Goal: Task Accomplishment & Management: Complete application form

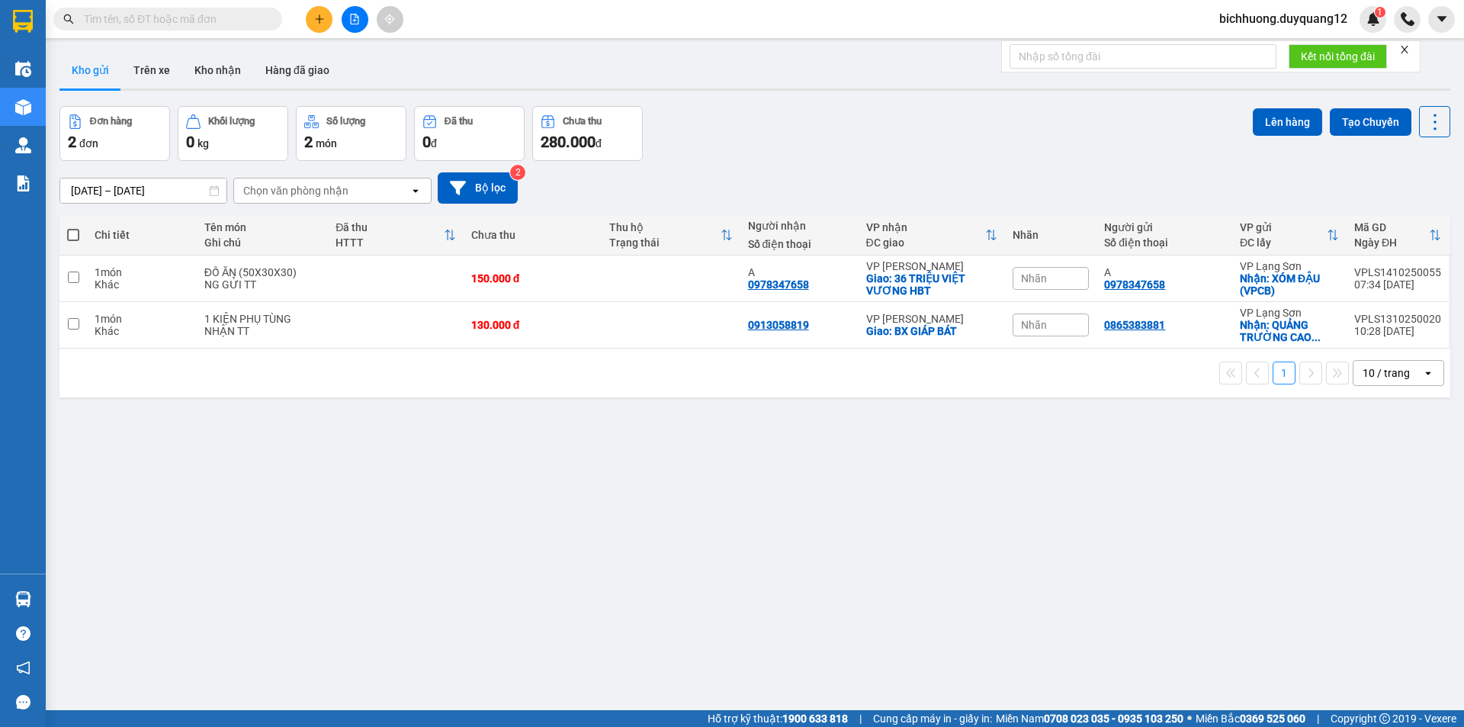
click at [317, 16] on icon "plus" at bounding box center [319, 19] width 11 height 11
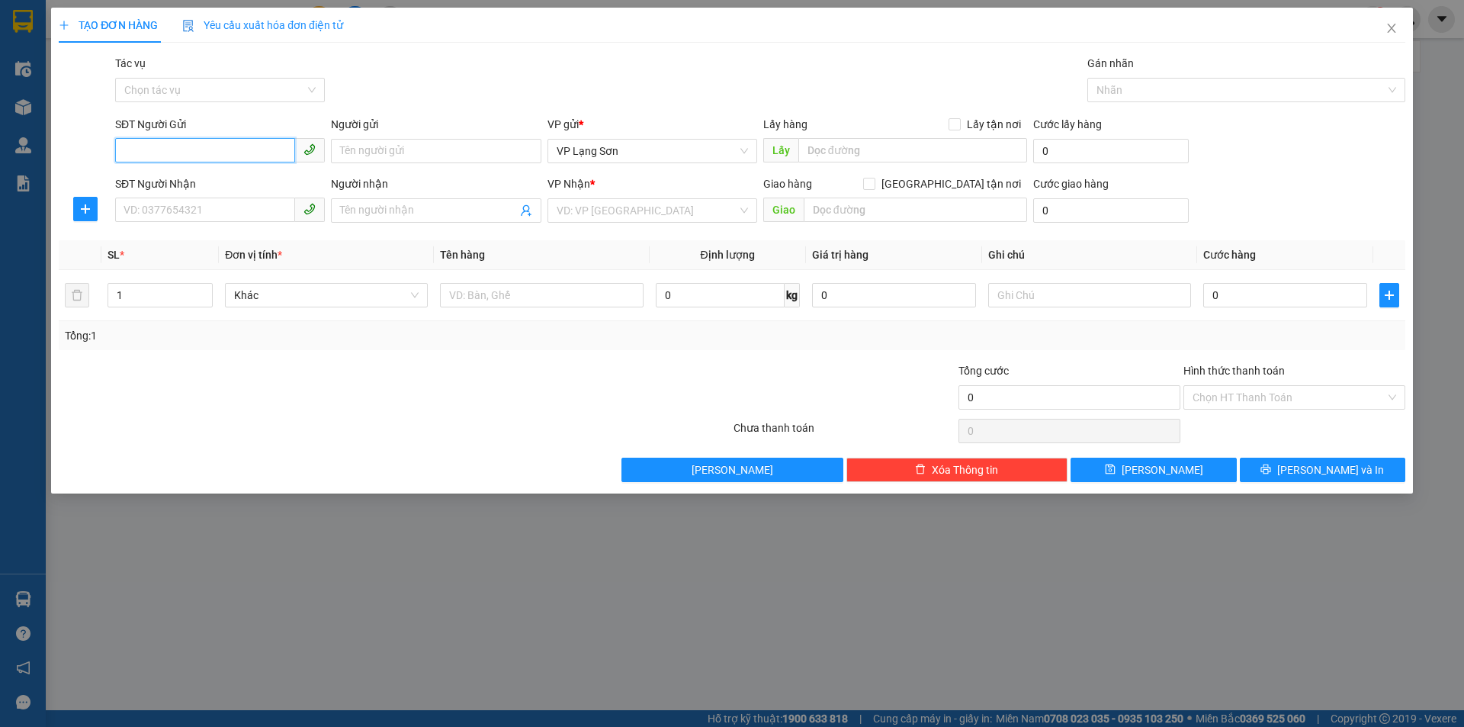
click at [234, 155] on input "SĐT Người Gửi" at bounding box center [205, 150] width 180 height 24
click at [208, 148] on input "SĐT Người Gửi" at bounding box center [205, 150] width 180 height 24
type input "0912033988"
click at [955, 127] on input "Lấy tận nơi" at bounding box center [954, 123] width 11 height 11
checkbox input "true"
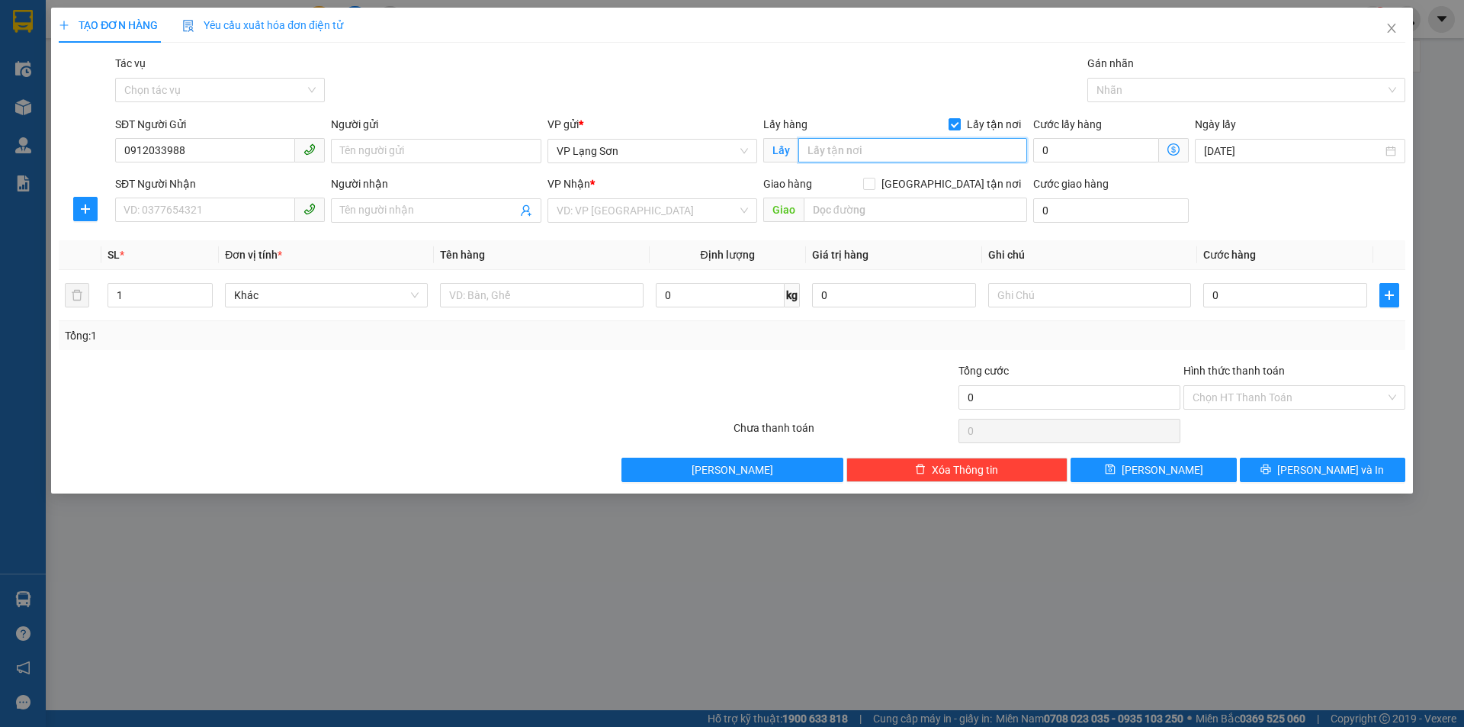
click at [840, 156] on input "text" at bounding box center [912, 150] width 229 height 24
type input "VPLS"
click at [214, 202] on input "SĐT Người Nhận" at bounding box center [205, 209] width 180 height 24
click at [430, 136] on div "Người gửi" at bounding box center [436, 127] width 210 height 23
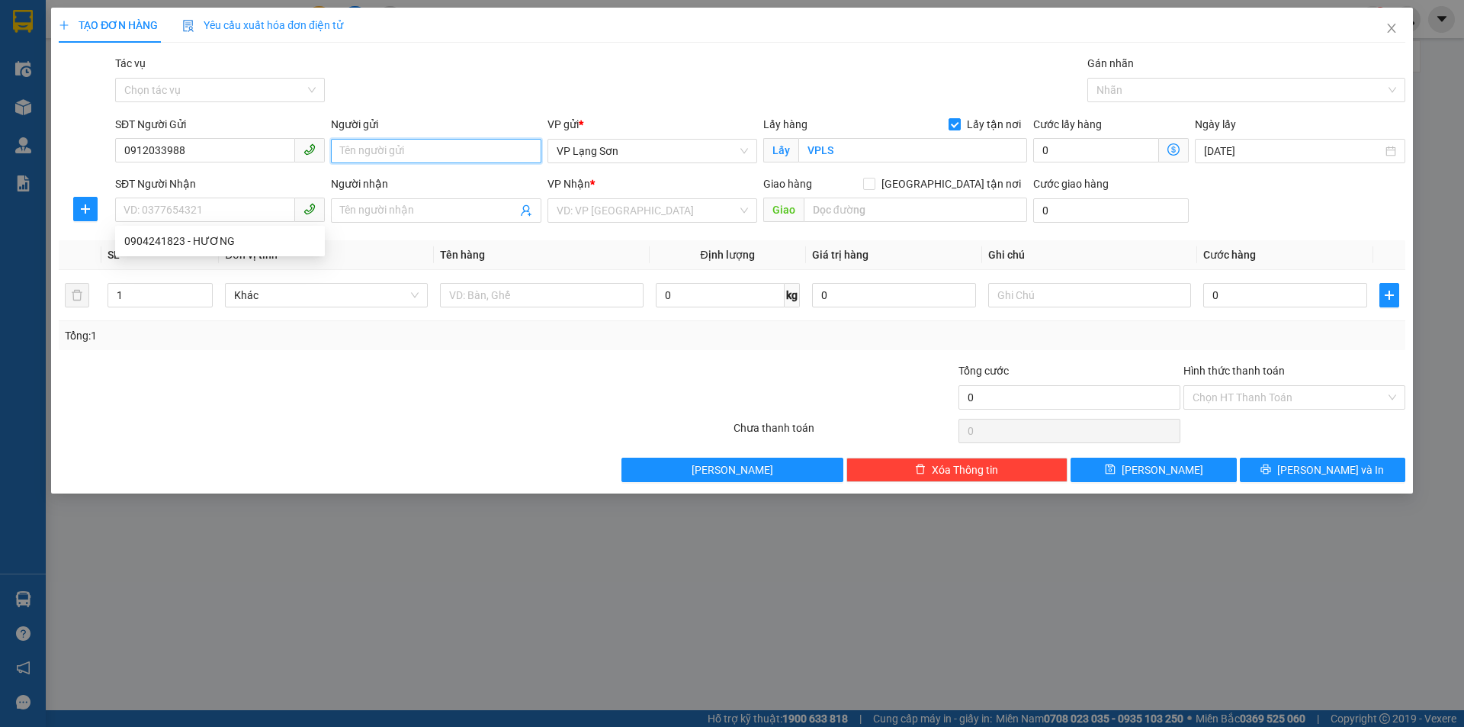
click at [418, 152] on input "Người gửi" at bounding box center [436, 151] width 210 height 24
type input "A"
click at [246, 201] on input "SĐT Người Nhận" at bounding box center [205, 209] width 180 height 24
click at [240, 215] on input "0914789119" at bounding box center [205, 209] width 180 height 24
type input "0914789119"
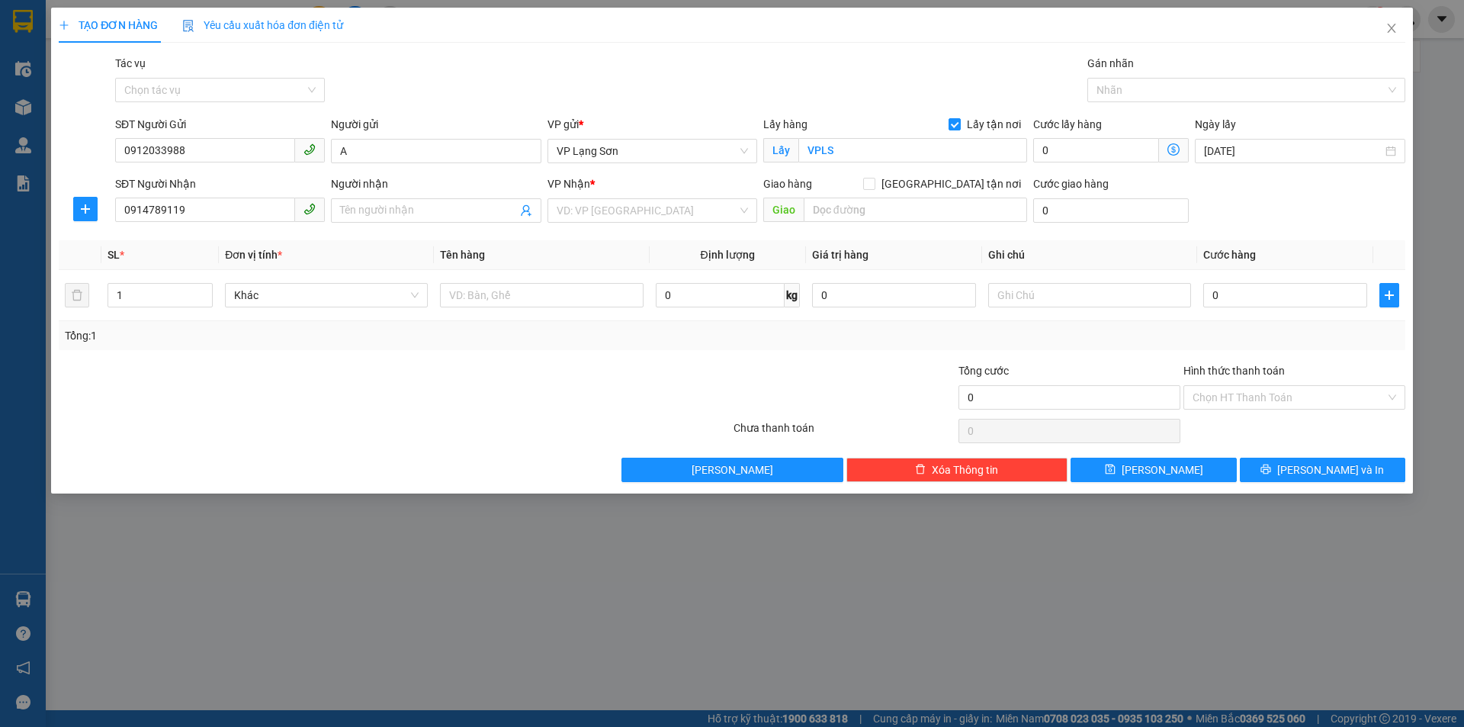
click at [434, 197] on div "Người nhận" at bounding box center [436, 186] width 210 height 23
click at [423, 217] on input "Người nhận" at bounding box center [428, 210] width 176 height 17
click at [425, 210] on input "Người nhận" at bounding box center [428, 210] width 176 height 17
type input "A"
click at [676, 209] on input "search" at bounding box center [647, 210] width 181 height 23
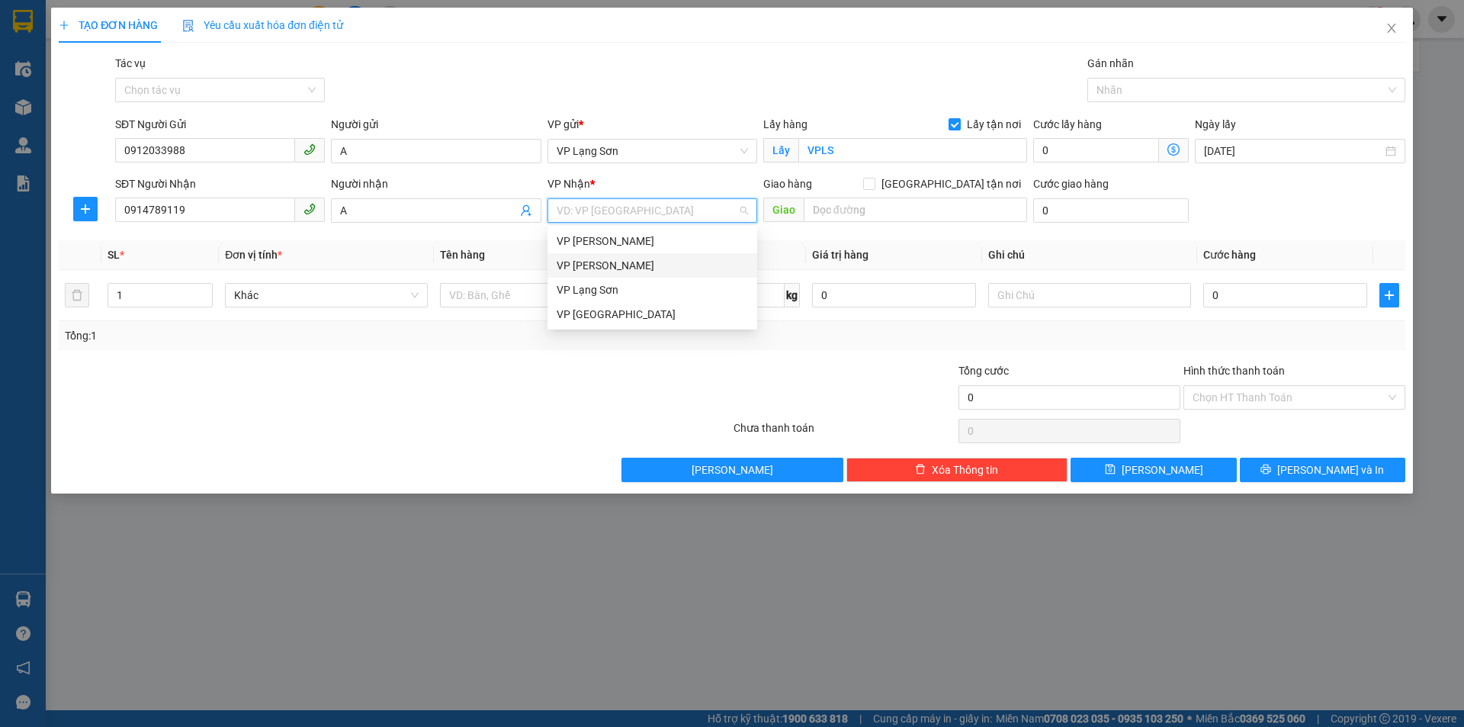
click at [629, 267] on div "VP [PERSON_NAME]" at bounding box center [652, 265] width 191 height 17
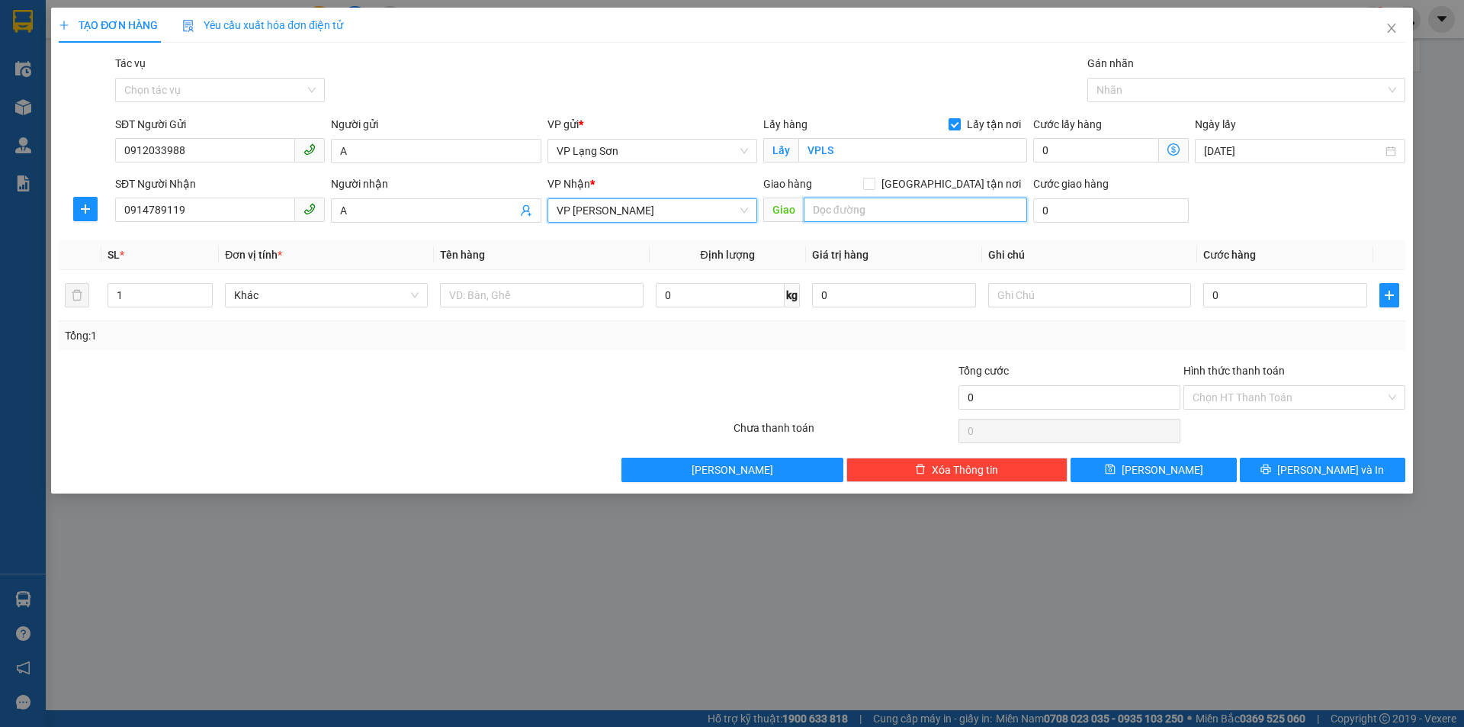
click at [903, 207] on input "text" at bounding box center [915, 209] width 223 height 24
type input "VPHN"
click at [874, 184] on input "[GEOGRAPHIC_DATA] tận nơi" at bounding box center [868, 183] width 11 height 11
checkbox input "true"
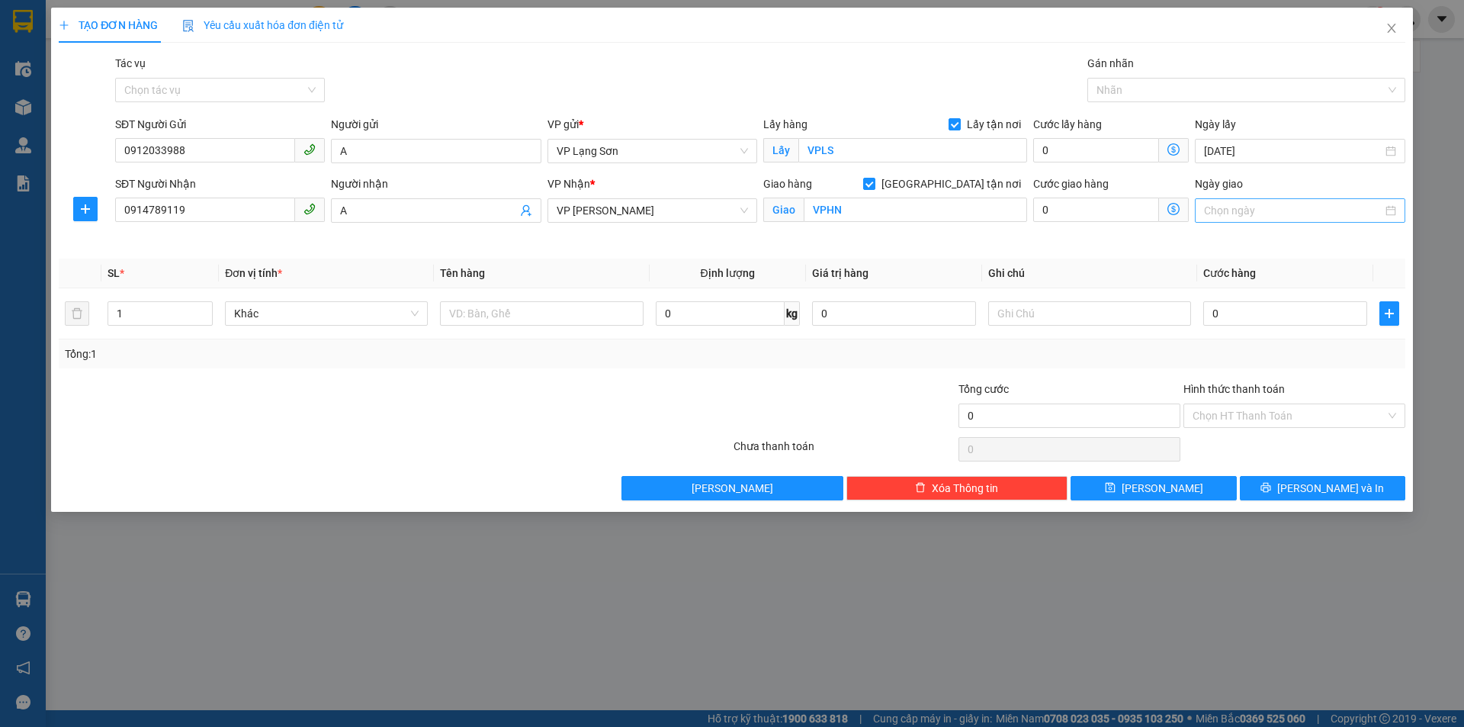
click at [1255, 216] on input "Ngày giao" at bounding box center [1293, 210] width 178 height 17
type input "[DATE]"
click at [1271, 339] on div "14" at bounding box center [1272, 345] width 18 height 18
click at [483, 324] on input "text" at bounding box center [541, 313] width 203 height 24
type input "D"
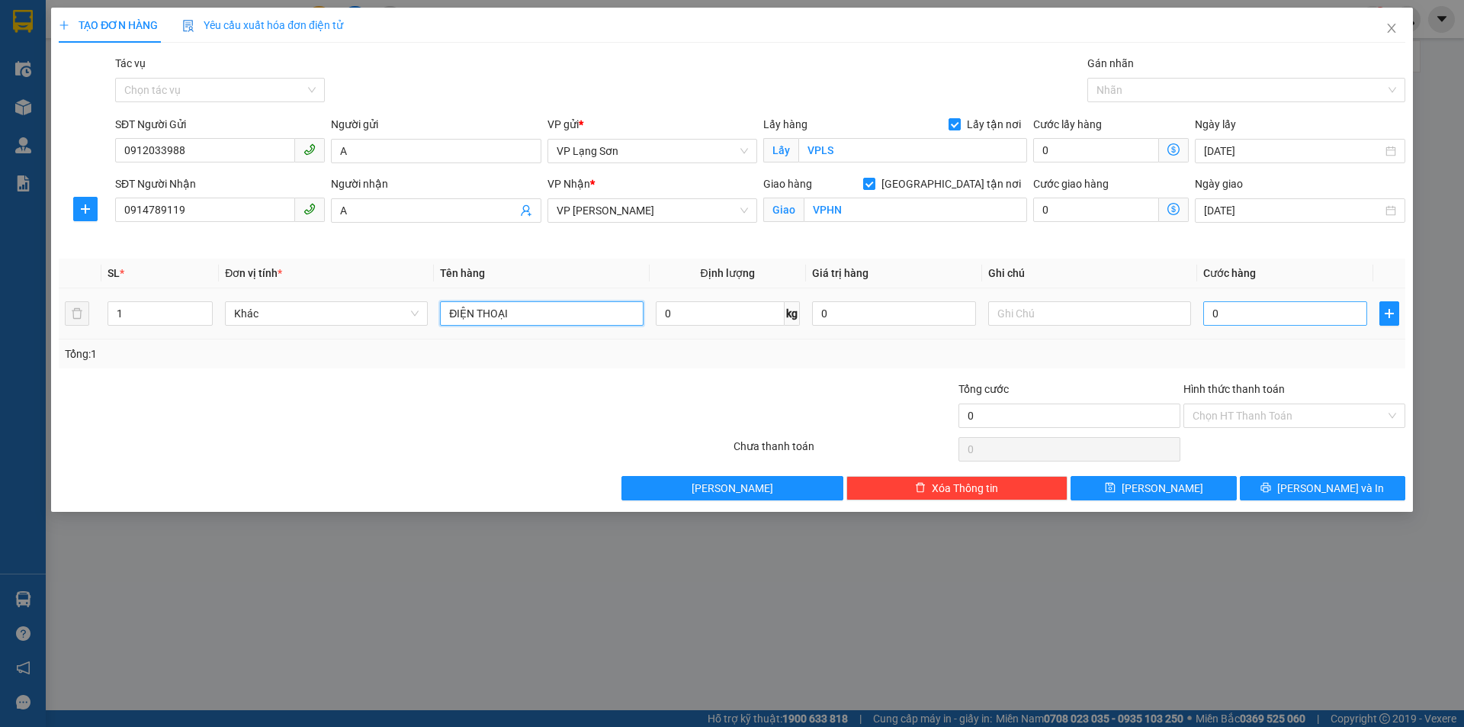
type input "ĐIỆN THOẠI"
click at [1286, 320] on input "0" at bounding box center [1285, 313] width 164 height 24
type input "1"
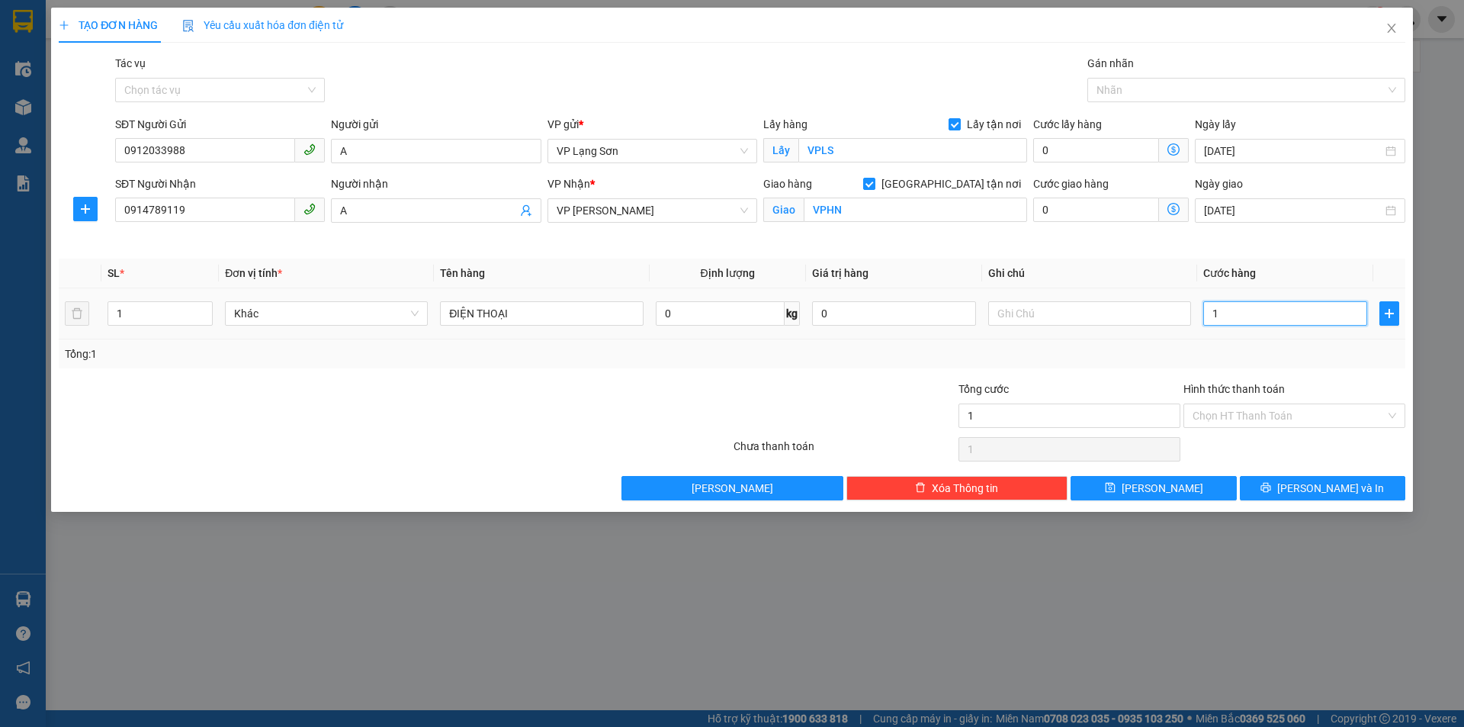
type input "10"
type input "105"
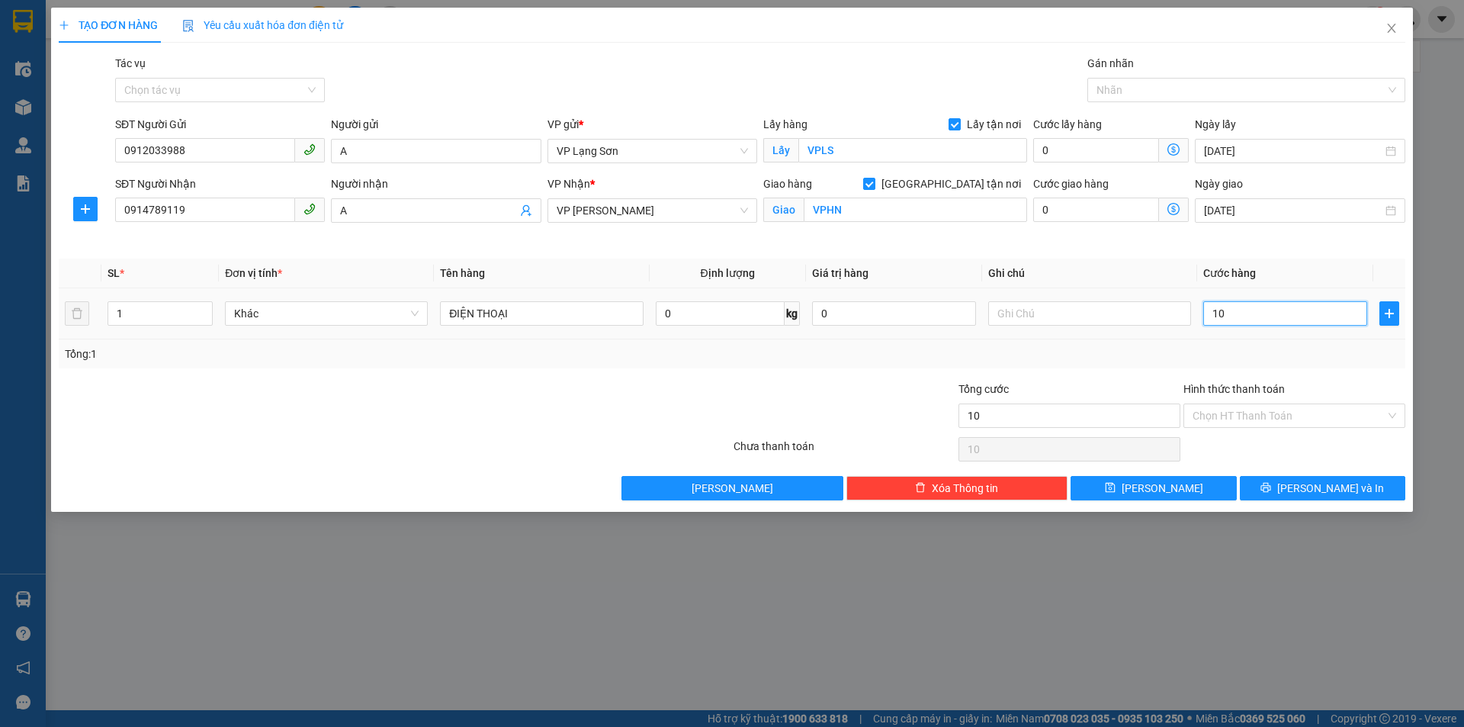
type input "105"
click at [1208, 358] on div "Tổng: 1" at bounding box center [732, 353] width 1334 height 17
type input "105.000"
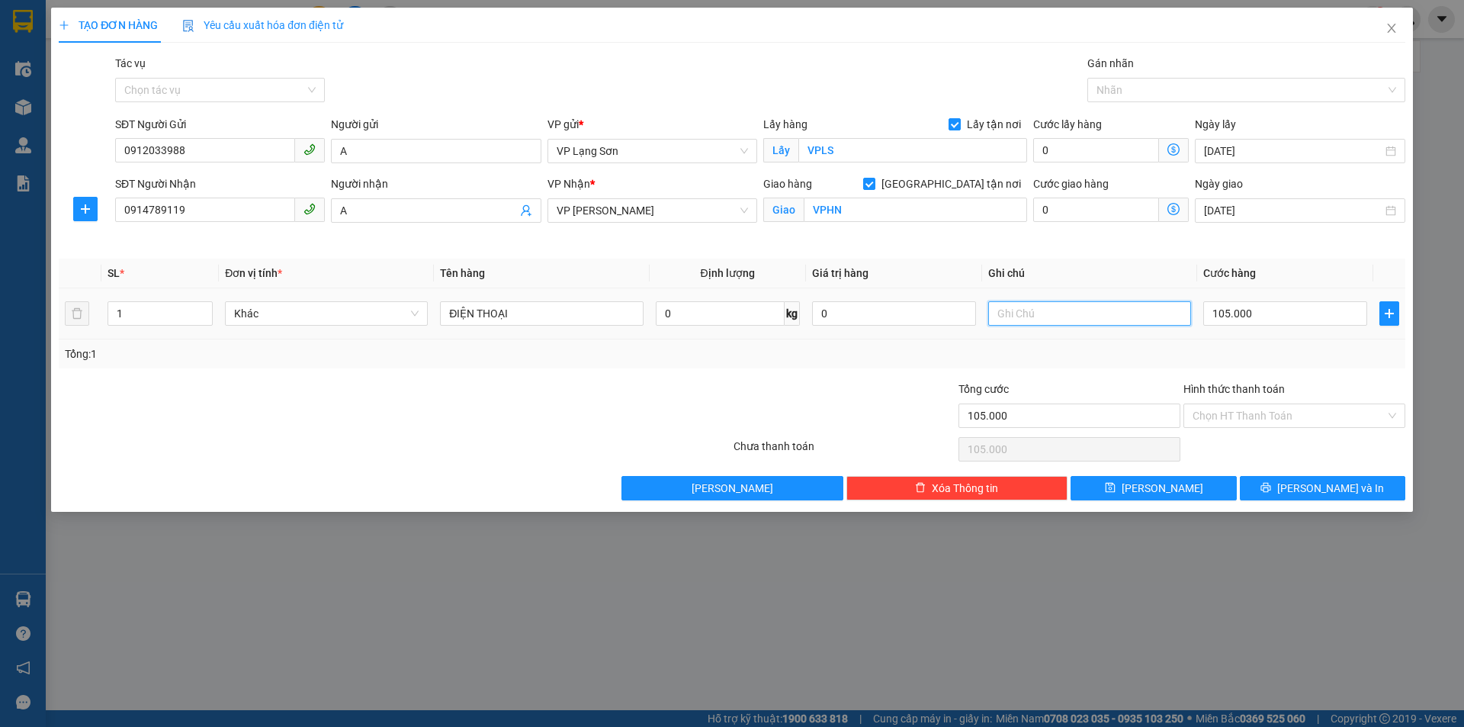
click at [1012, 316] on input "text" at bounding box center [1089, 313] width 203 height 24
type input "NG GỬI"
type input "0"
type input "NG GỬI105.000"
type input "0"
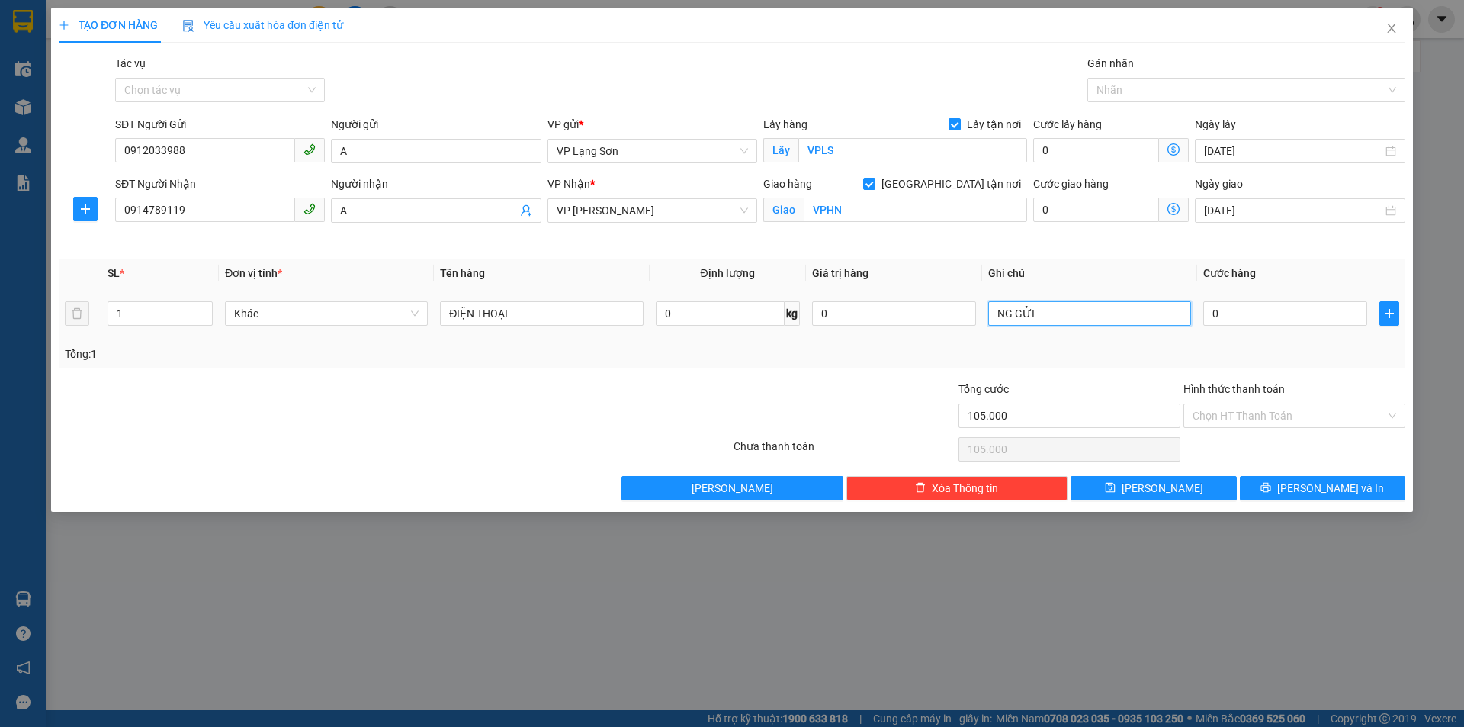
type input "0"
type input "NG GỬI60"
click at [1276, 325] on input "0" at bounding box center [1285, 313] width 164 height 24
type input "6"
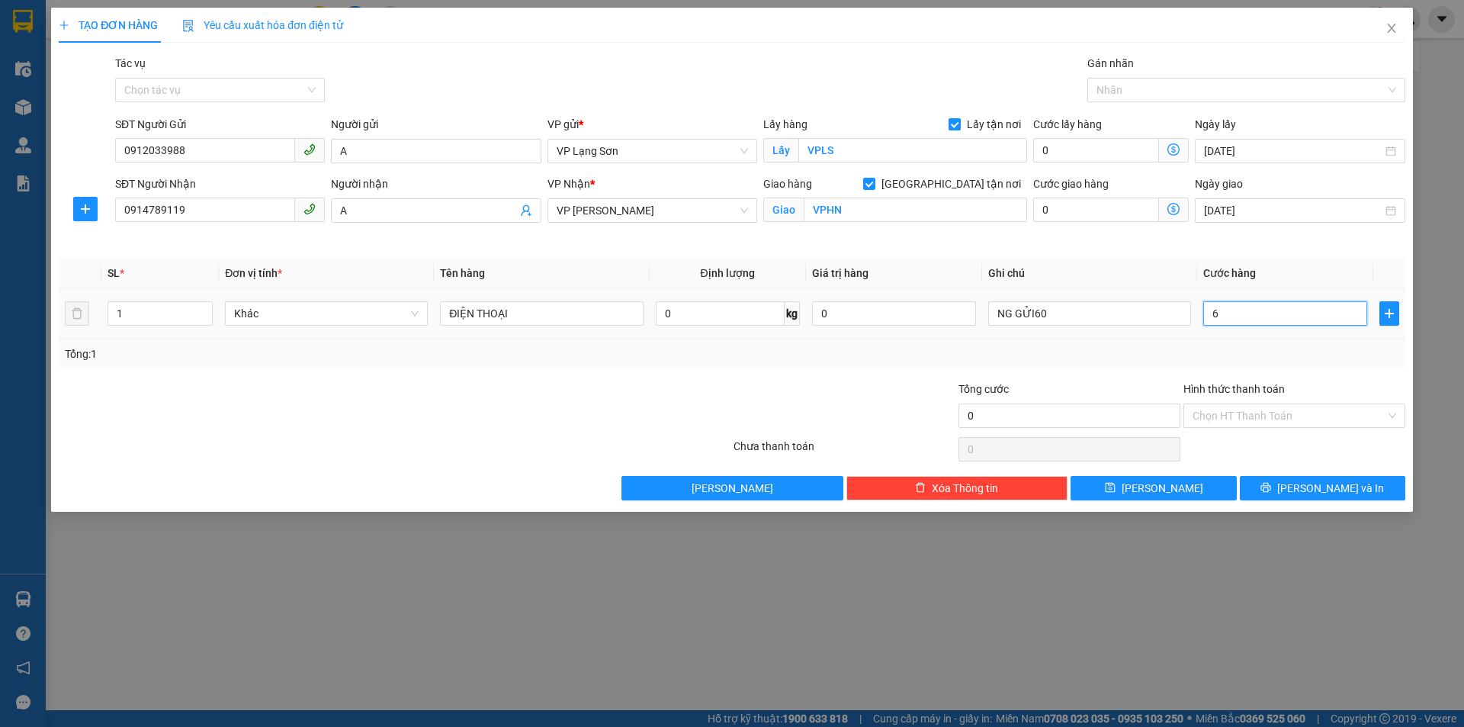
type input "6"
type input "60"
type input "60.000"
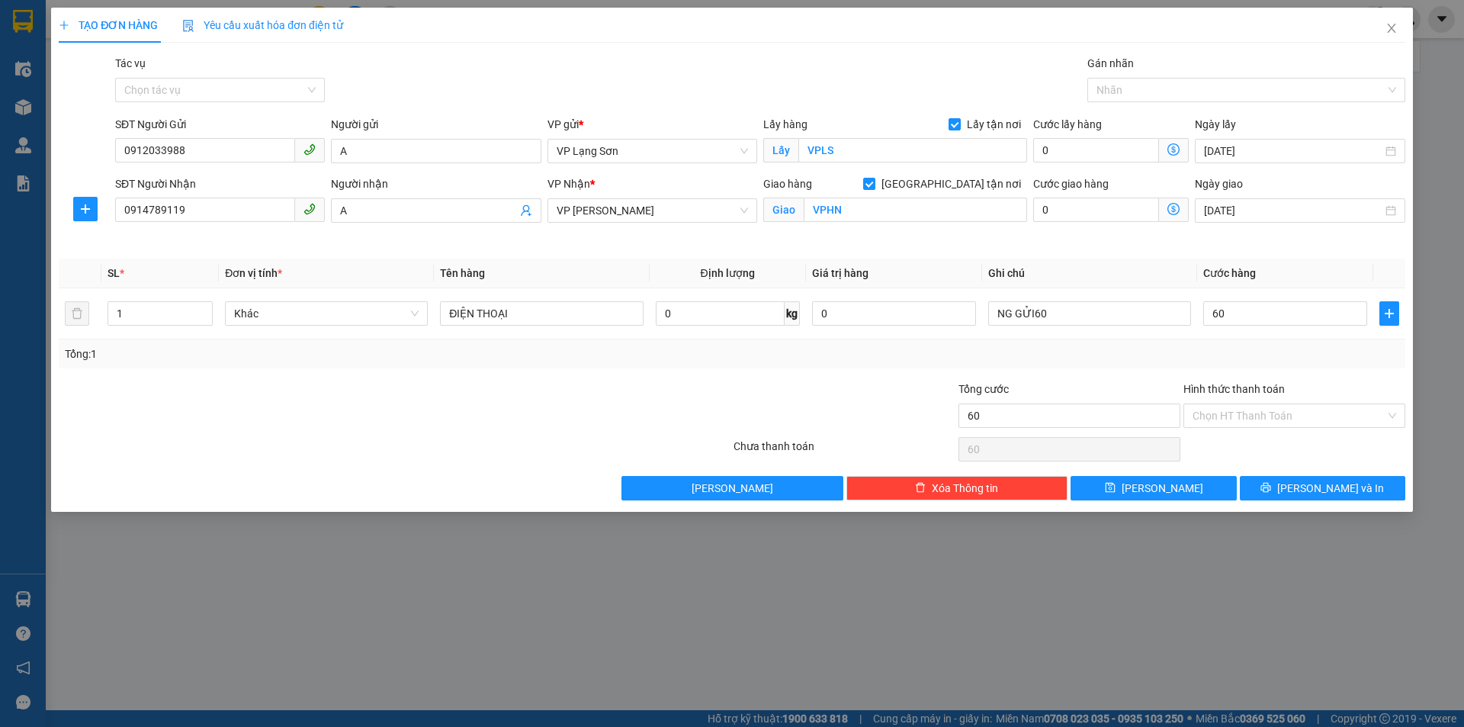
type input "60.000"
click at [1146, 361] on div "Tổng: 1" at bounding box center [732, 353] width 1334 height 17
click at [1096, 309] on input "NG GỬI60" at bounding box center [1089, 313] width 203 height 24
type input "NG GỬI TT (CK CTY"
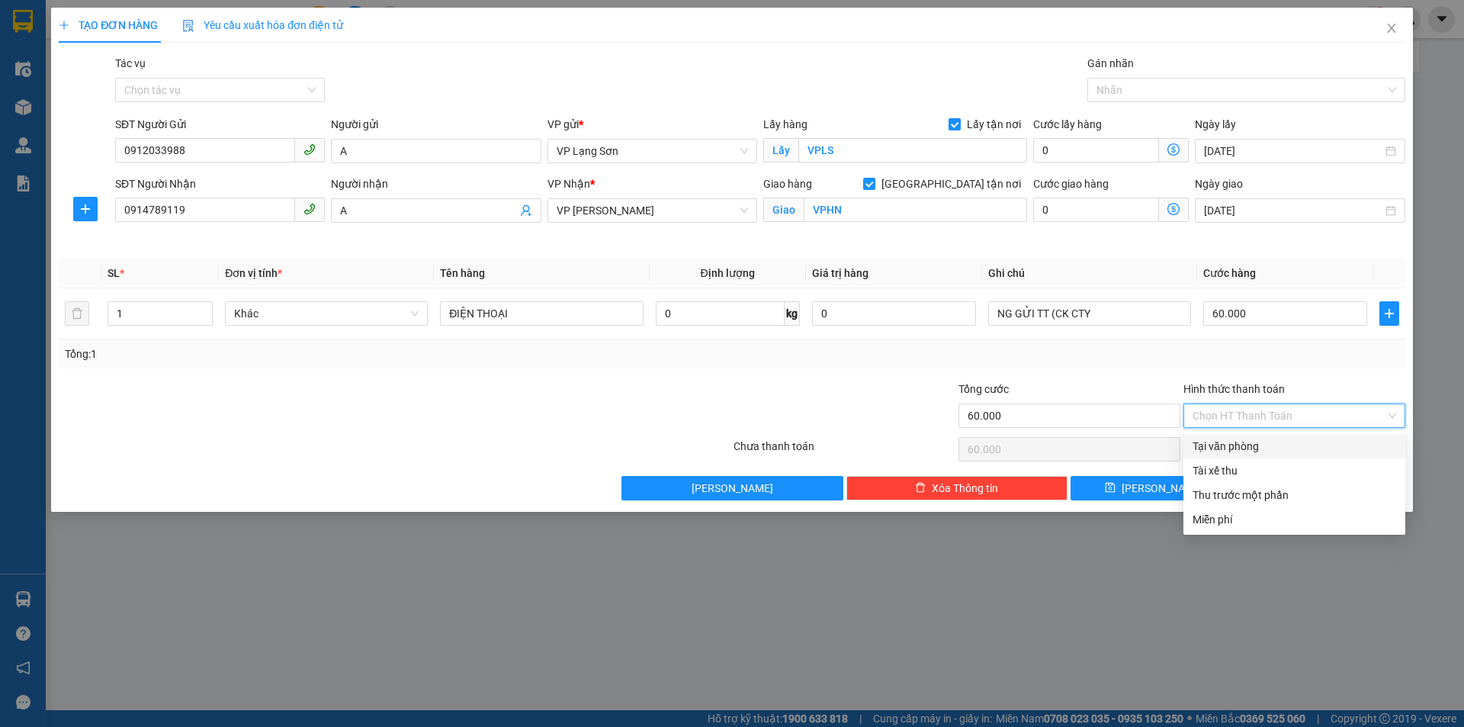
click at [1279, 413] on input "Hình thức thanh toán" at bounding box center [1289, 415] width 193 height 23
click at [1263, 446] on div "Tại văn phòng" at bounding box center [1295, 446] width 204 height 17
type input "0"
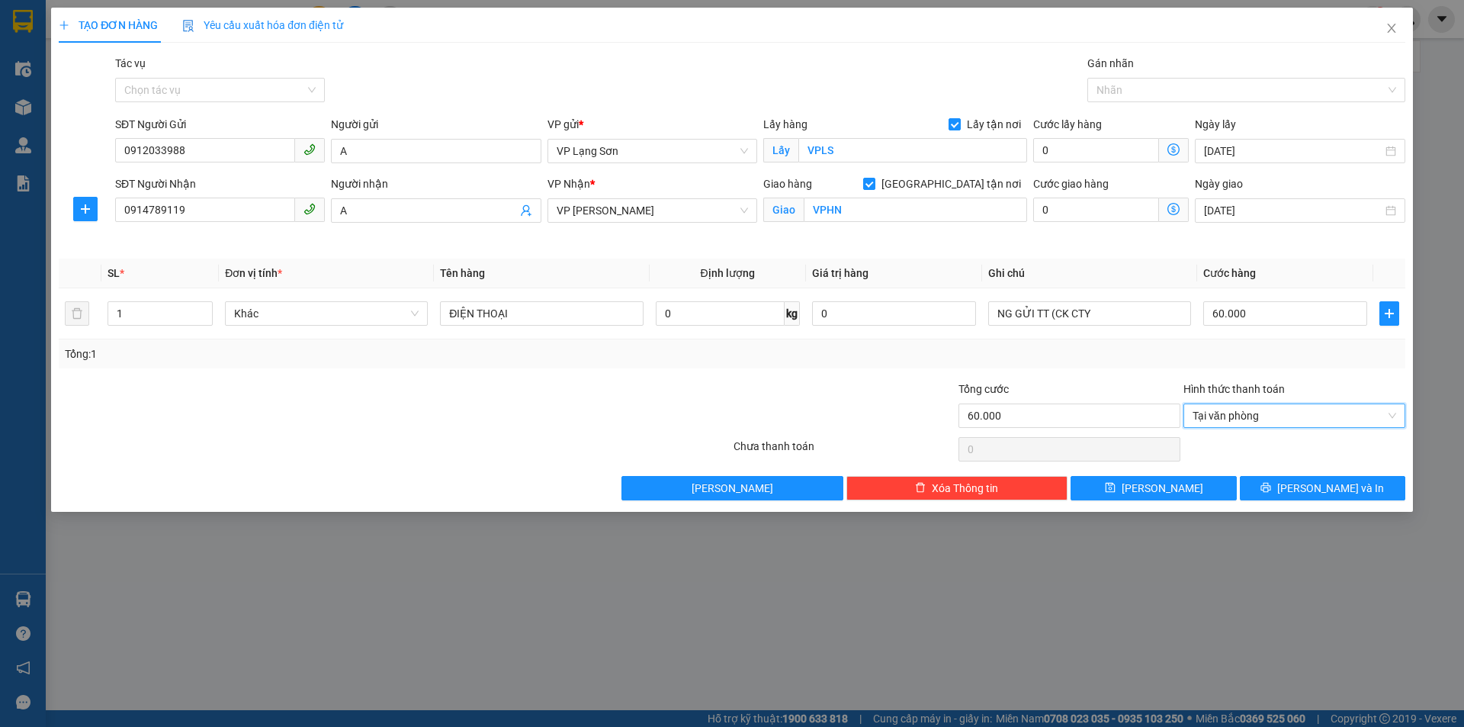
click at [1177, 389] on div "Tổng cước" at bounding box center [1069, 391] width 222 height 23
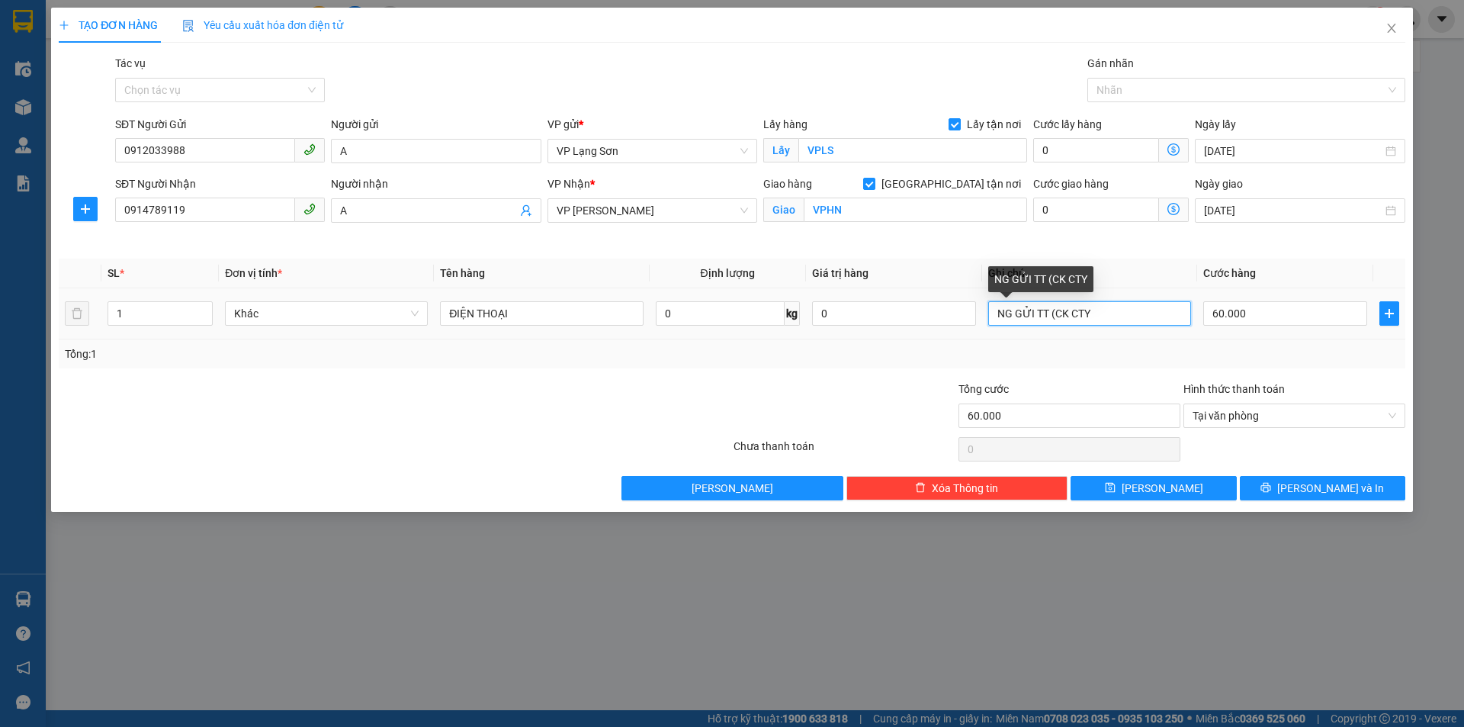
click at [1126, 310] on input "NG GỬI TT (CK CTY" at bounding box center [1089, 313] width 203 height 24
click at [1090, 315] on input "NG GỬI TT (CK CTY 14/10" at bounding box center [1089, 313] width 203 height 24
click at [1169, 316] on input "NG GỬI TT (CK CTY 9:00 [DATE]" at bounding box center [1089, 313] width 203 height 24
type input "NG GỬI TT (CK CTY 9:00 [DATE]) + PHONG BÌ"
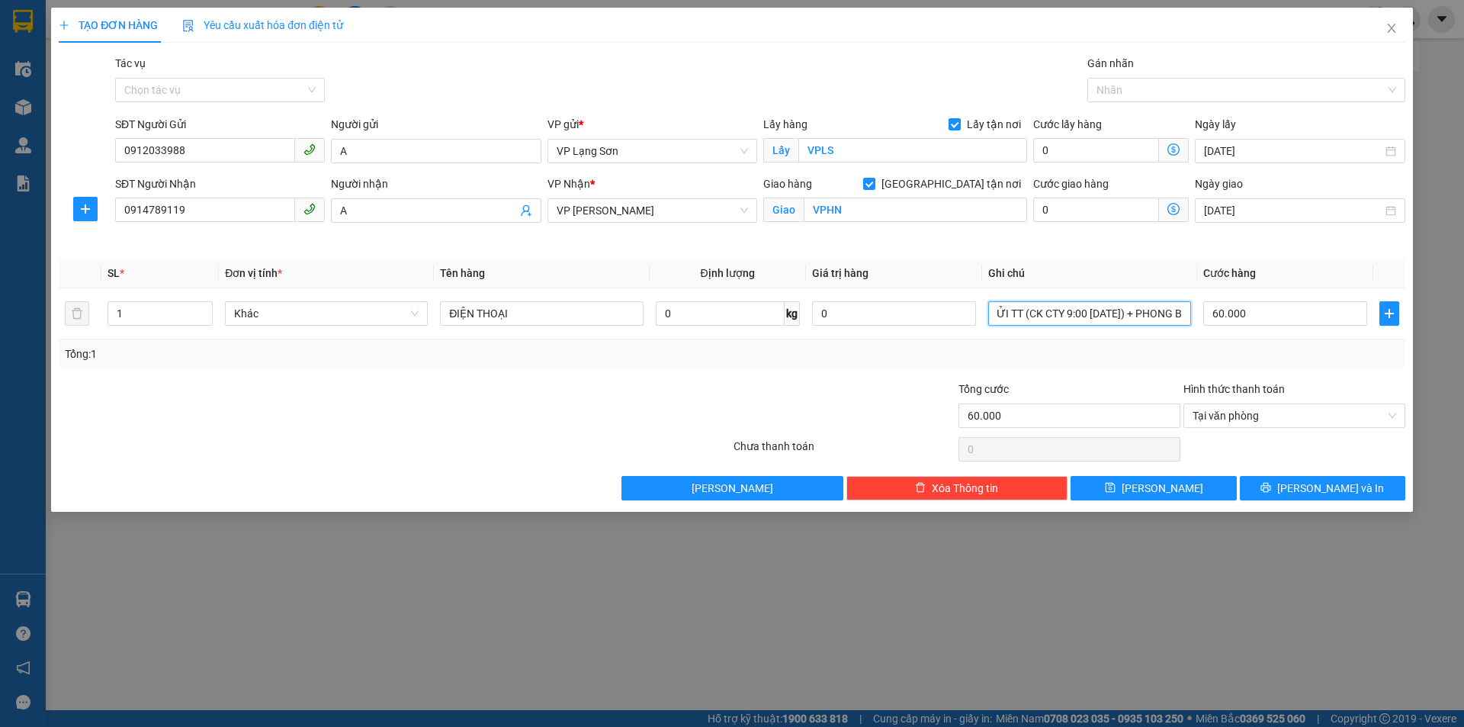
scroll to position [0, 0]
click at [1126, 490] on button "[PERSON_NAME]" at bounding box center [1153, 488] width 165 height 24
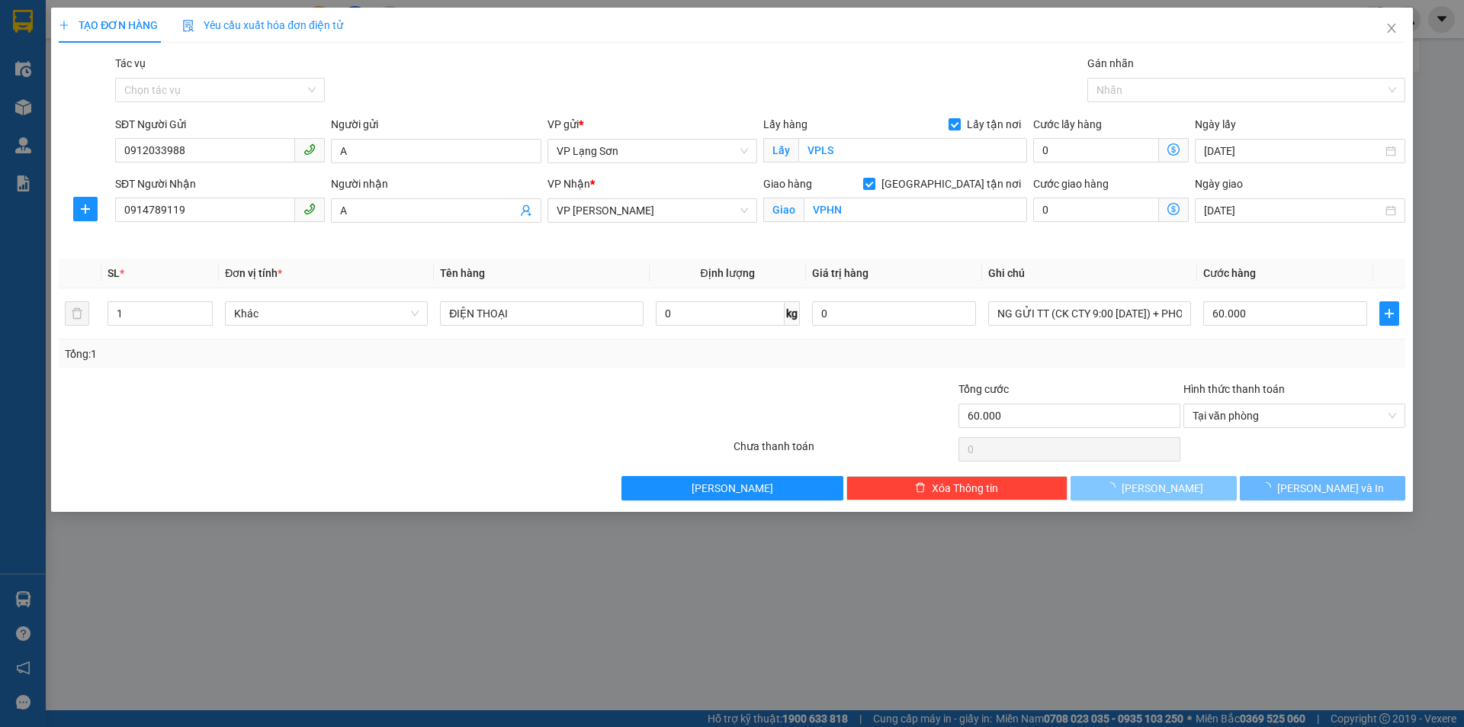
checkbox input "false"
type input "0"
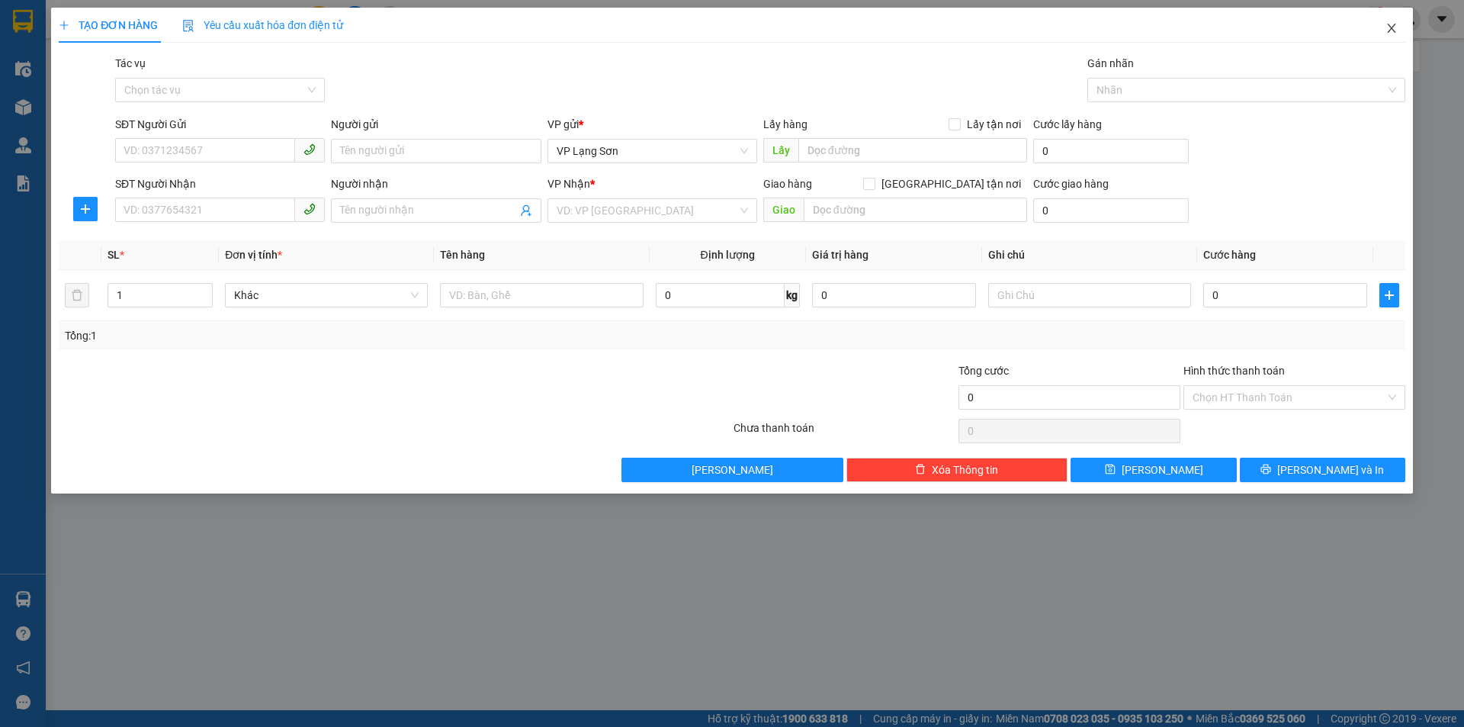
click at [1393, 22] on span "Close" at bounding box center [1391, 29] width 43 height 43
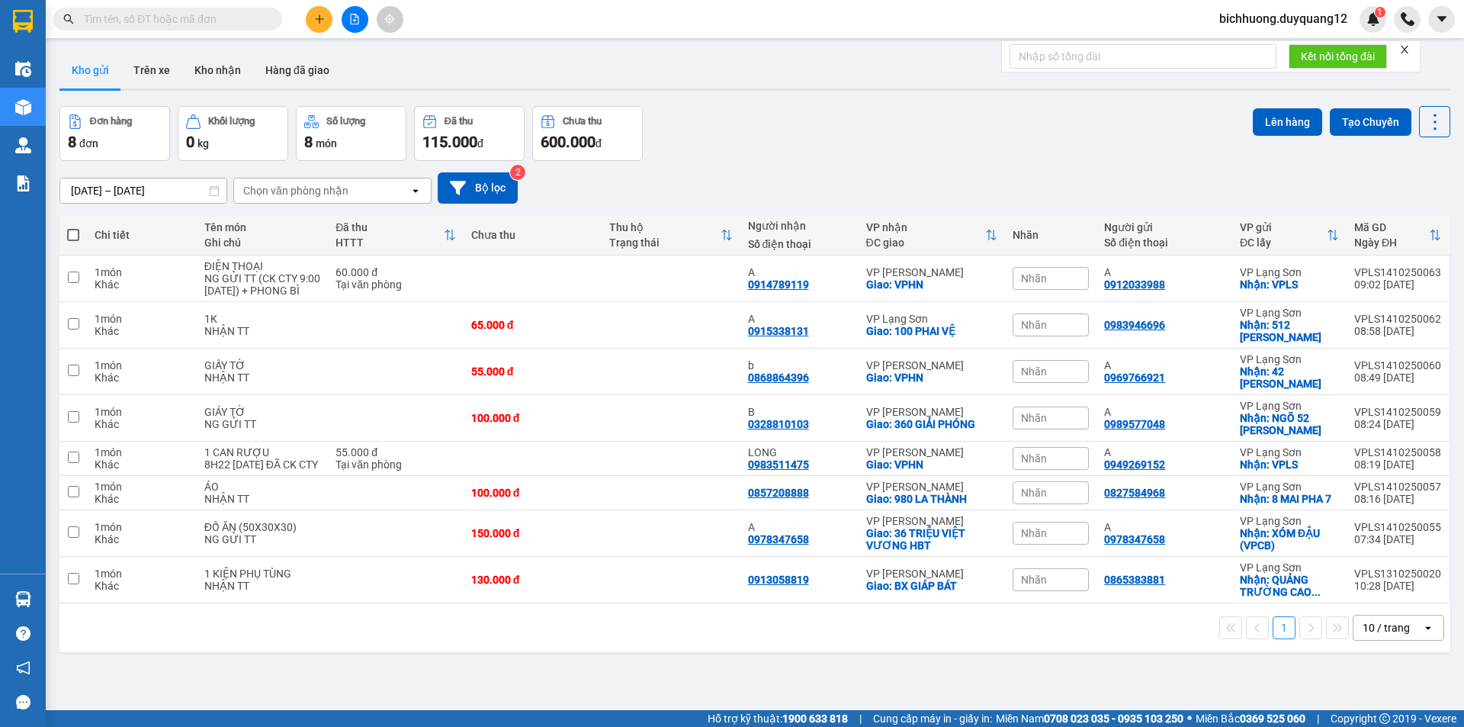
click at [754, 164] on div "[DATE] – [DATE] Press the down arrow key to interact with the calendar and sele…" at bounding box center [754, 188] width 1391 height 54
click at [71, 453] on input "checkbox" at bounding box center [73, 456] width 11 height 11
checkbox input "true"
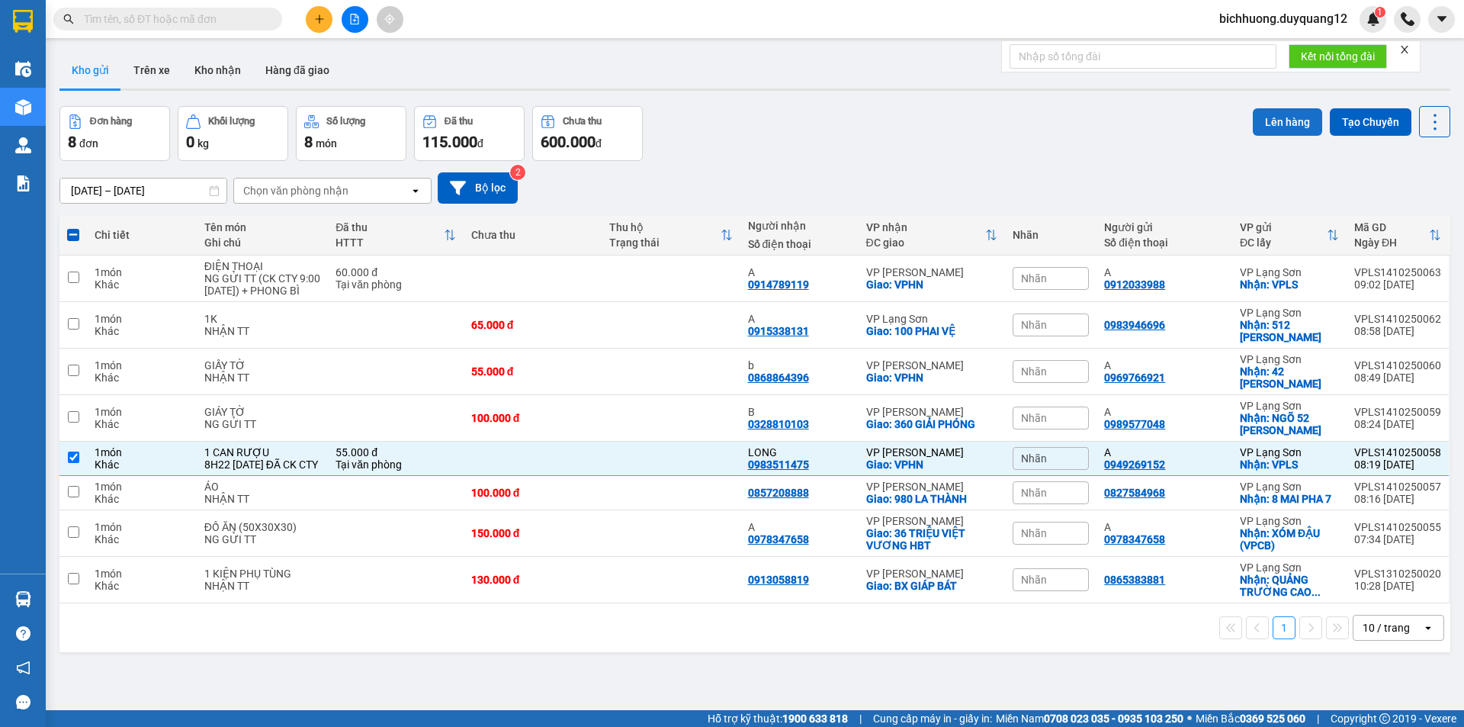
click at [1273, 111] on button "Lên hàng" at bounding box center [1287, 121] width 69 height 27
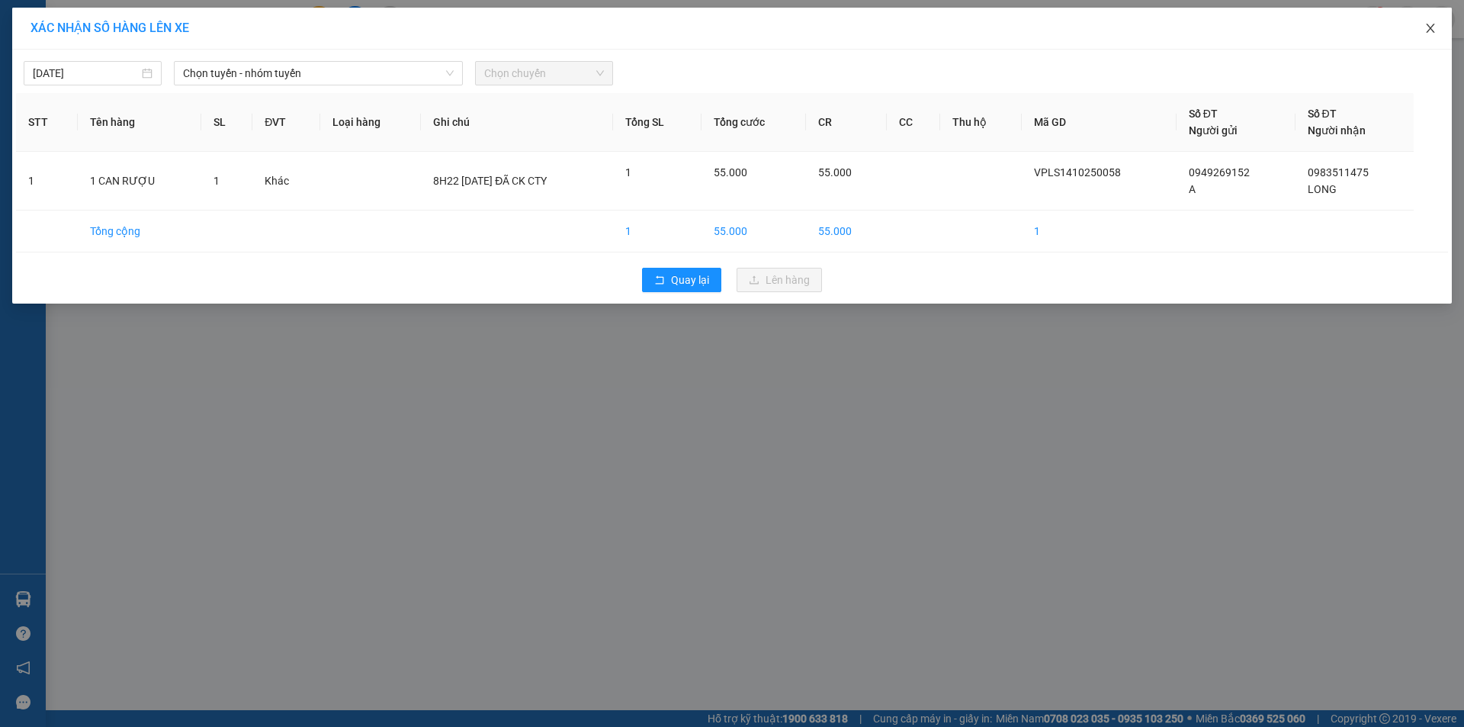
click at [1431, 25] on icon "close" at bounding box center [1430, 28] width 12 height 12
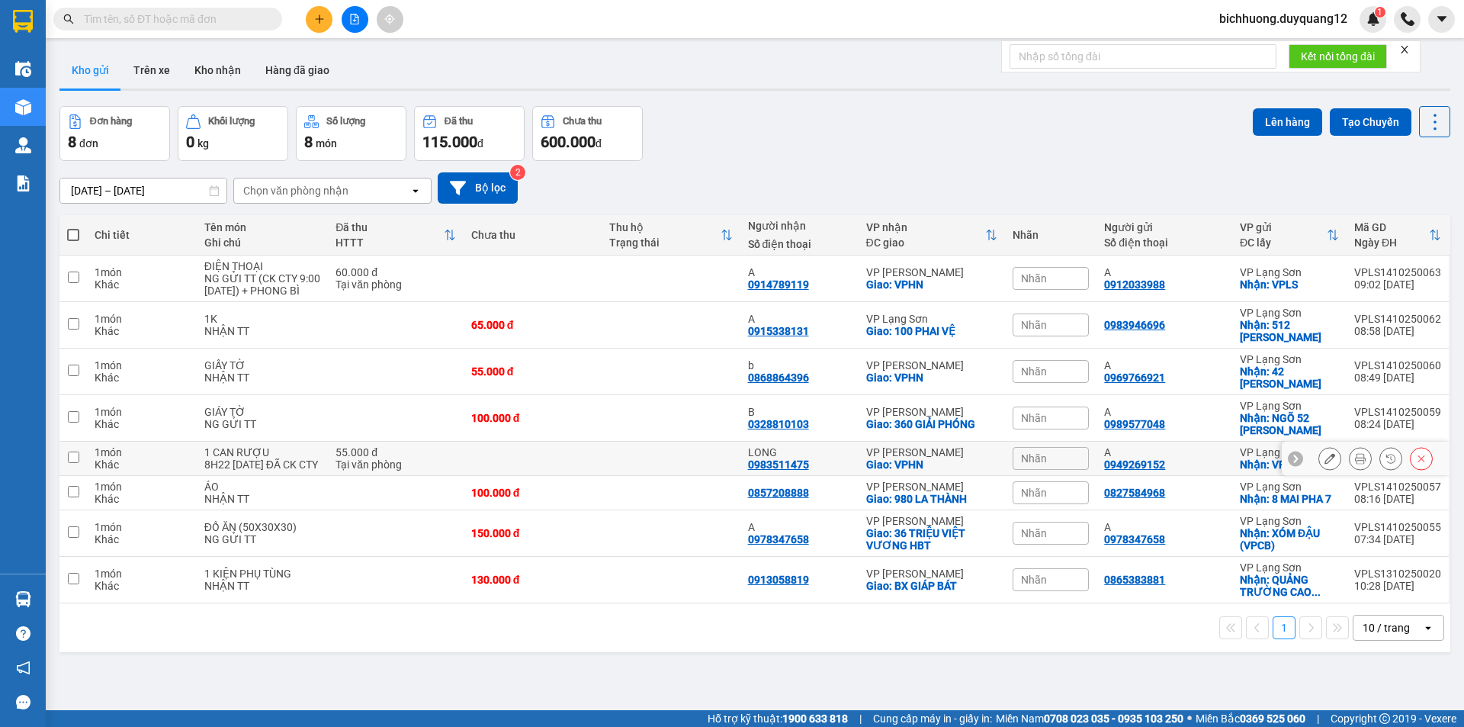
click at [72, 458] on input "checkbox" at bounding box center [73, 456] width 11 height 11
checkbox input "true"
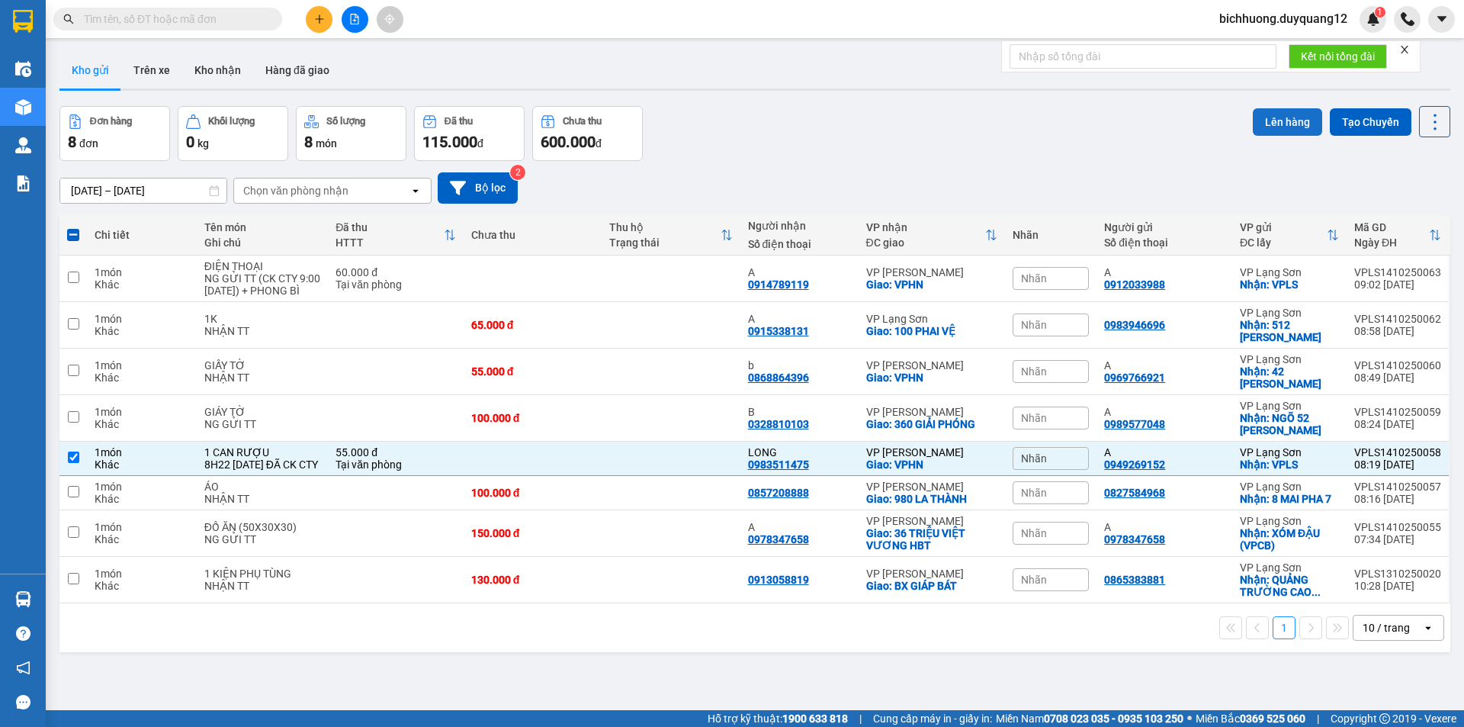
click at [1282, 131] on button "Lên hàng" at bounding box center [1287, 121] width 69 height 27
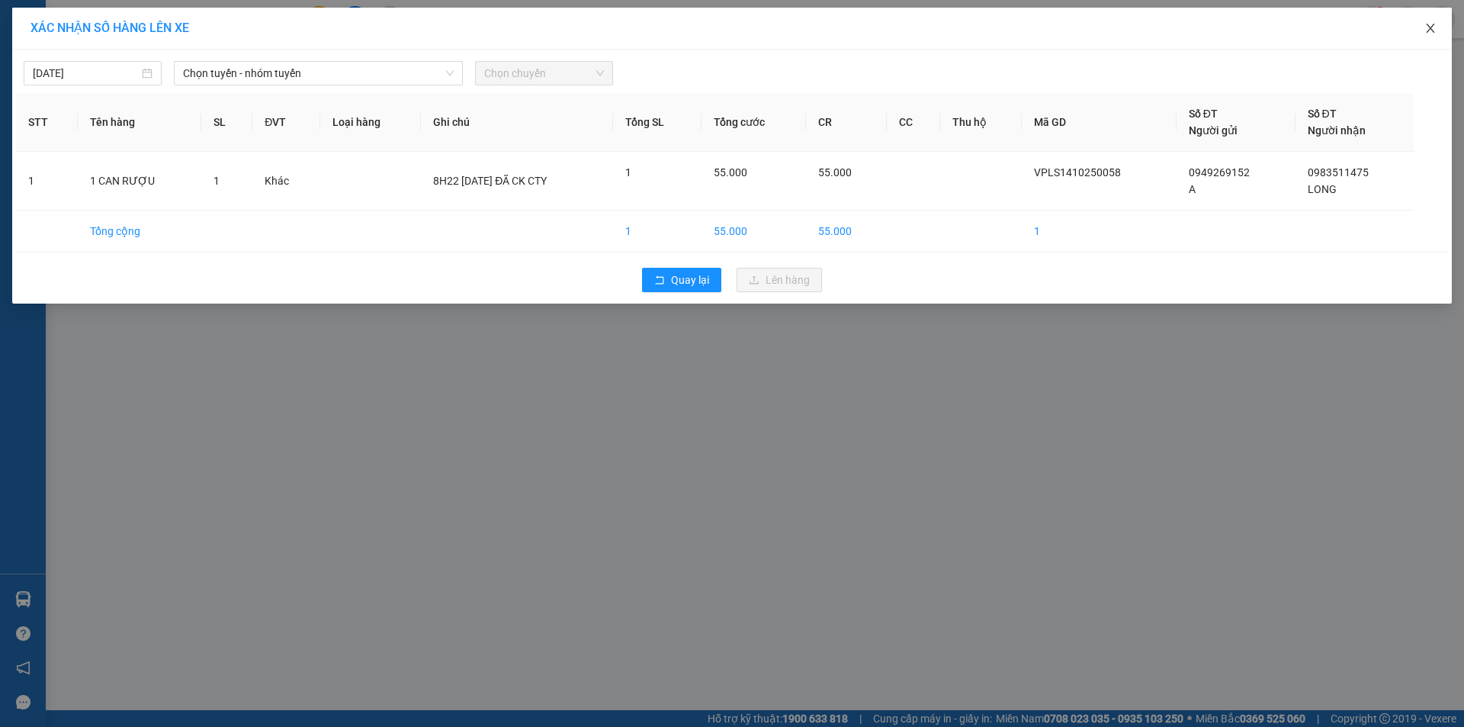
click at [1434, 30] on icon "close" at bounding box center [1430, 28] width 12 height 12
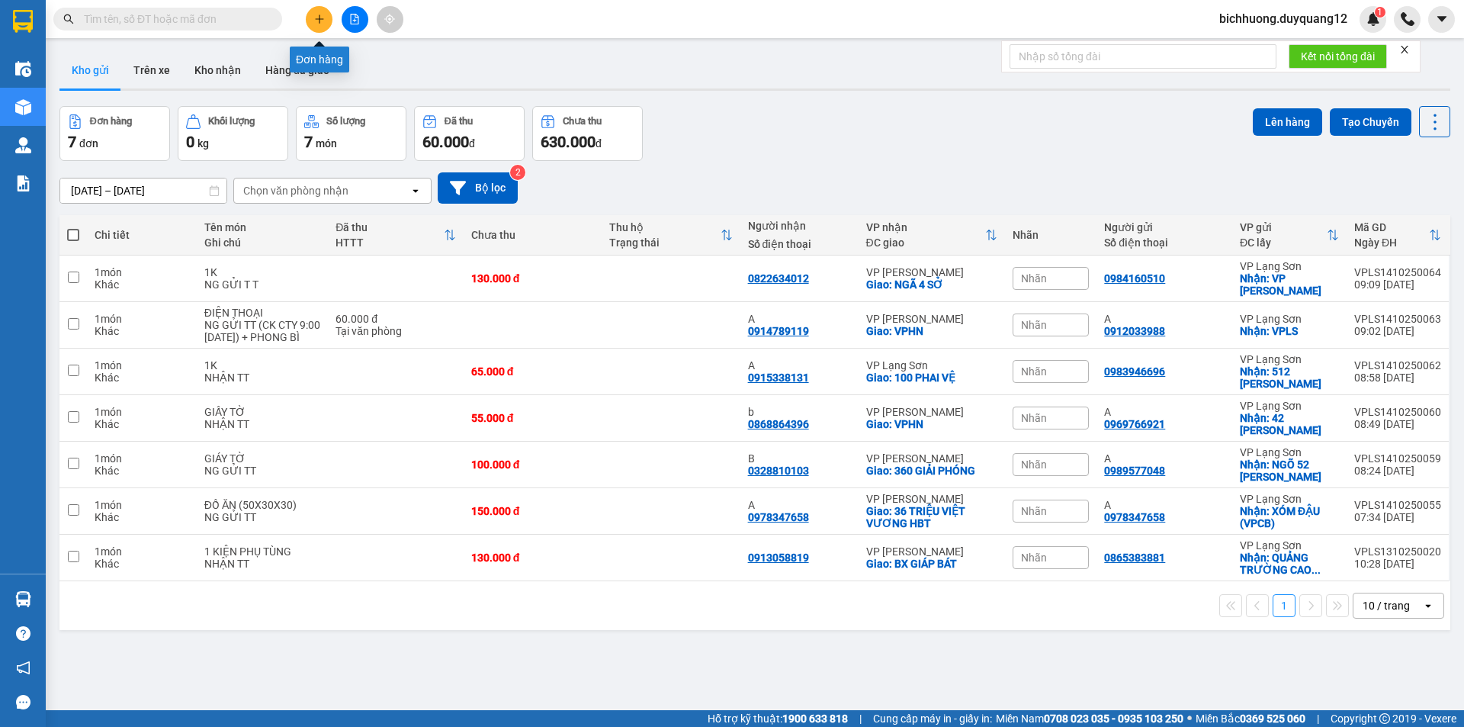
click at [316, 20] on icon "plus" at bounding box center [319, 19] width 11 height 11
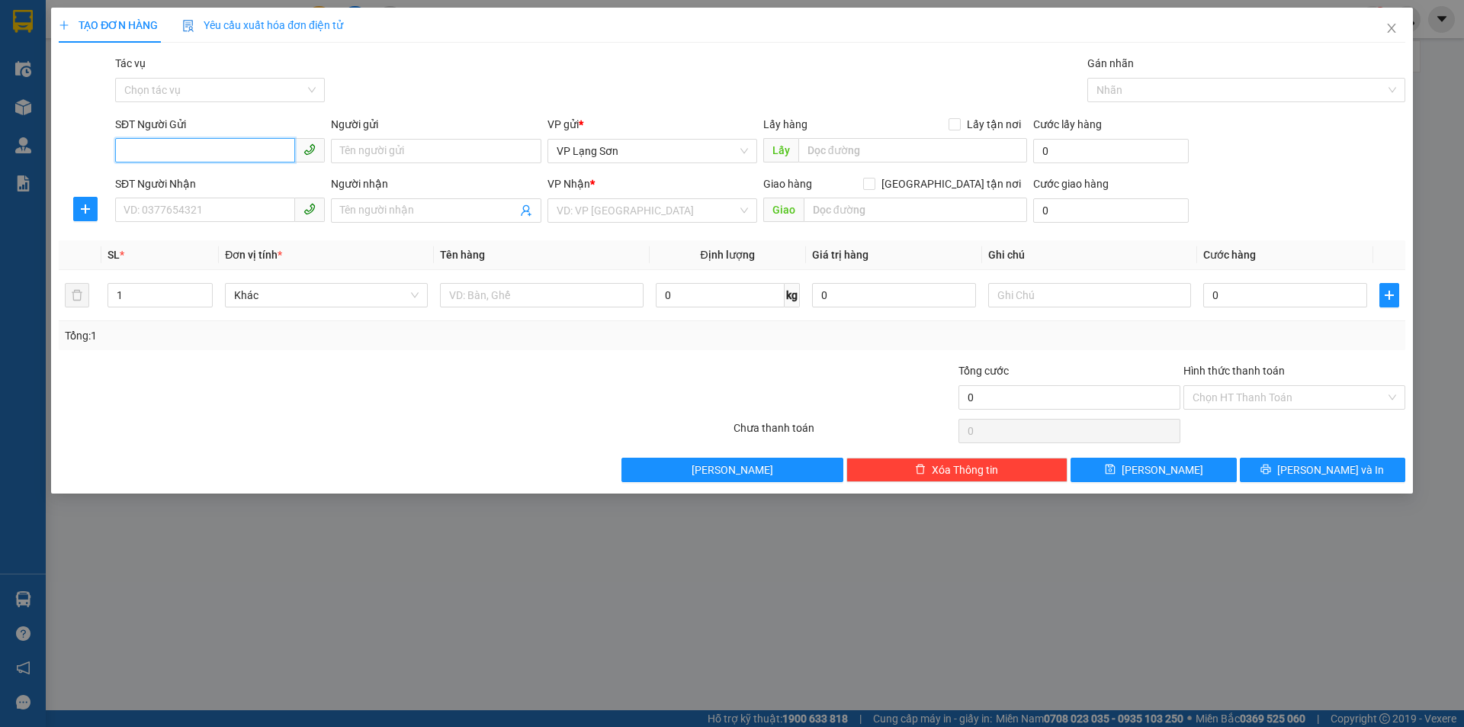
click at [242, 146] on input "SĐT Người Gửi" at bounding box center [205, 150] width 180 height 24
type input "0374725555"
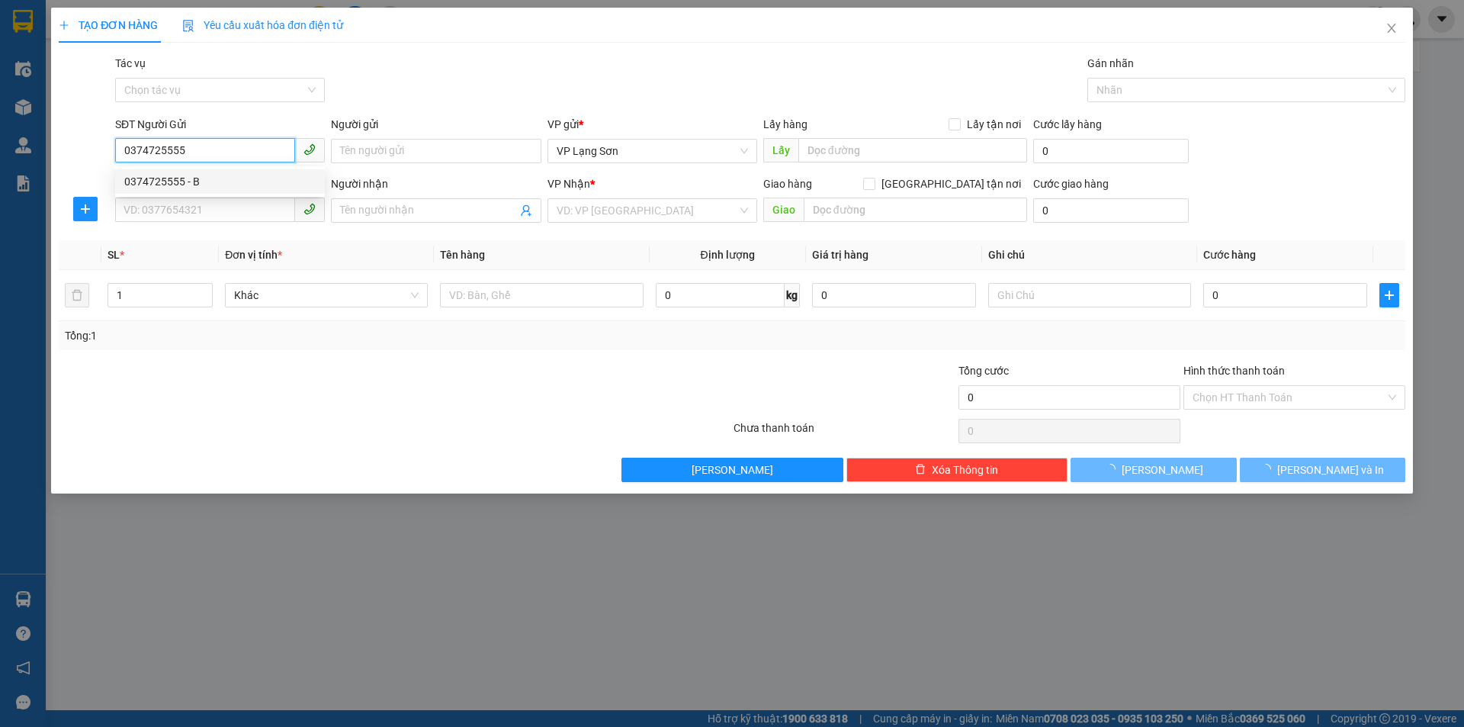
click at [226, 177] on div "0374725555 - B" at bounding box center [219, 181] width 191 height 17
type input "B"
checkbox input "true"
type input "VPLS"
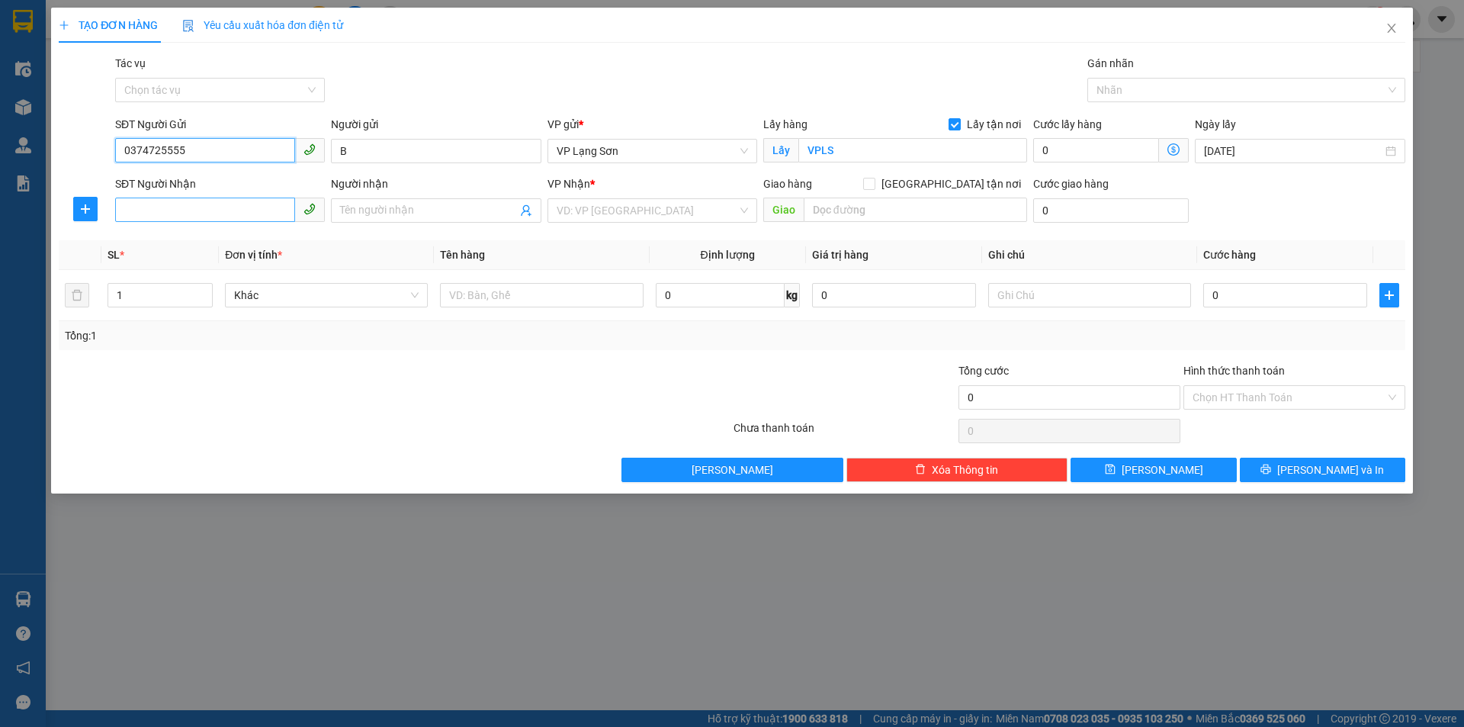
type input "0374725555"
click at [244, 206] on input "SĐT Người Nhận" at bounding box center [205, 209] width 180 height 24
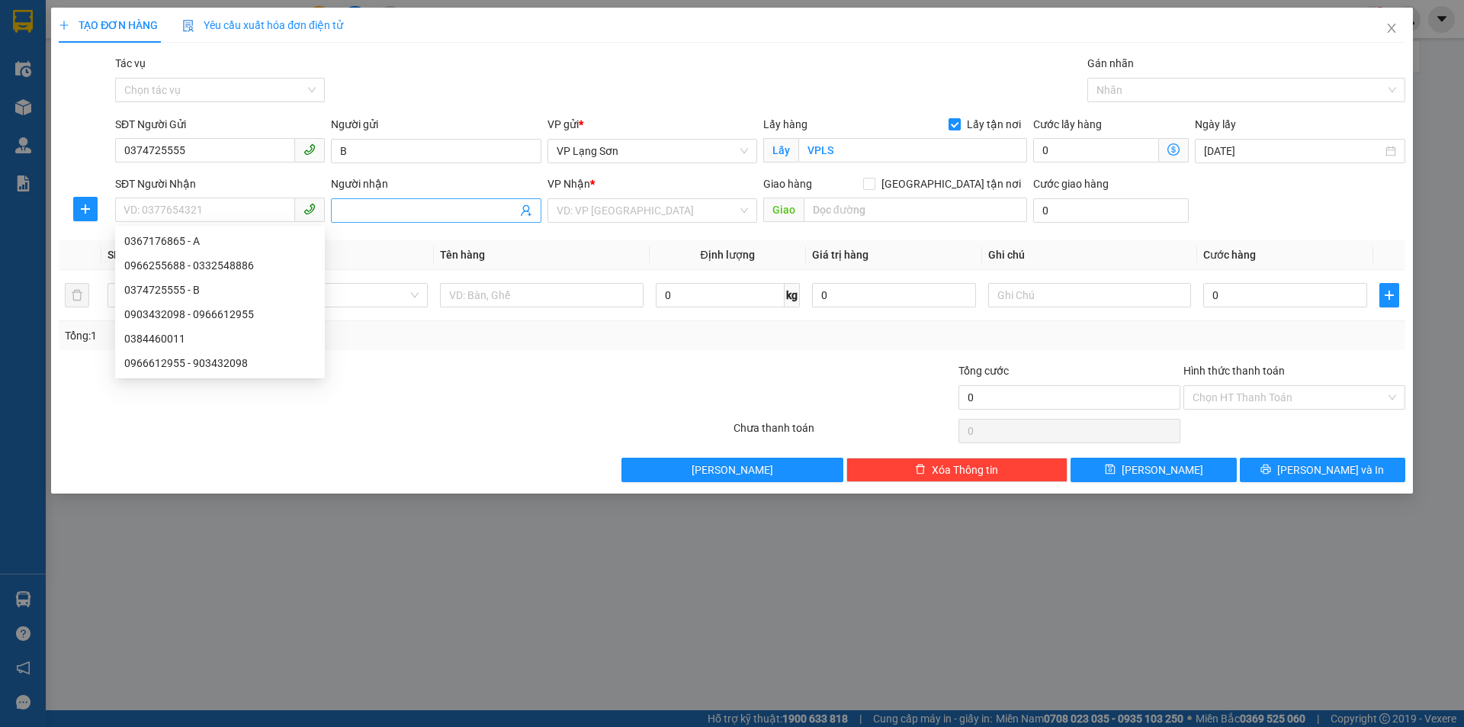
click at [403, 202] on input "Người nhận" at bounding box center [428, 210] width 176 height 17
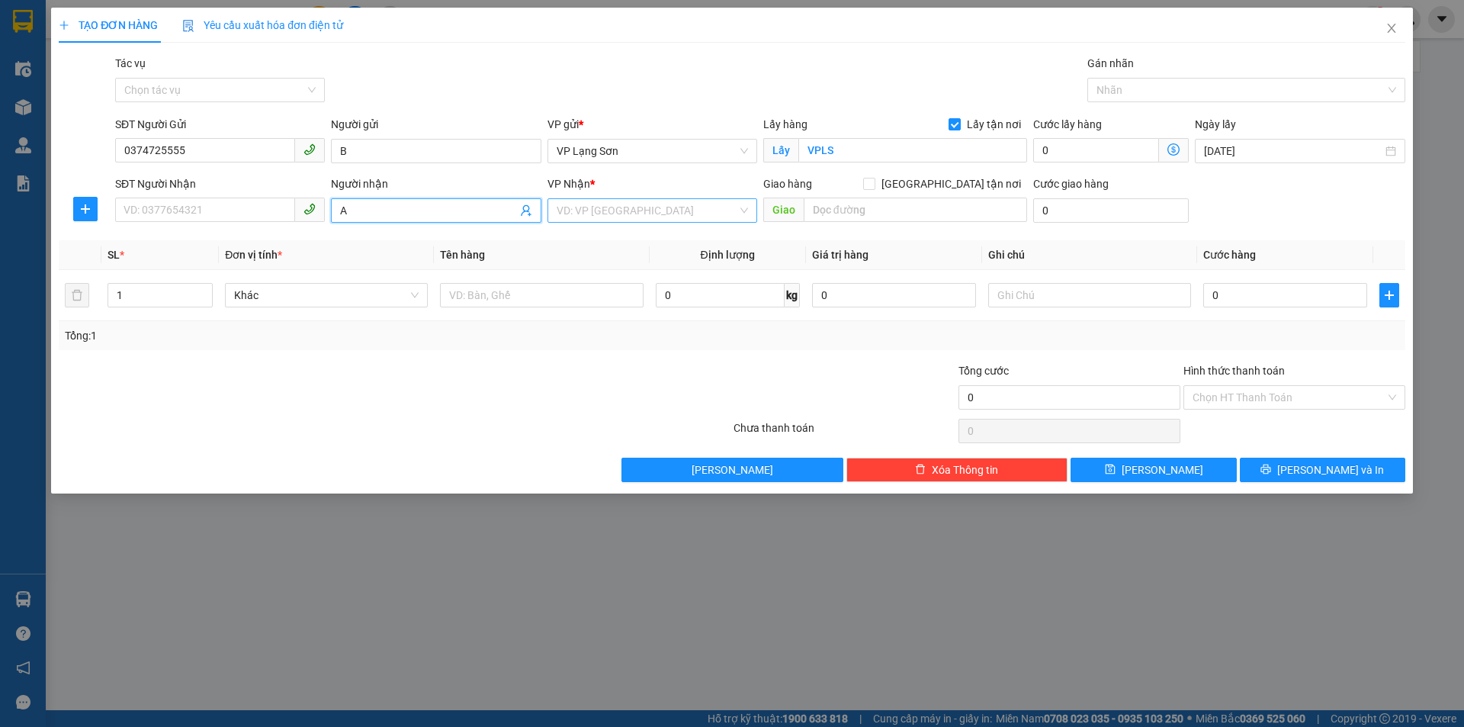
type input "A"
click at [647, 214] on input "search" at bounding box center [647, 210] width 181 height 23
click at [146, 209] on input "SĐT Người Nhận" at bounding box center [205, 209] width 180 height 24
type input "0367176865"
click at [241, 240] on div "0367176865 - A" at bounding box center [219, 241] width 191 height 17
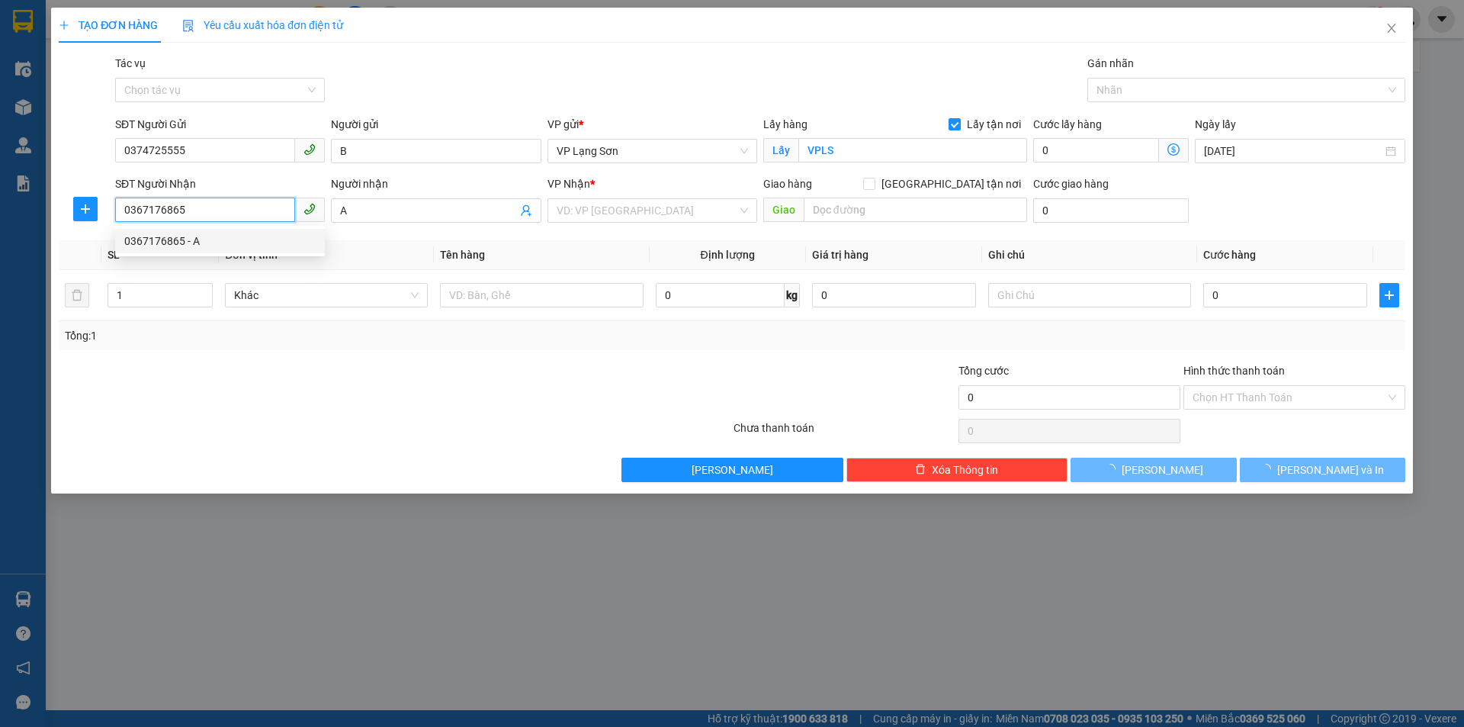
checkbox input "true"
type input "198 NGUYỄN TUÂN"
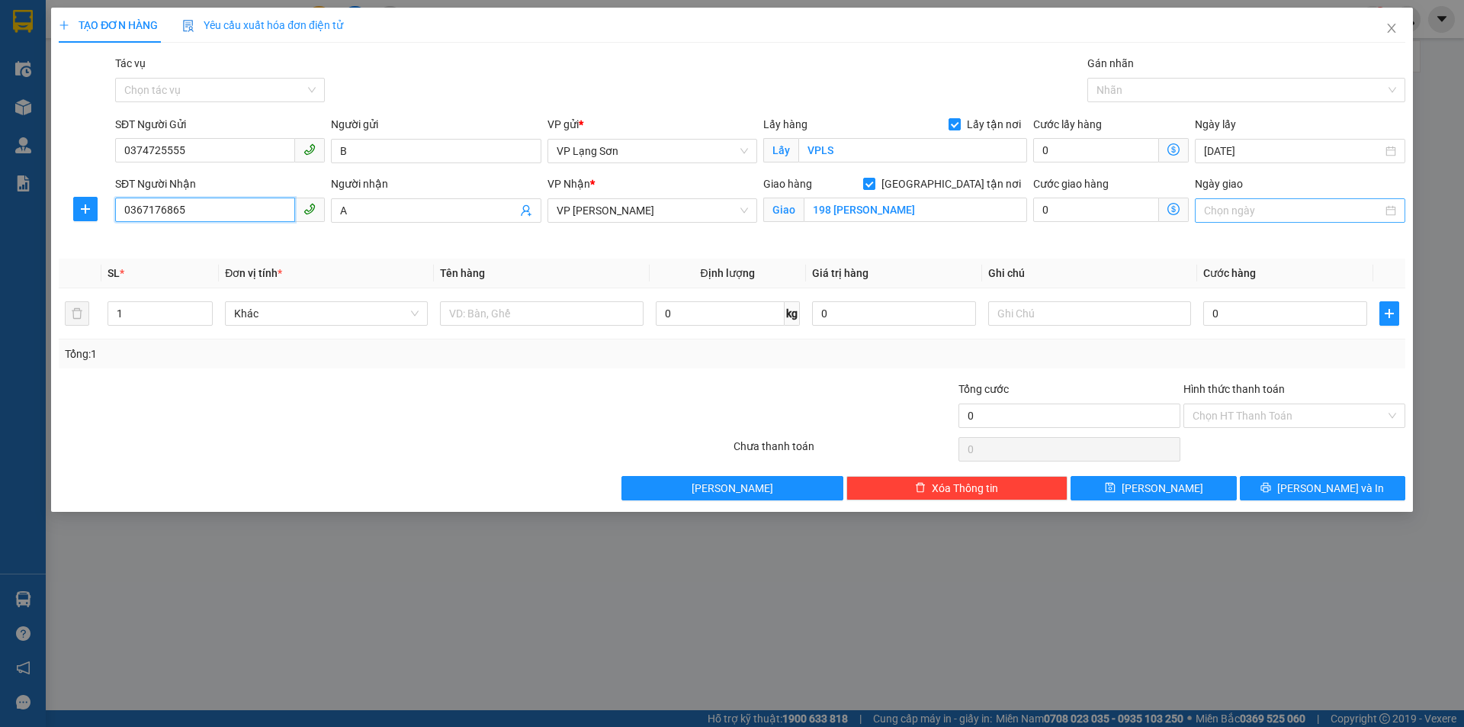
type input "0367176865"
click at [1315, 213] on input "Ngày giao" at bounding box center [1293, 210] width 178 height 17
type input "[DATE]"
click at [1266, 342] on div "14" at bounding box center [1272, 345] width 18 height 18
click at [518, 316] on input "text" at bounding box center [541, 313] width 203 height 24
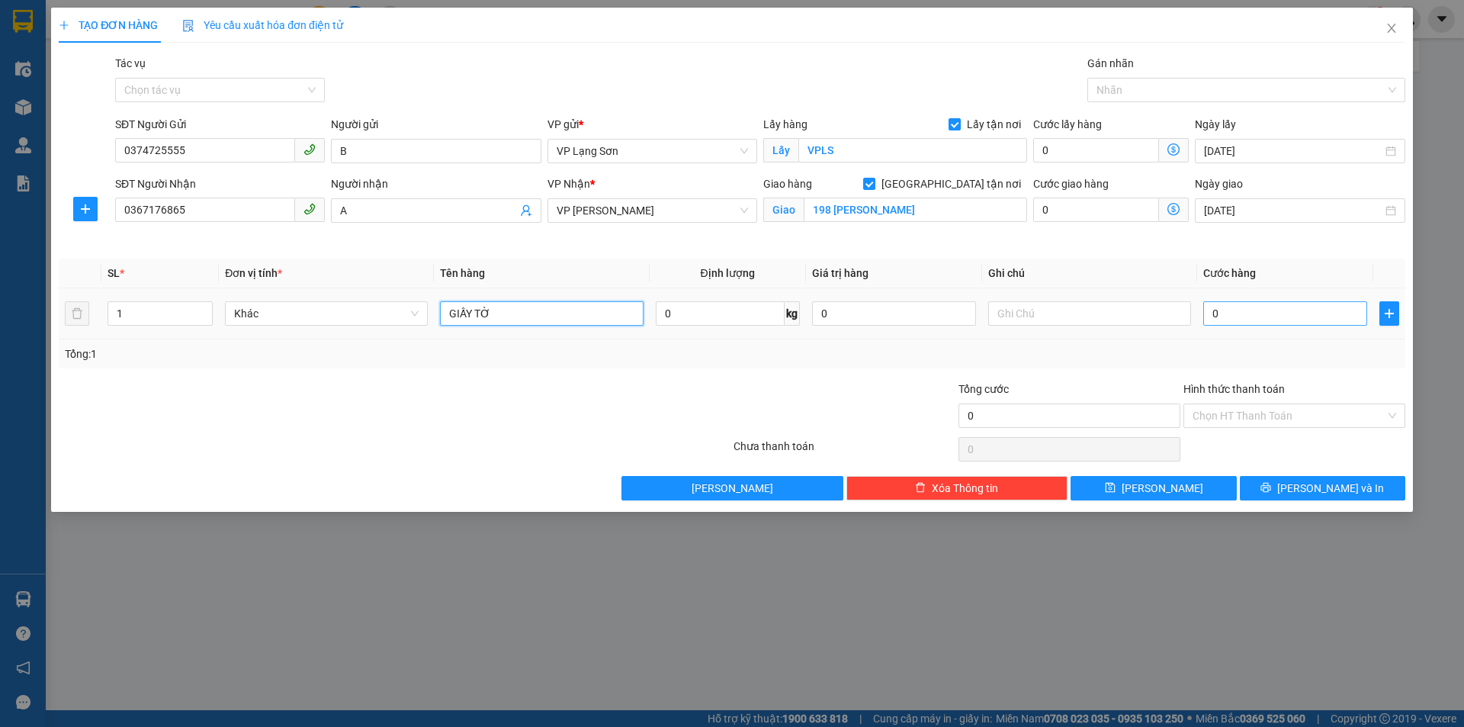
type input "GIẤY TỜ"
click at [1283, 311] on input "0" at bounding box center [1285, 313] width 164 height 24
type input "1"
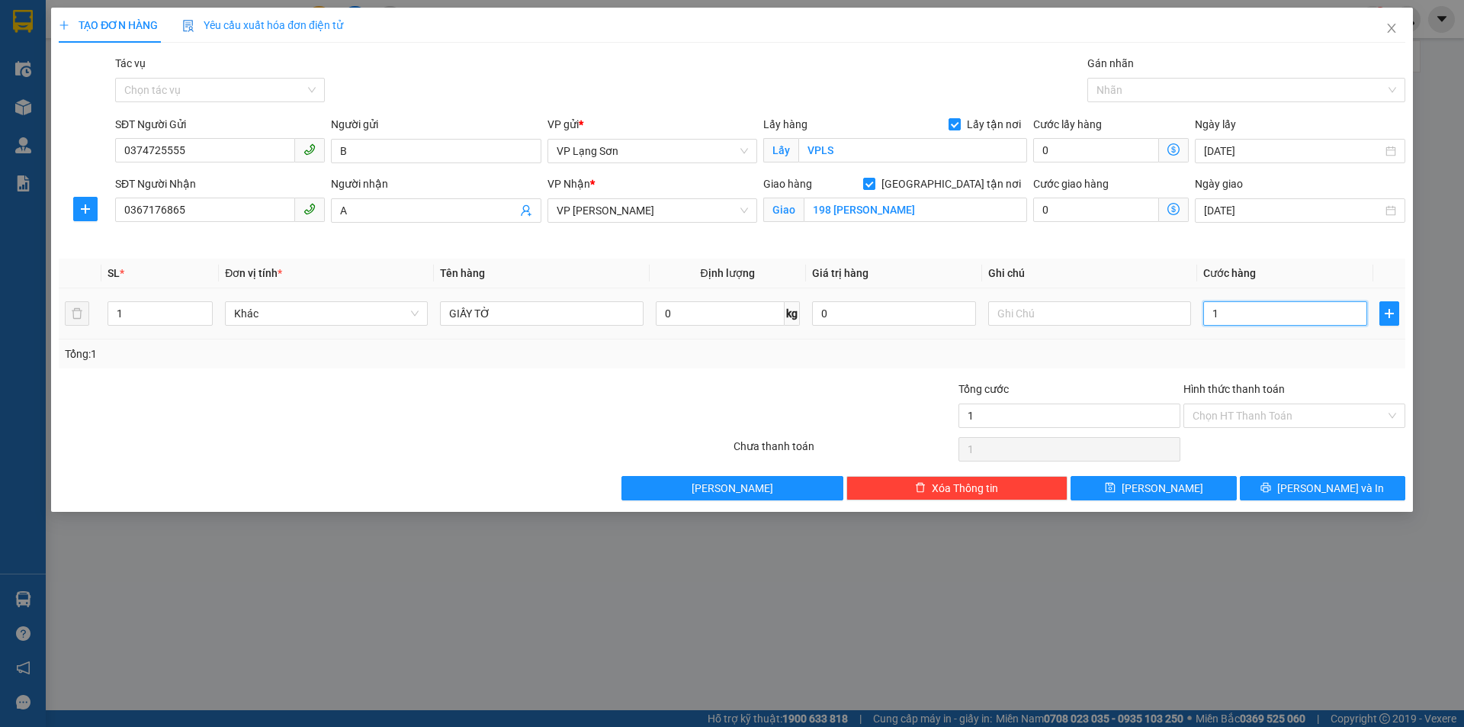
type input "10"
type input "100"
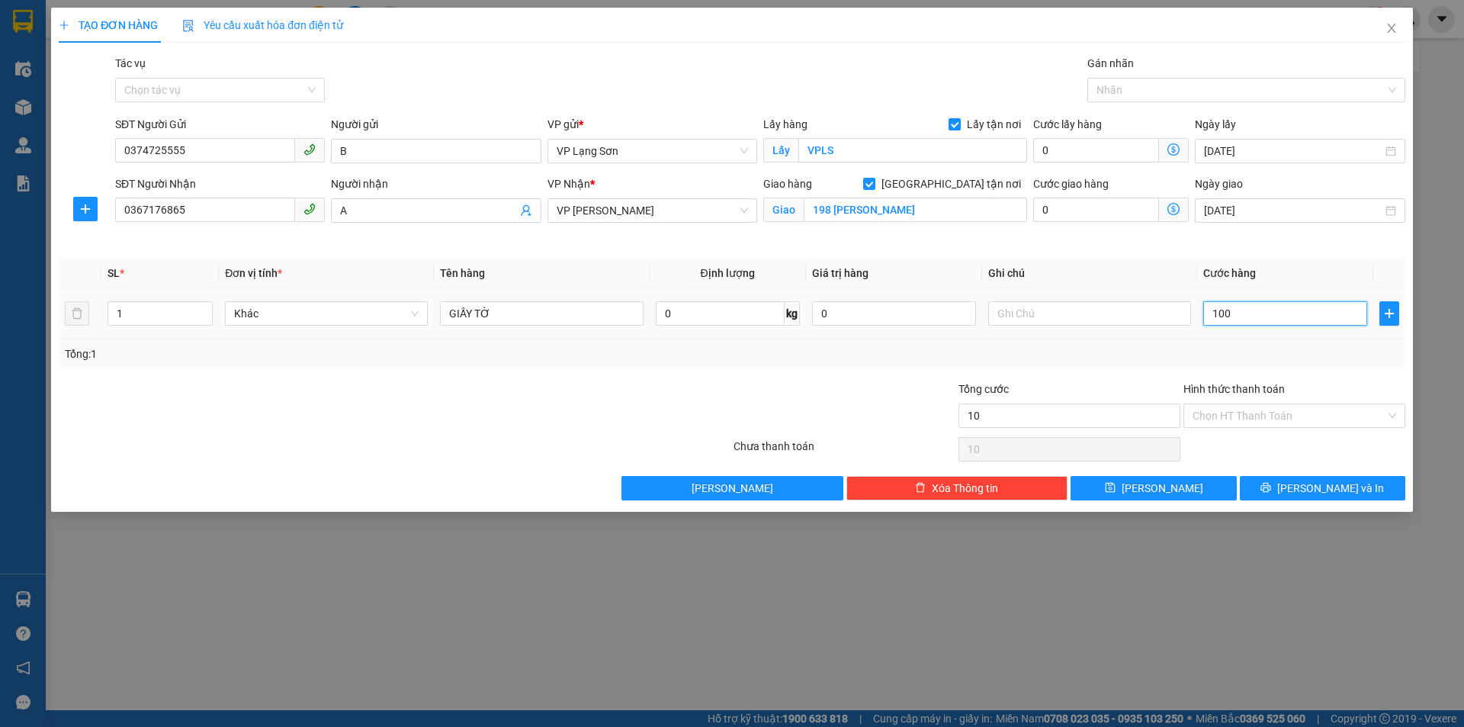
type input "100"
type input "100.000"
click at [1085, 316] on input "text" at bounding box center [1089, 313] width 203 height 24
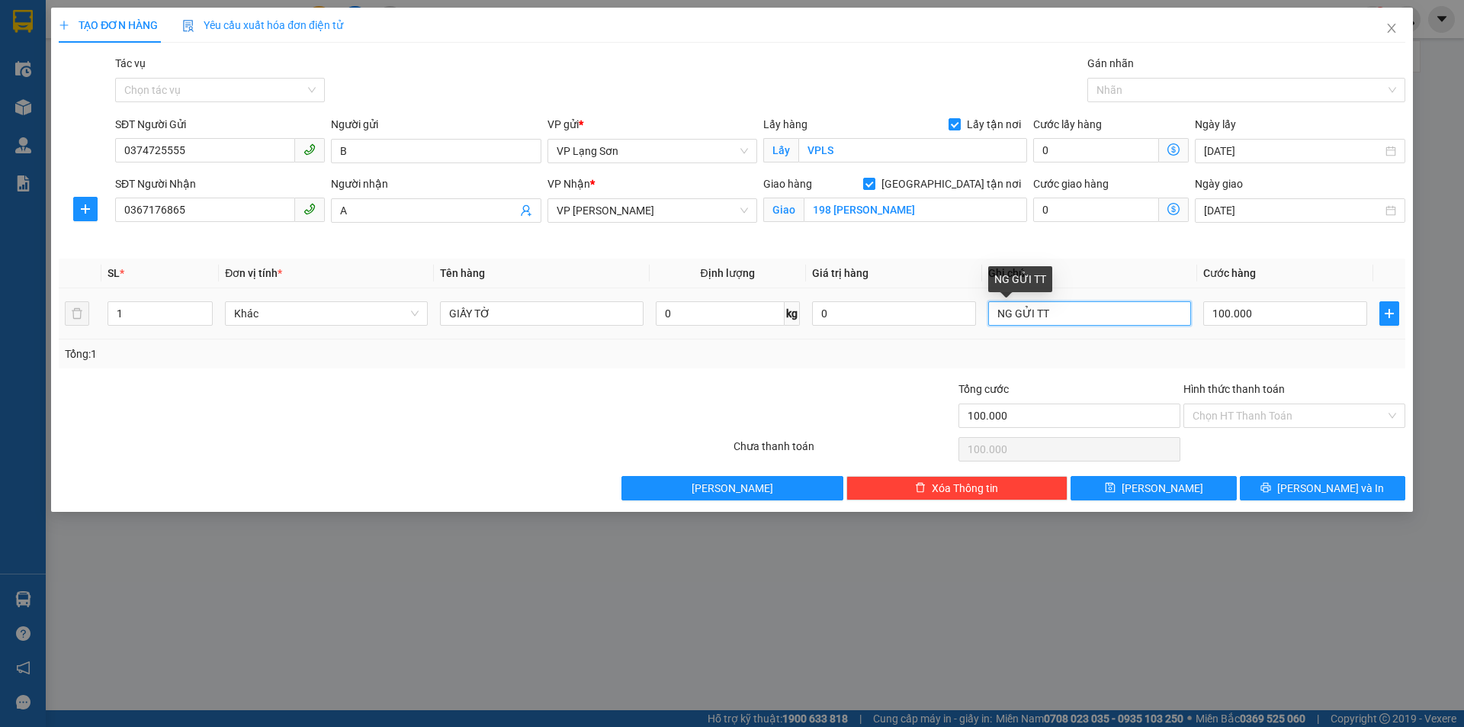
drag, startPoint x: 1065, startPoint y: 307, endPoint x: 880, endPoint y: 279, distance: 187.4
click at [880, 279] on table "SL * Đơn vị tính * Tên hàng Định lượng Giá trị hàng Ghi chú Cước hàng 1 Khác GI…" at bounding box center [732, 298] width 1347 height 81
type input "NG NHẬN TT"
click at [1116, 486] on icon "save" at bounding box center [1110, 487] width 11 height 11
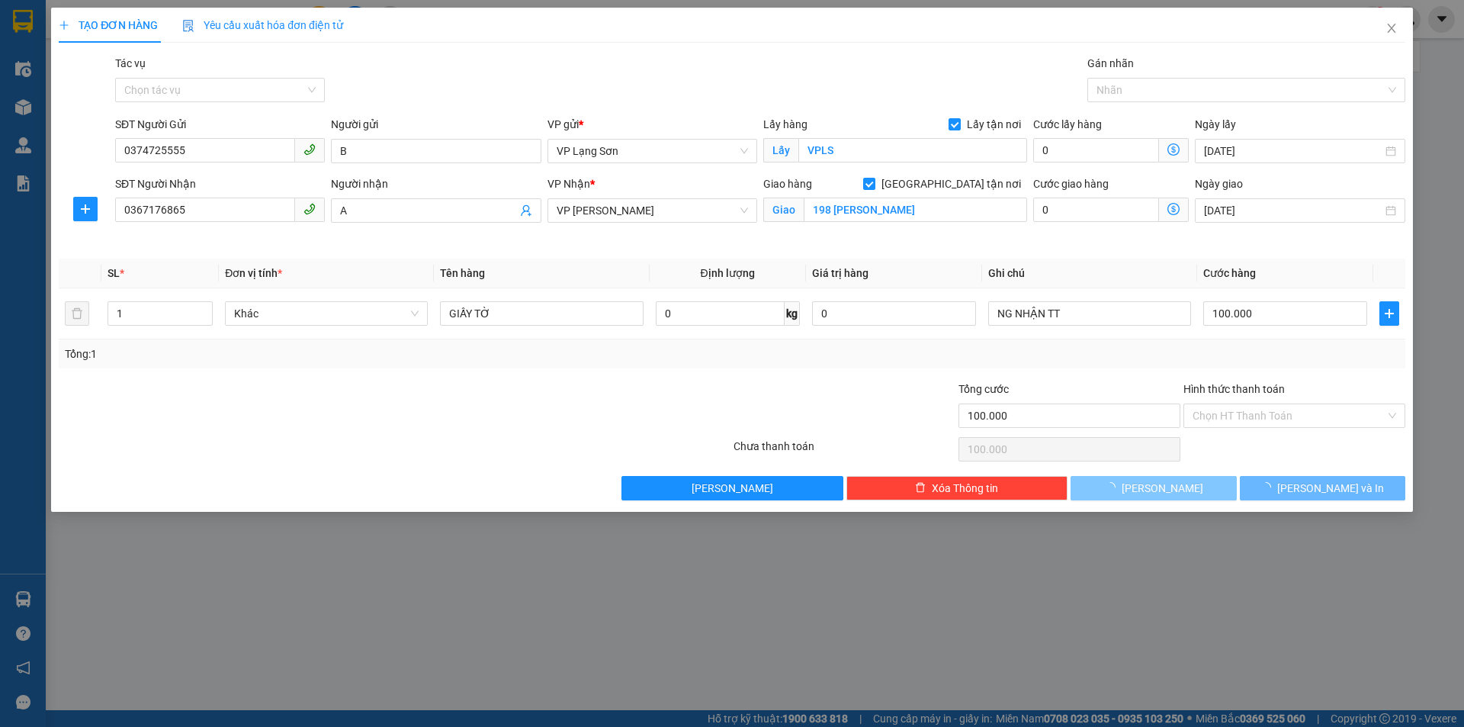
checkbox input "false"
type input "0"
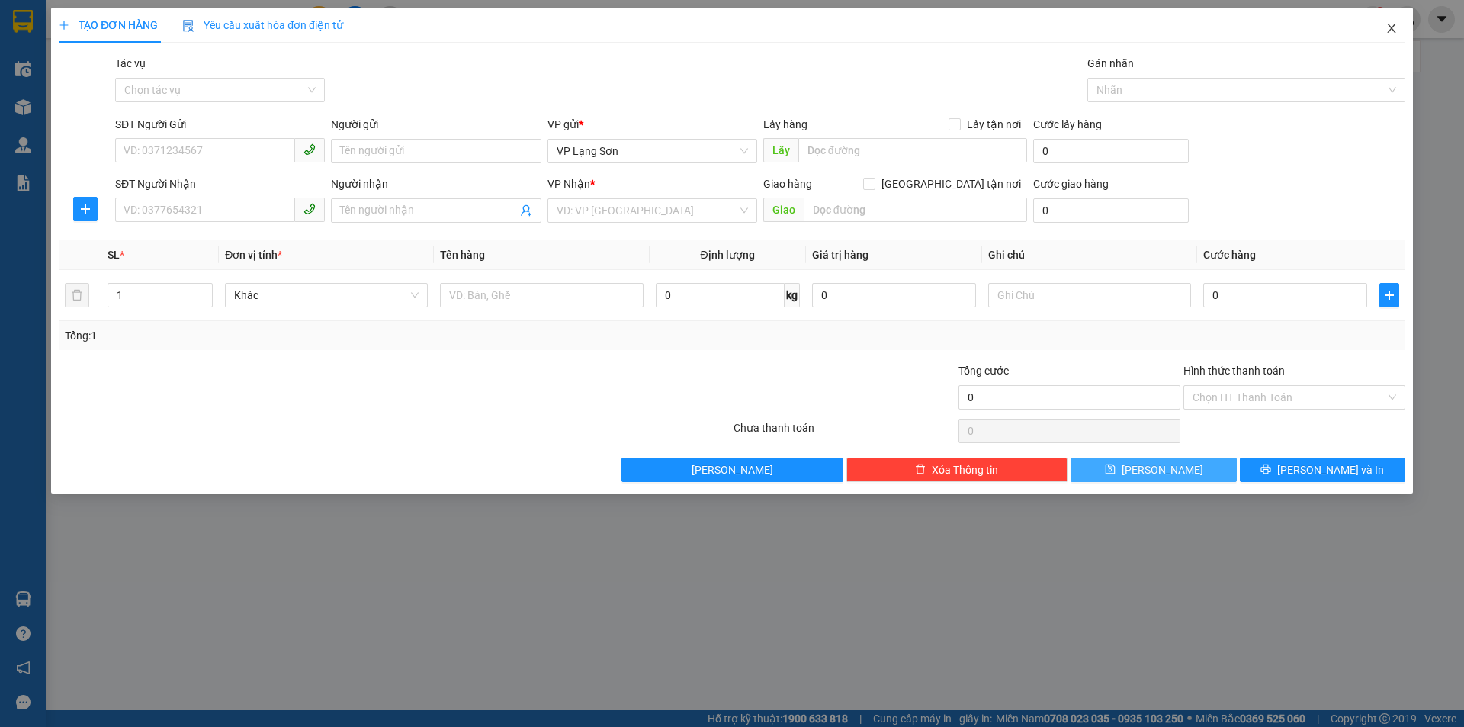
click at [1398, 29] on span "Close" at bounding box center [1391, 29] width 43 height 43
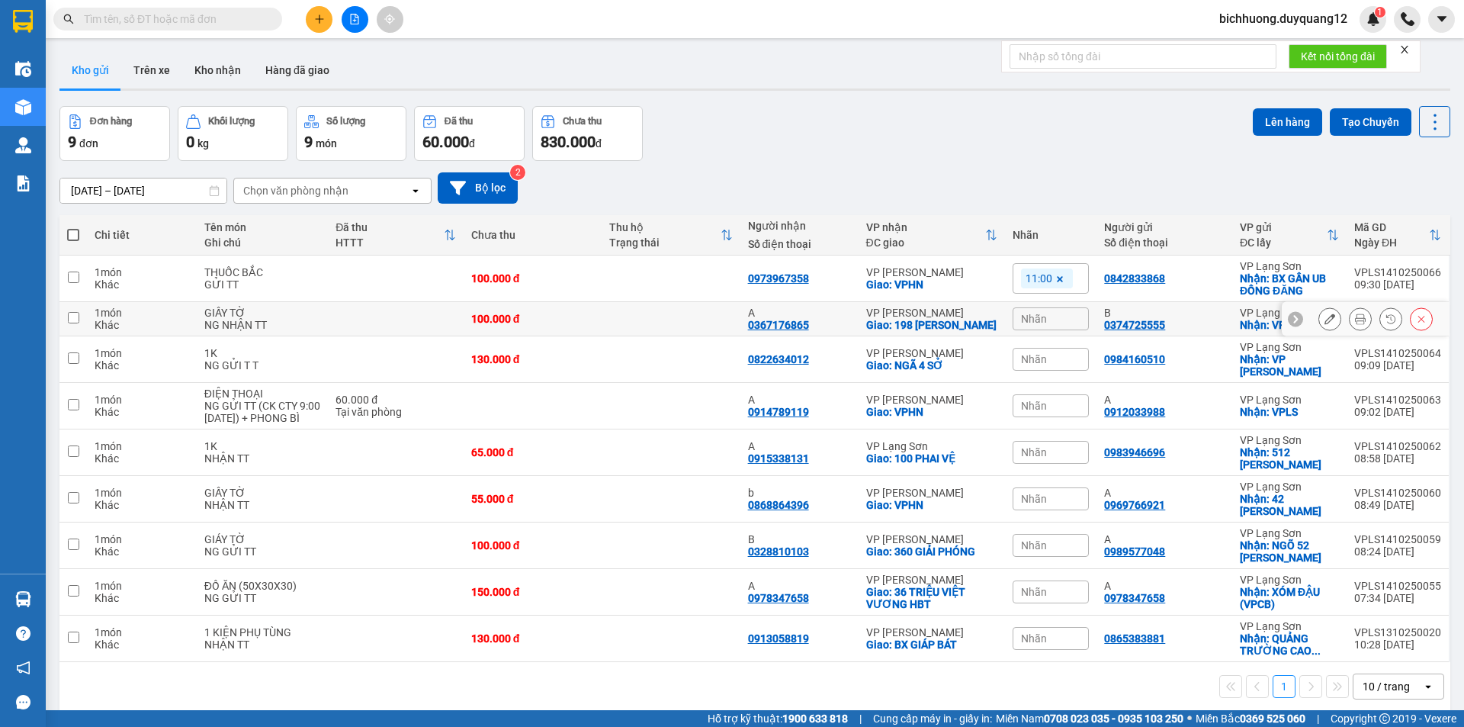
click at [76, 315] on input "checkbox" at bounding box center [73, 317] width 11 height 11
checkbox input "true"
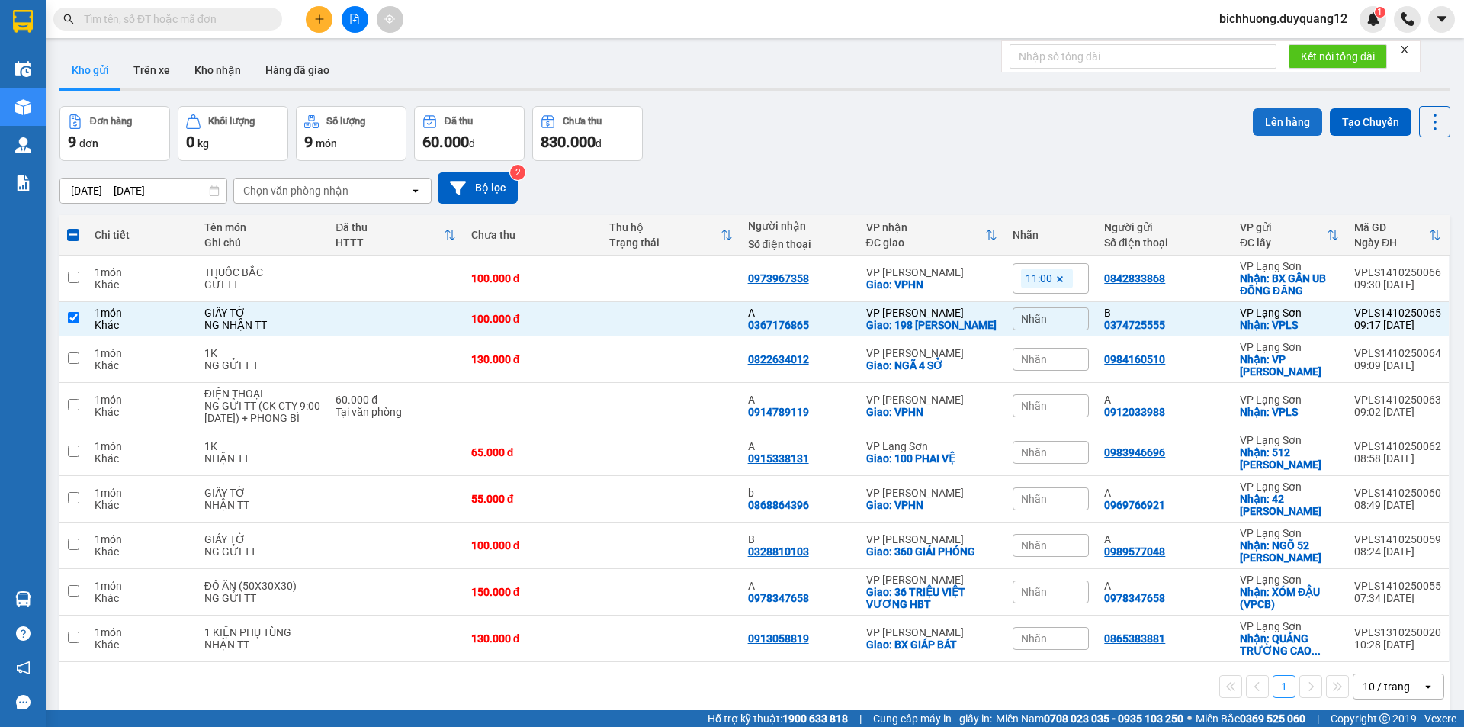
click at [1280, 122] on button "Lên hàng" at bounding box center [1287, 121] width 69 height 27
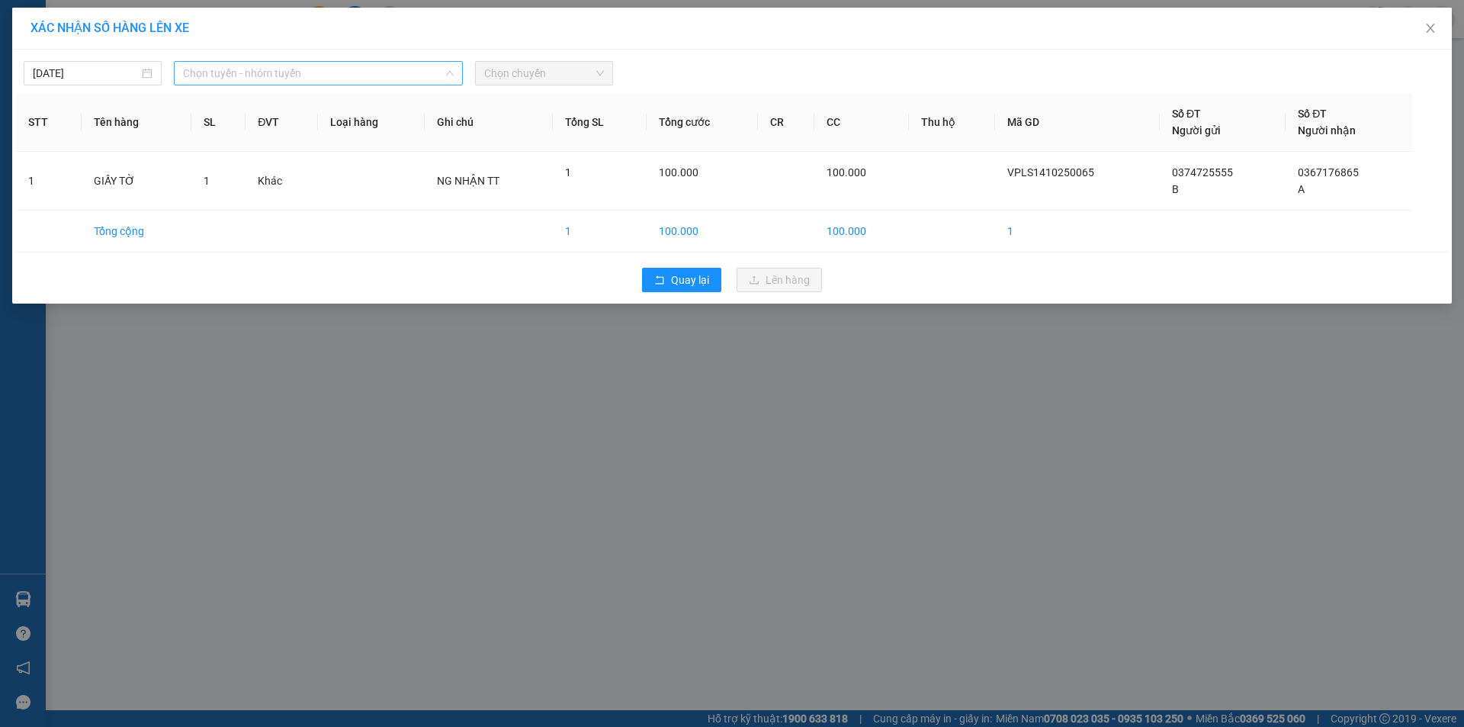
click at [321, 81] on span "Chọn tuyến - nhóm tuyến" at bounding box center [318, 73] width 271 height 23
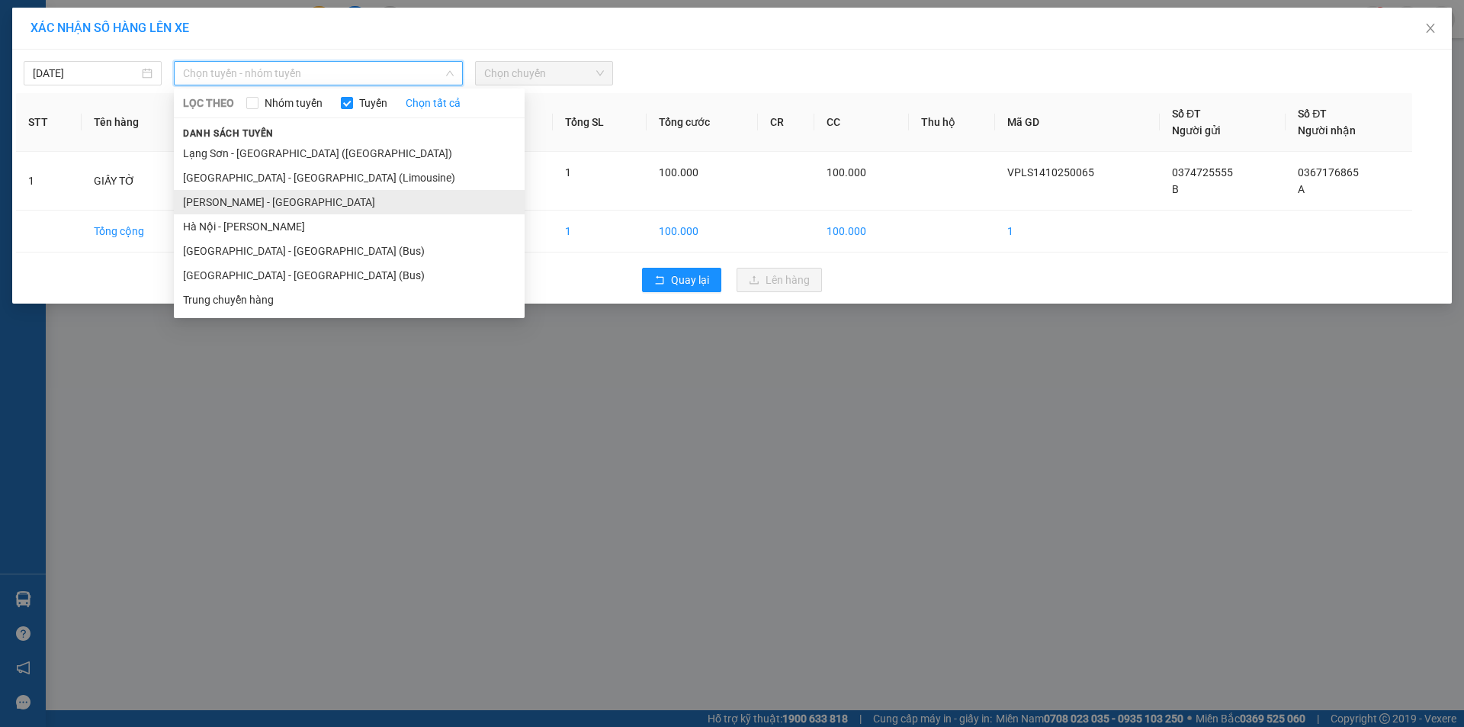
click at [300, 201] on li "Cao Bằng - Hà Nội" at bounding box center [349, 202] width 351 height 24
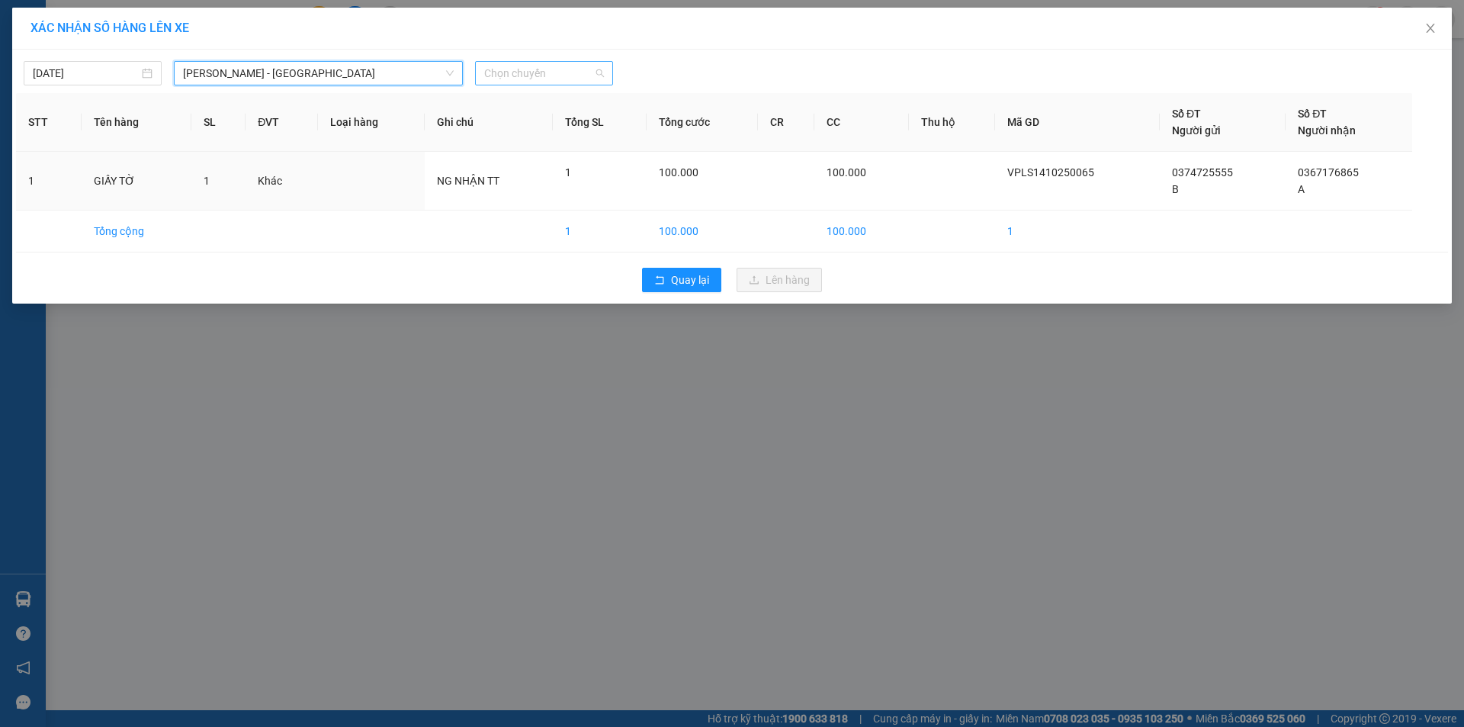
click at [567, 66] on span "Chọn chuyến" at bounding box center [544, 73] width 120 height 23
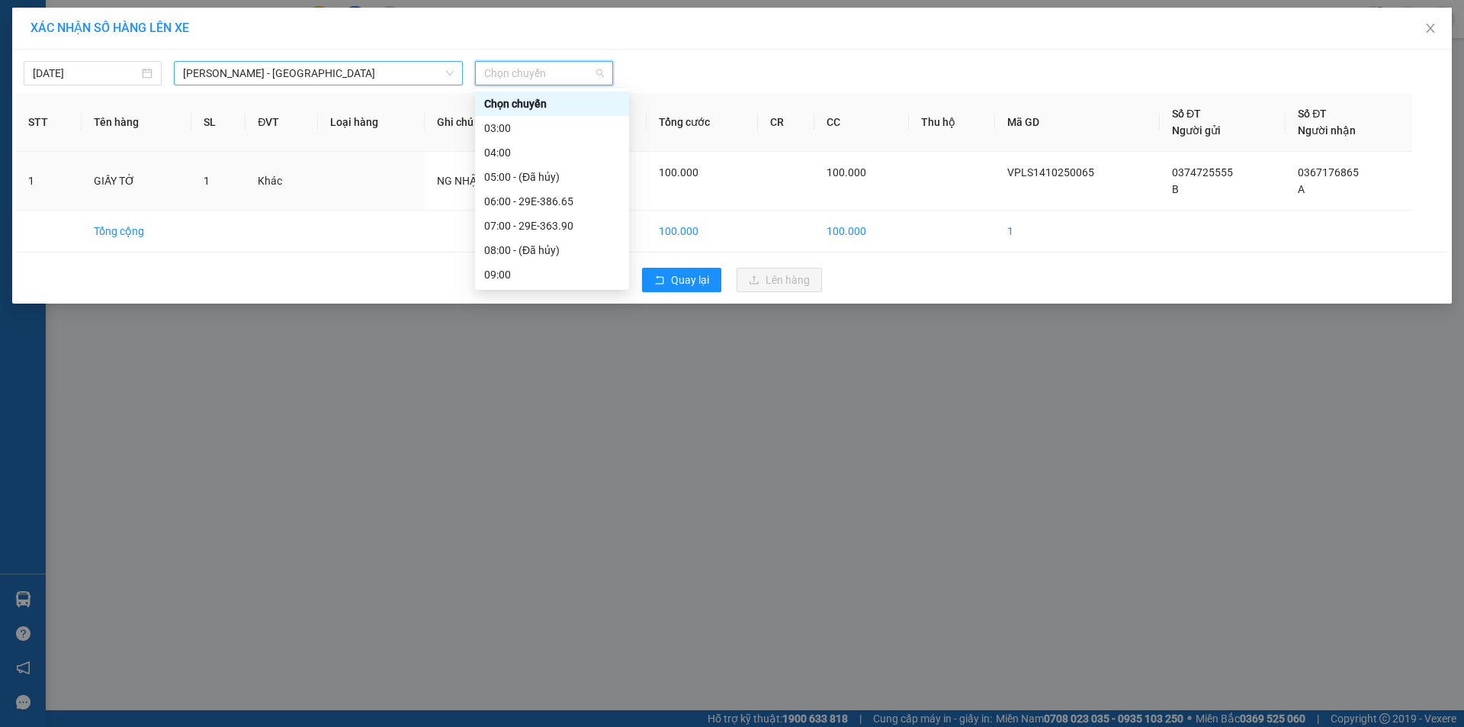
click at [354, 80] on span "Cao Bằng - Hà Nội" at bounding box center [318, 73] width 271 height 23
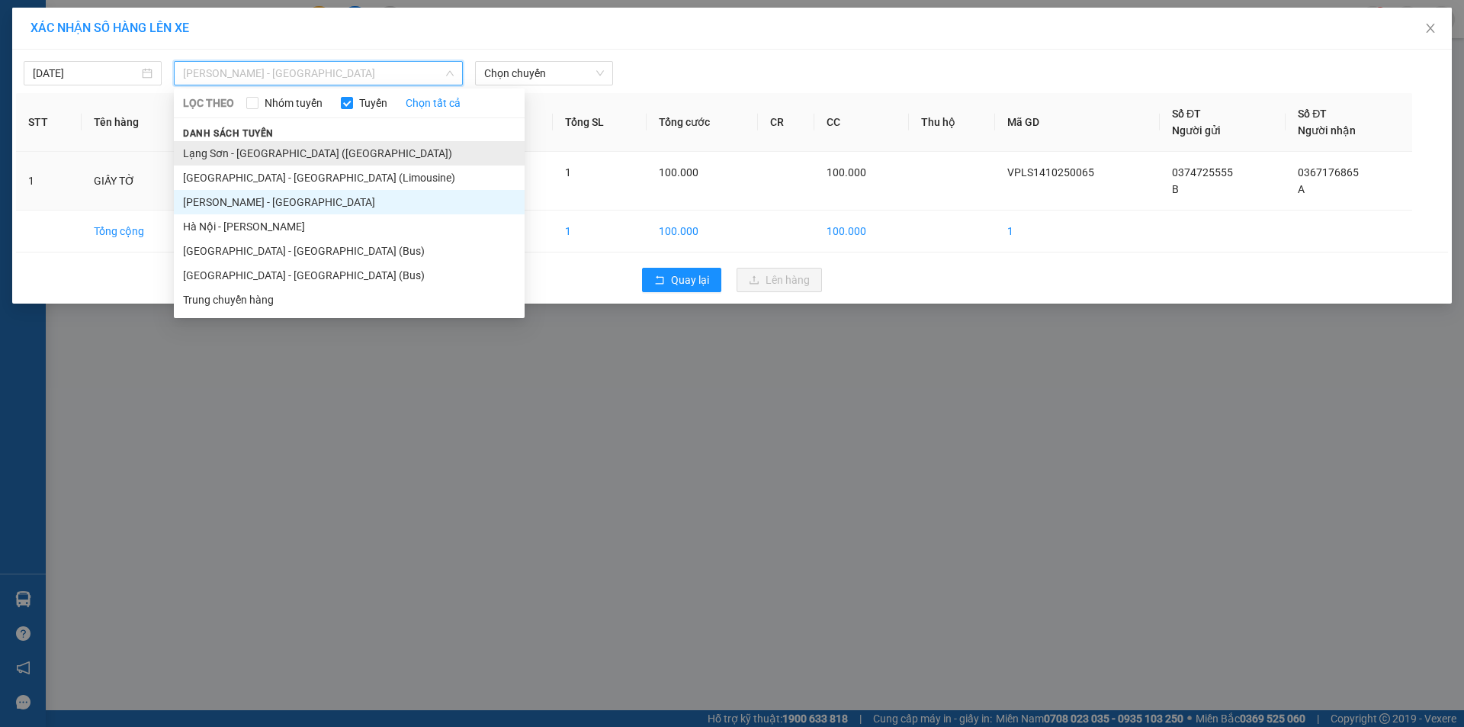
click at [277, 156] on li "Lạng Sơn - Hà Nội (Limousine)" at bounding box center [349, 153] width 351 height 24
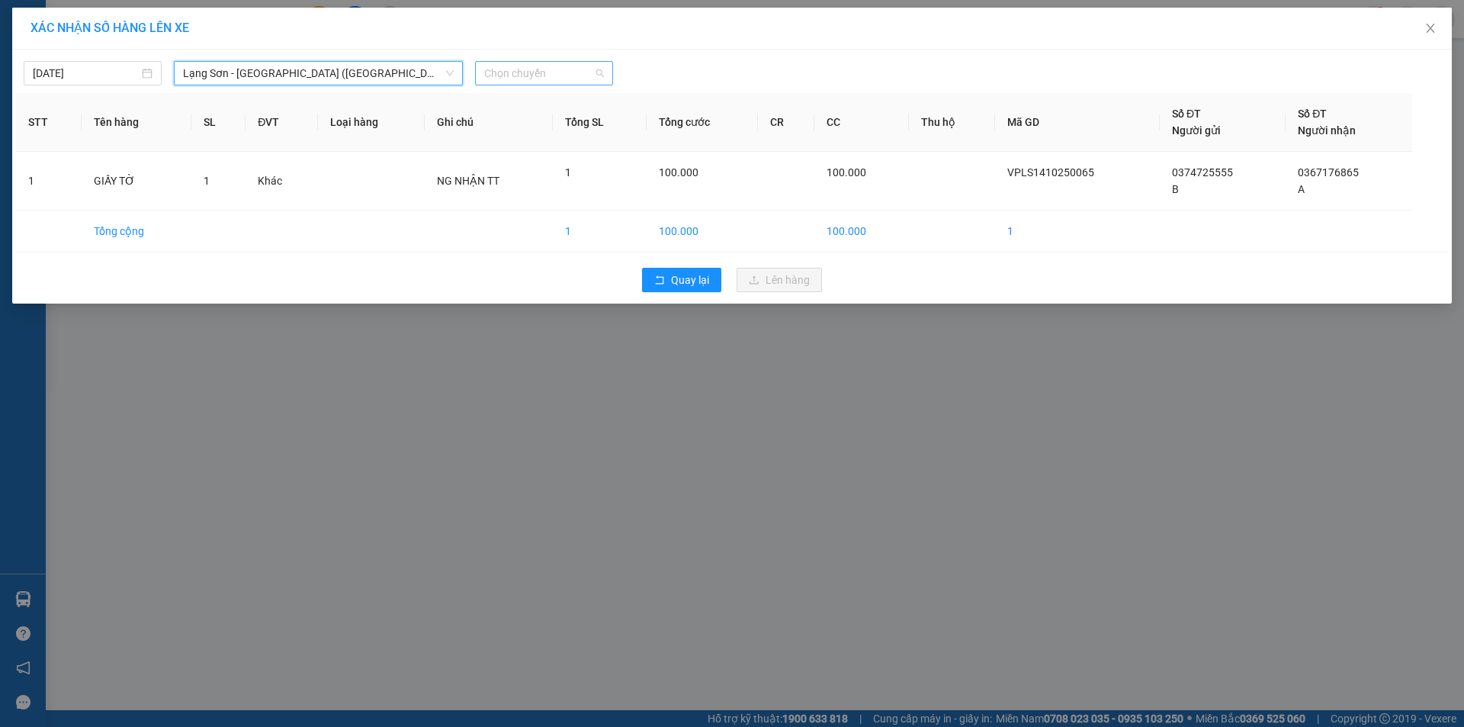
click at [596, 75] on span "Chọn chuyến" at bounding box center [544, 73] width 120 height 23
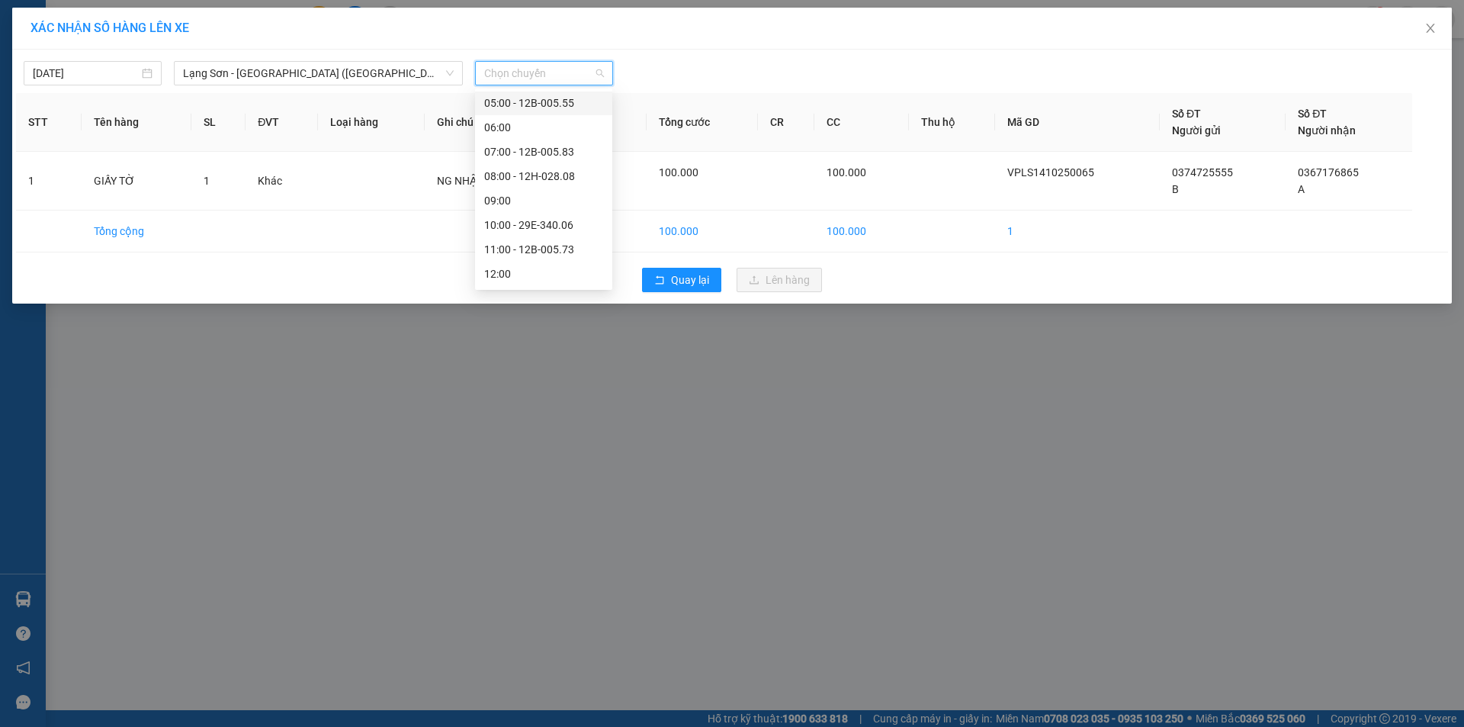
scroll to position [55, 0]
click at [550, 221] on div "10:00 - 29E-340.06" at bounding box center [543, 219] width 119 height 17
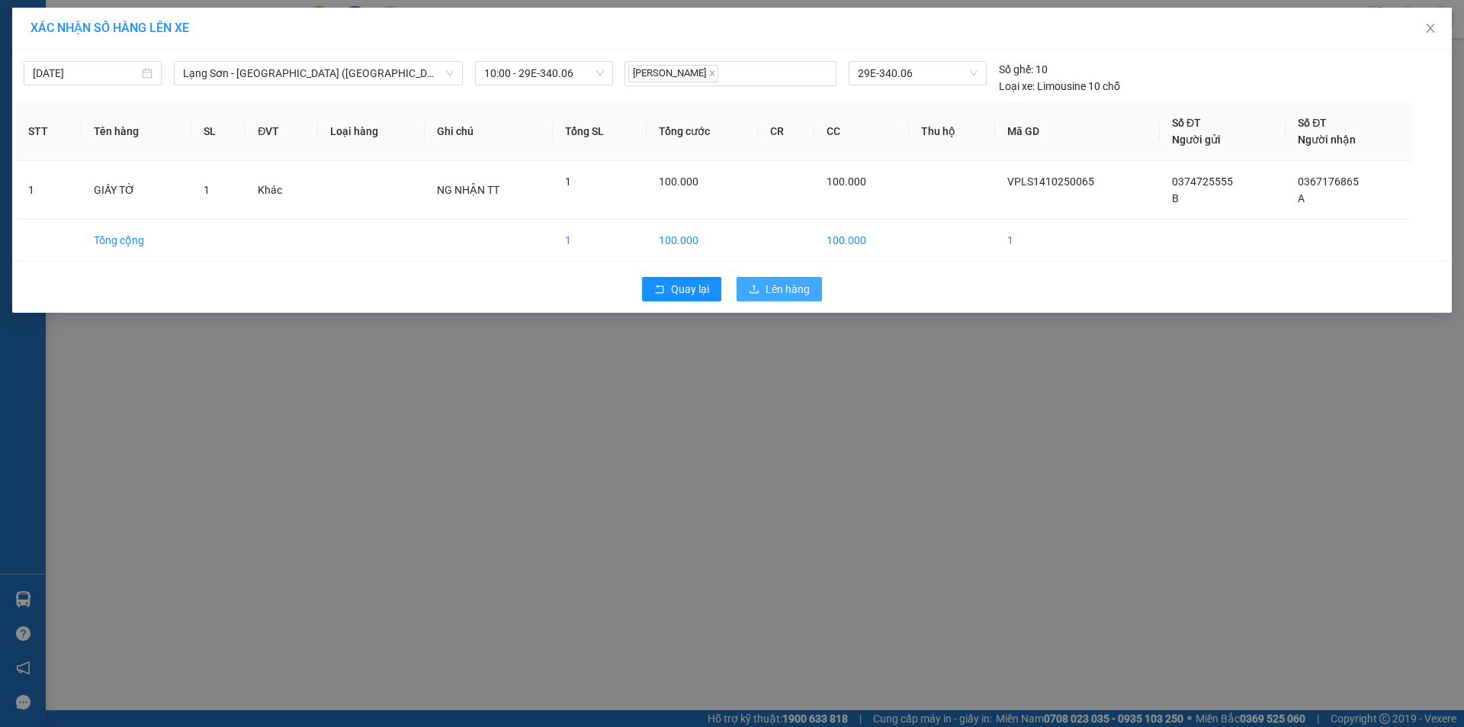
click at [764, 292] on button "Lên hàng" at bounding box center [779, 289] width 85 height 24
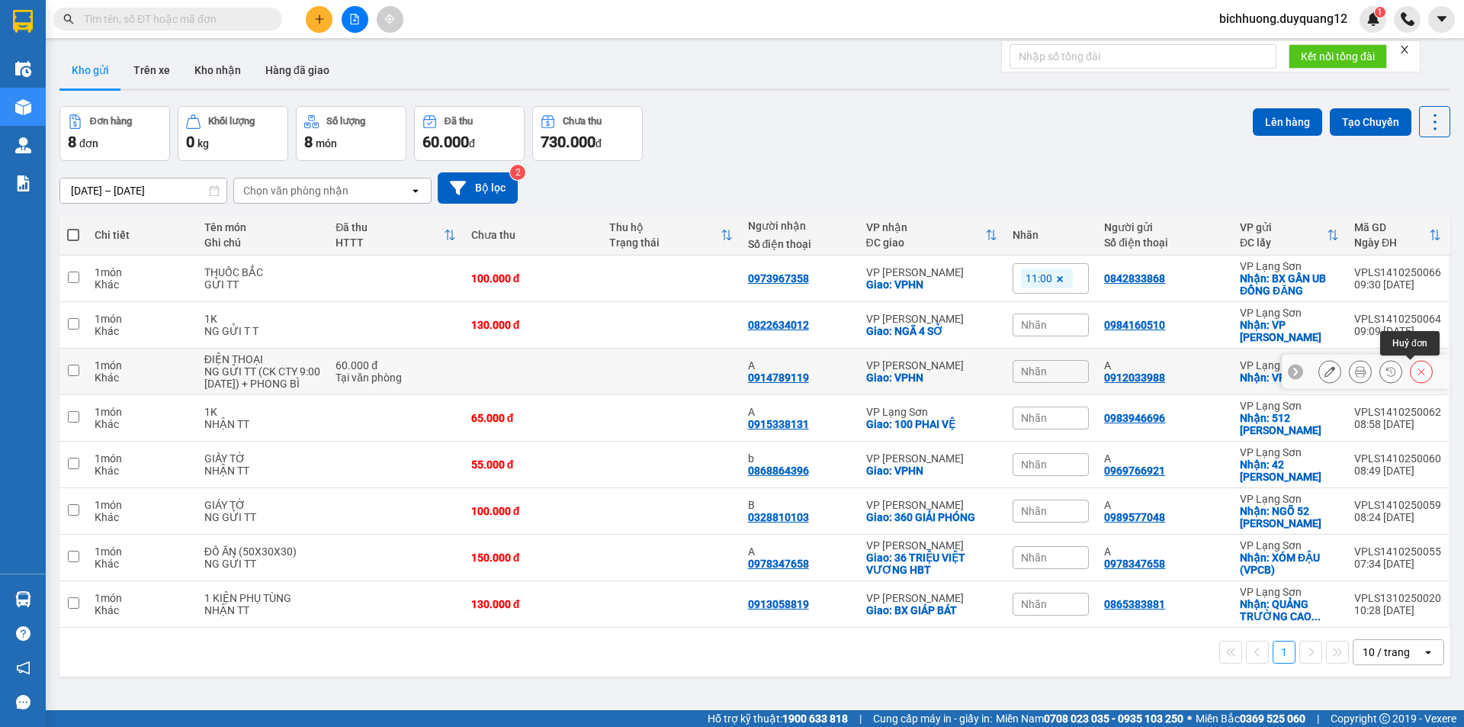
click at [1416, 371] on icon at bounding box center [1421, 371] width 11 height 11
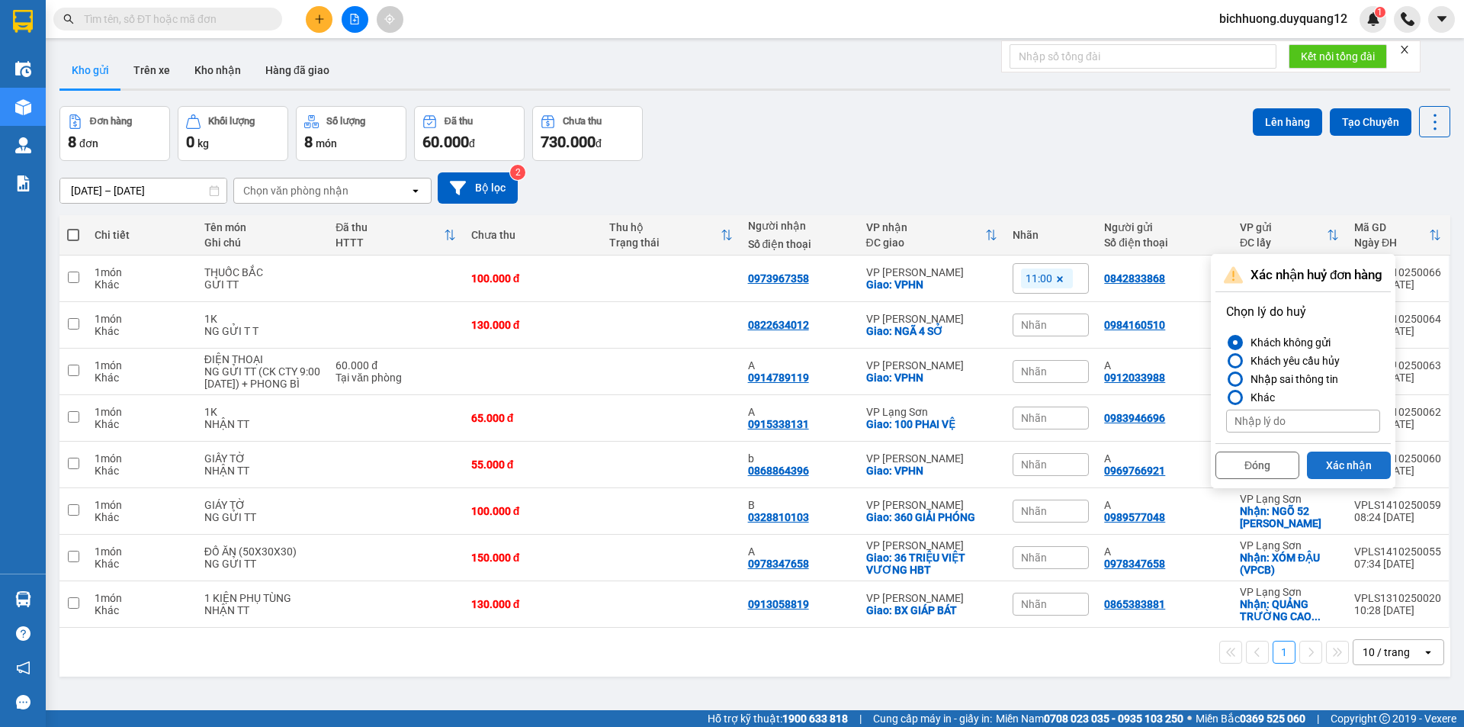
click at [1327, 464] on button "Xác nhận" at bounding box center [1349, 464] width 84 height 27
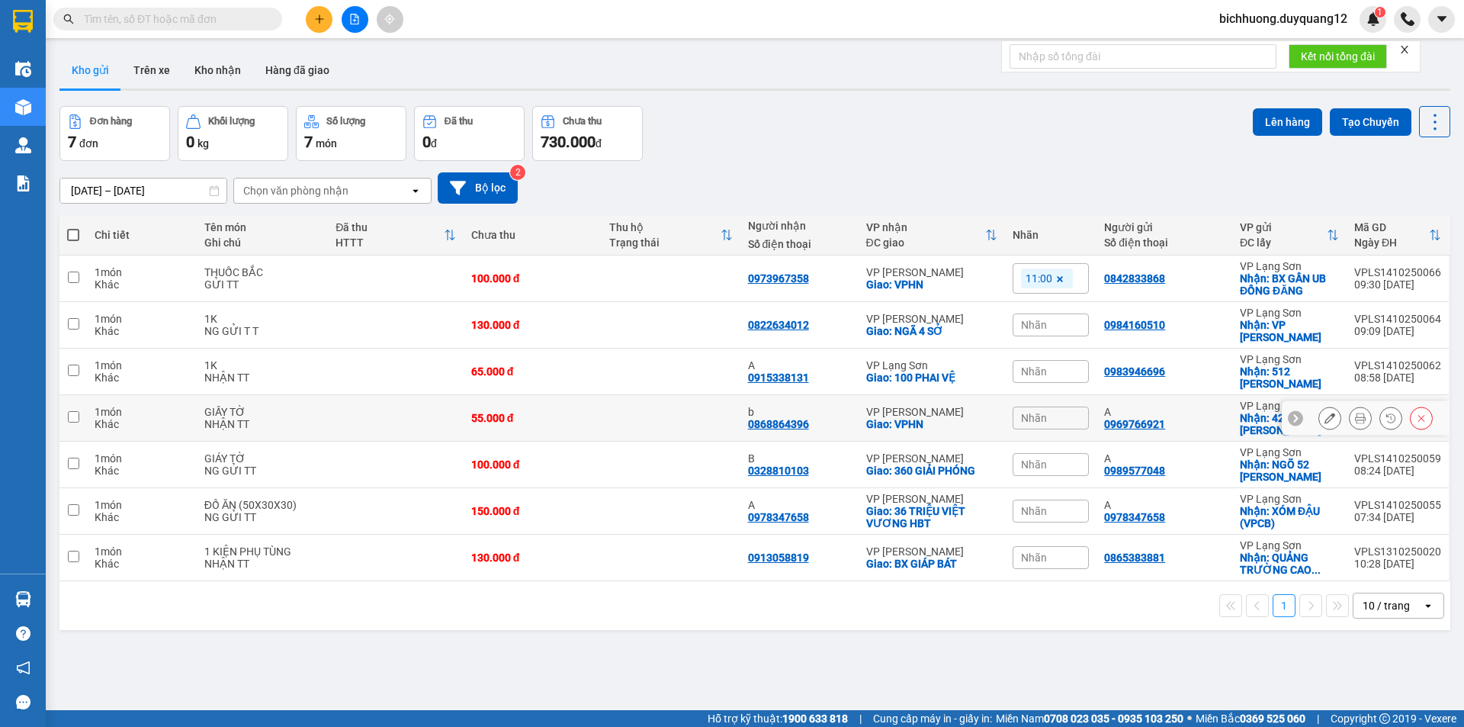
click at [73, 422] on input "checkbox" at bounding box center [73, 416] width 11 height 11
checkbox input "true"
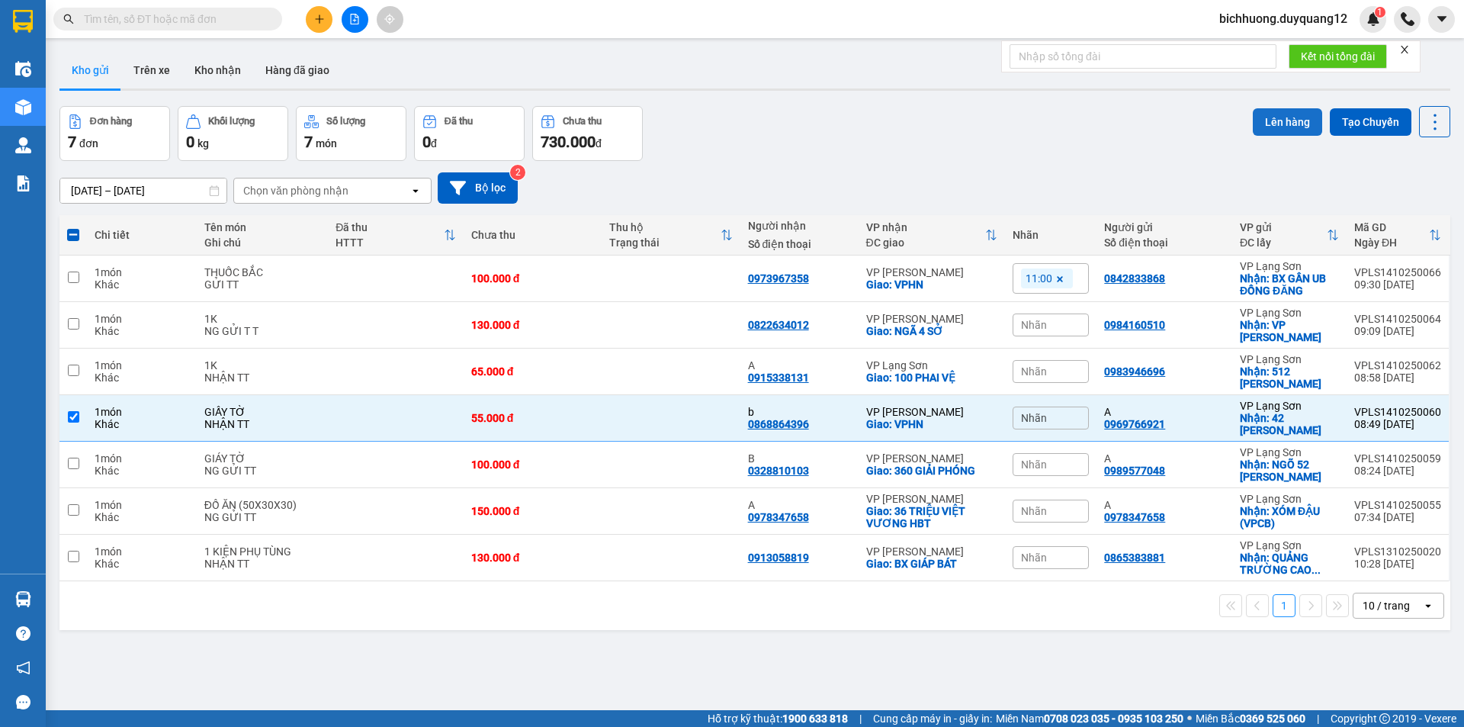
click at [1293, 127] on button "Lên hàng" at bounding box center [1287, 121] width 69 height 27
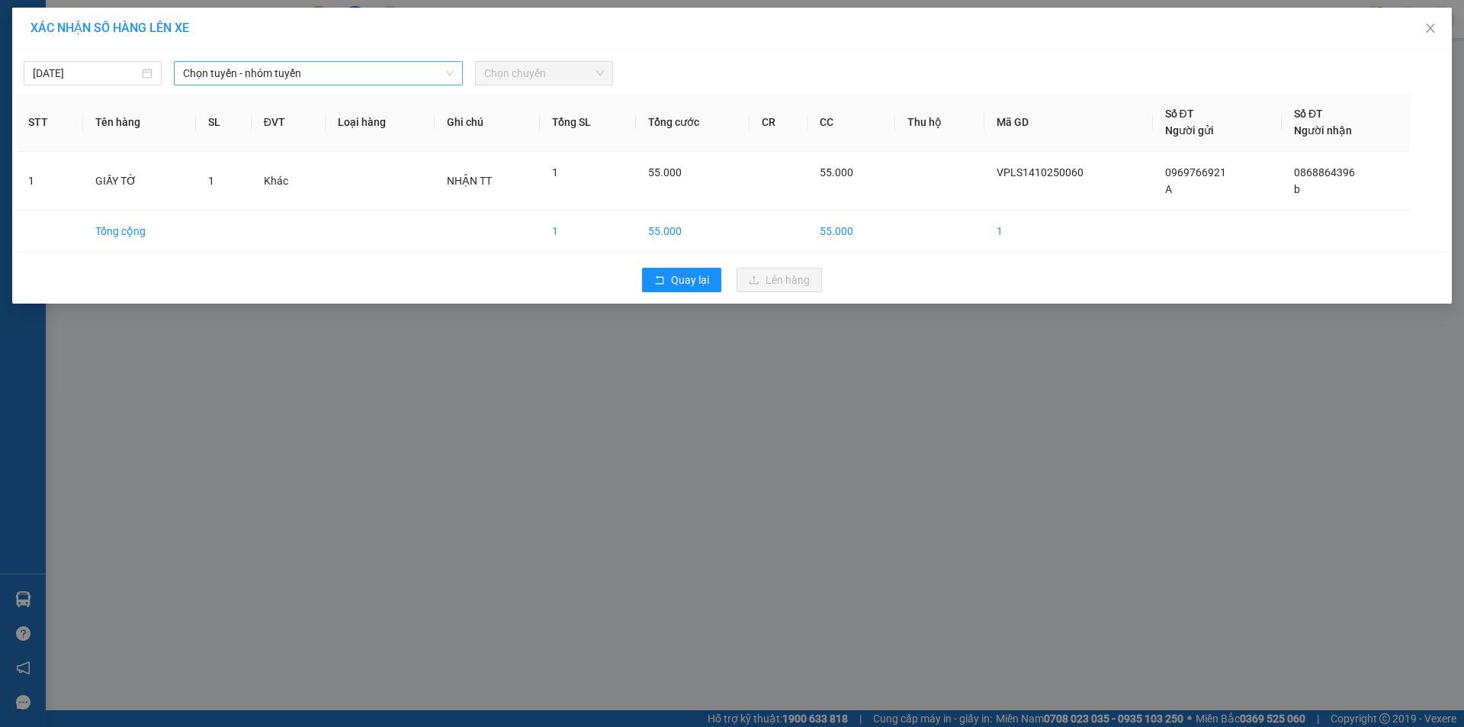
click at [362, 75] on span "Chọn tuyến - nhóm tuyến" at bounding box center [318, 73] width 271 height 23
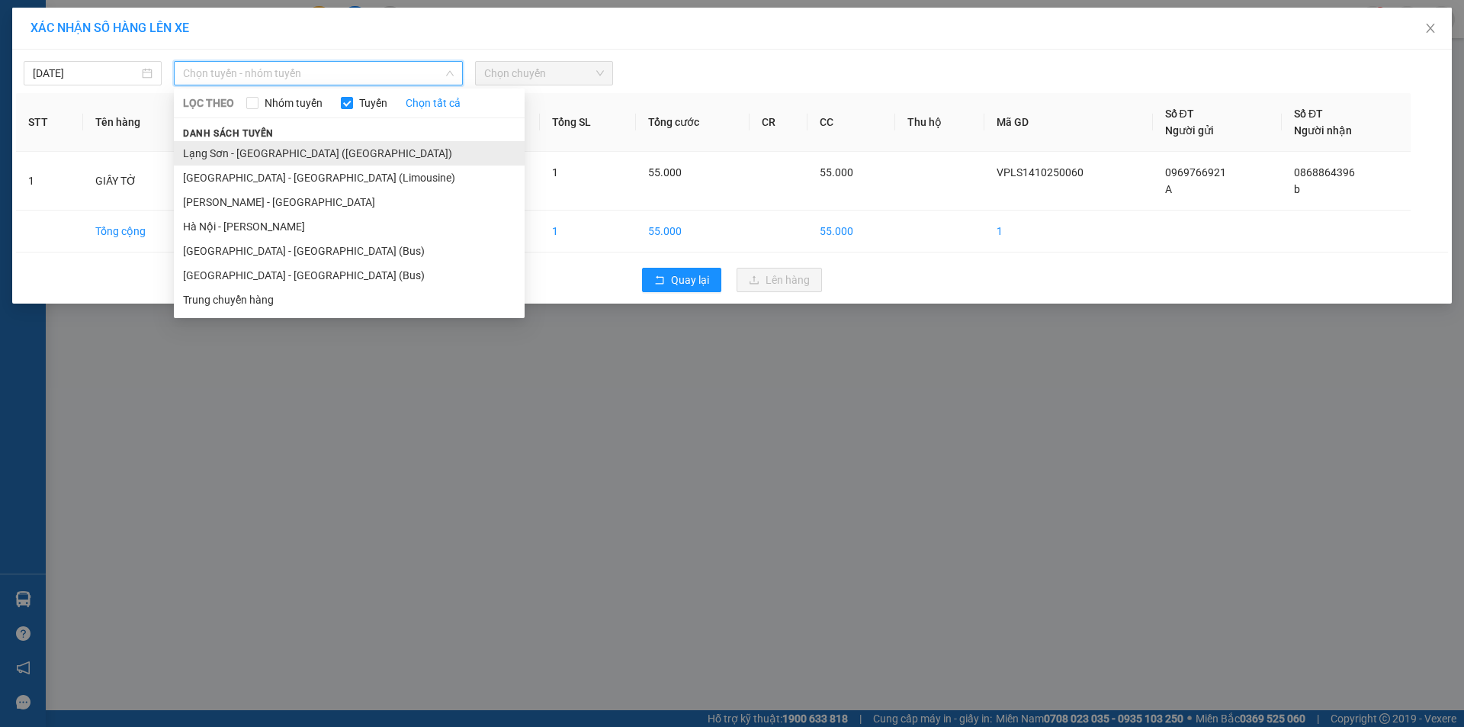
click at [387, 155] on li "Lạng Sơn - Hà Nội (Limousine)" at bounding box center [349, 153] width 351 height 24
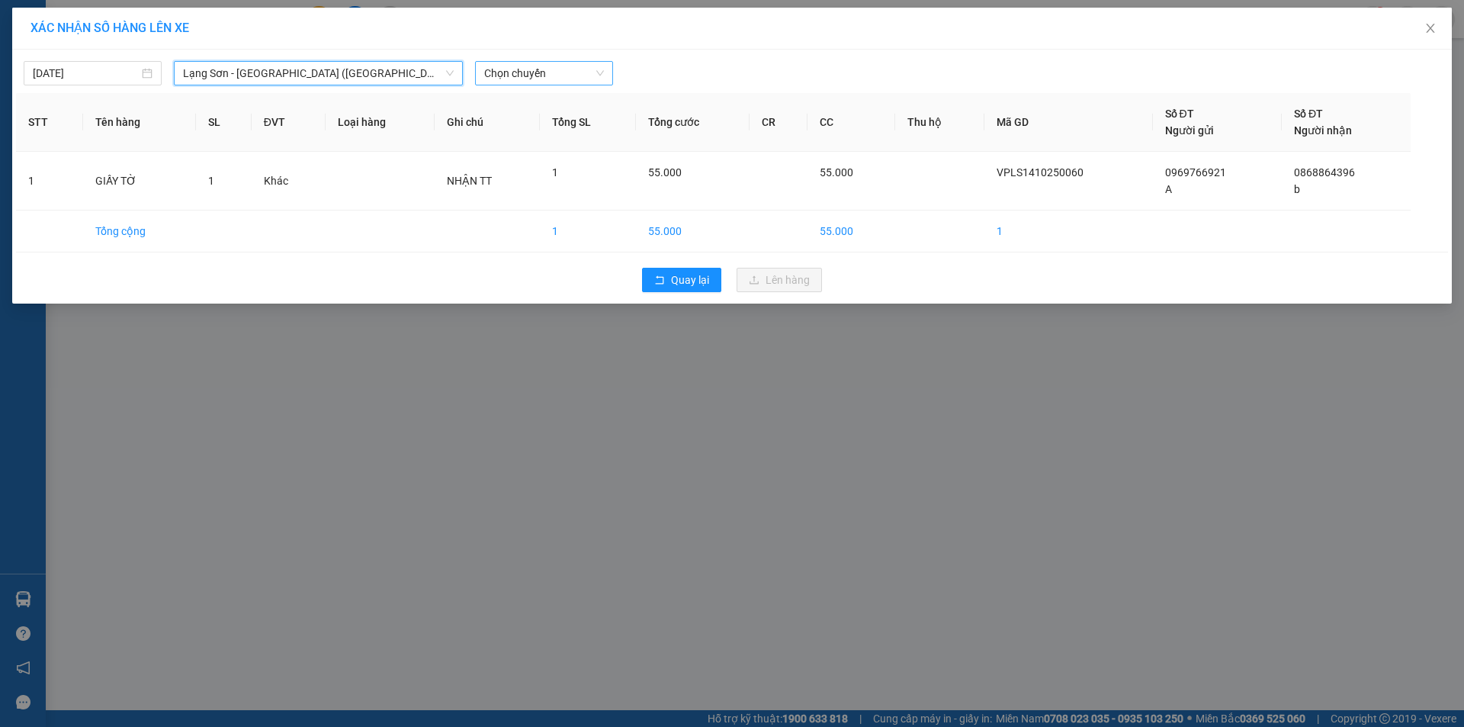
click at [534, 75] on span "Chọn chuyến" at bounding box center [544, 73] width 120 height 23
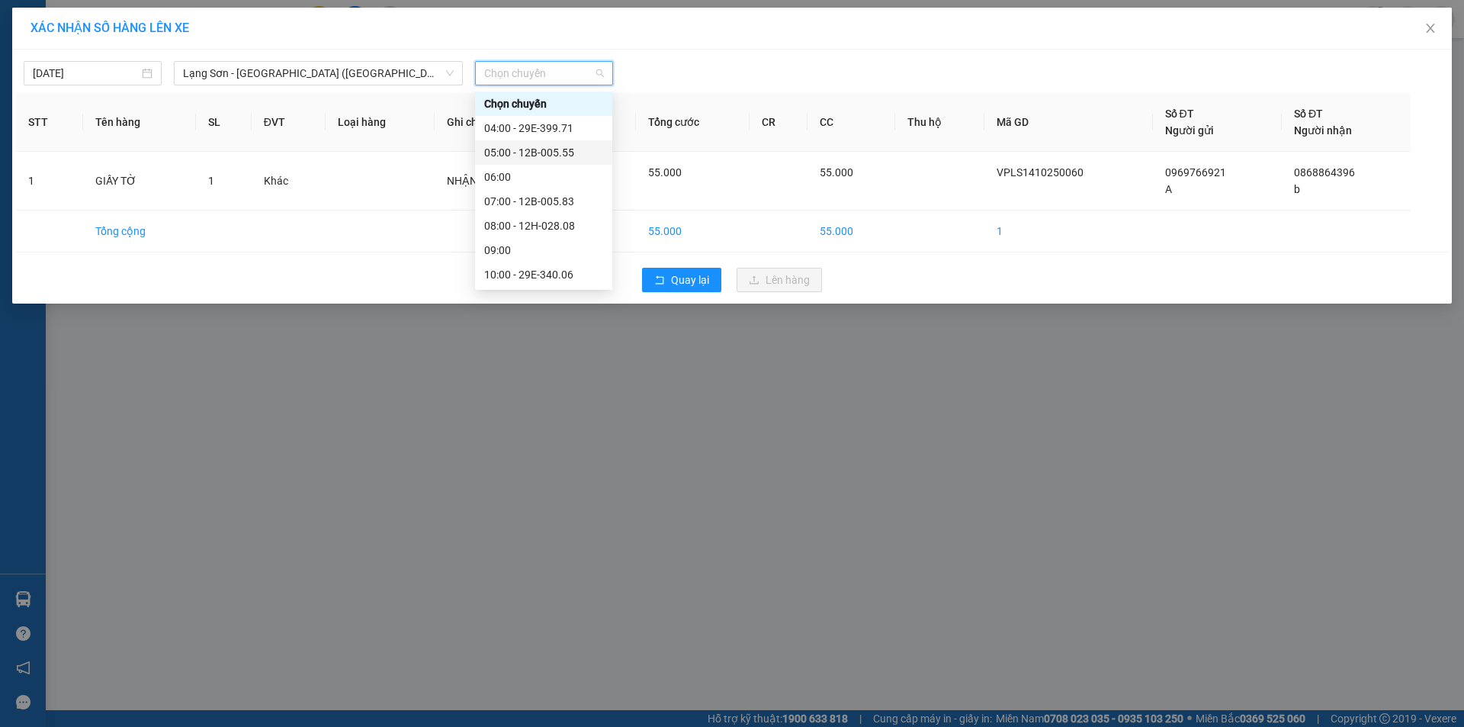
scroll to position [4, 0]
click at [550, 272] on div "10:00 - 29E-340.06" at bounding box center [543, 270] width 119 height 17
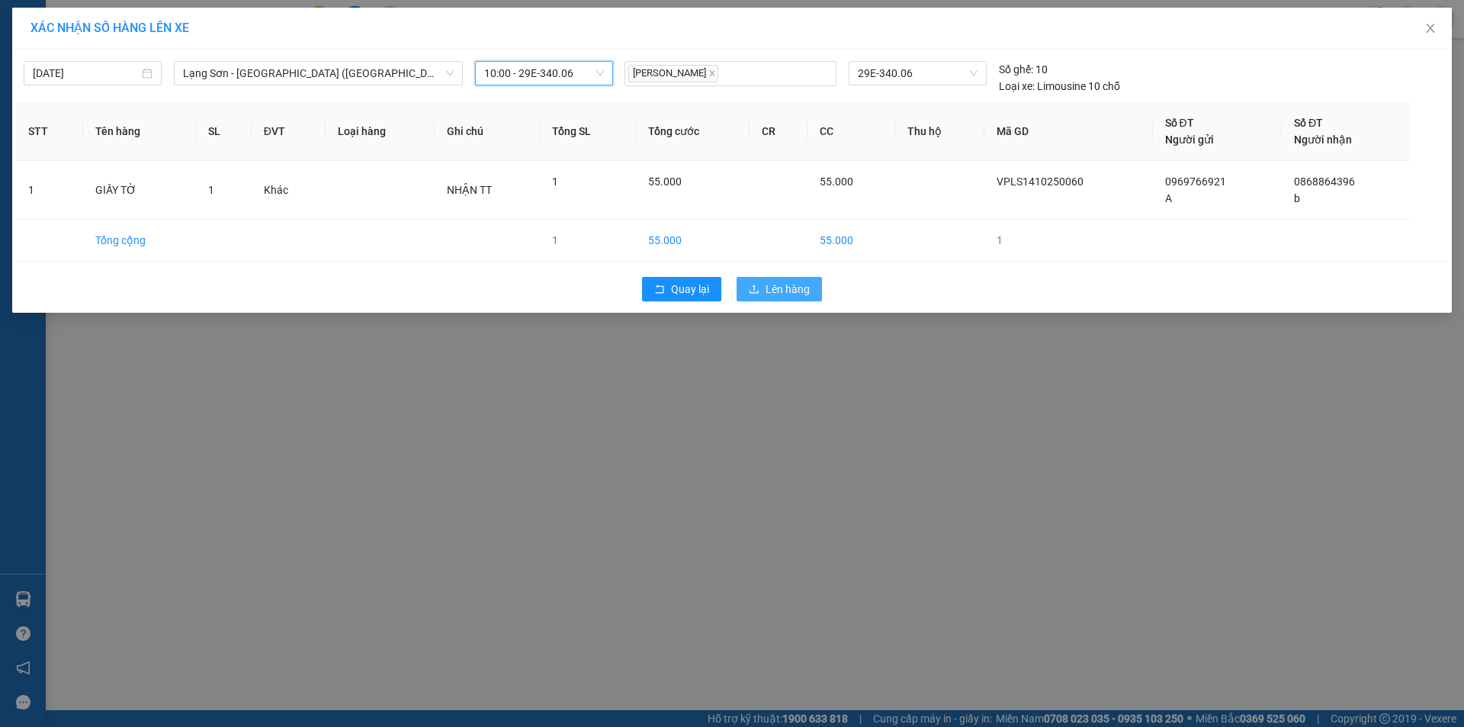
click at [793, 292] on span "Lên hàng" at bounding box center [788, 289] width 44 height 17
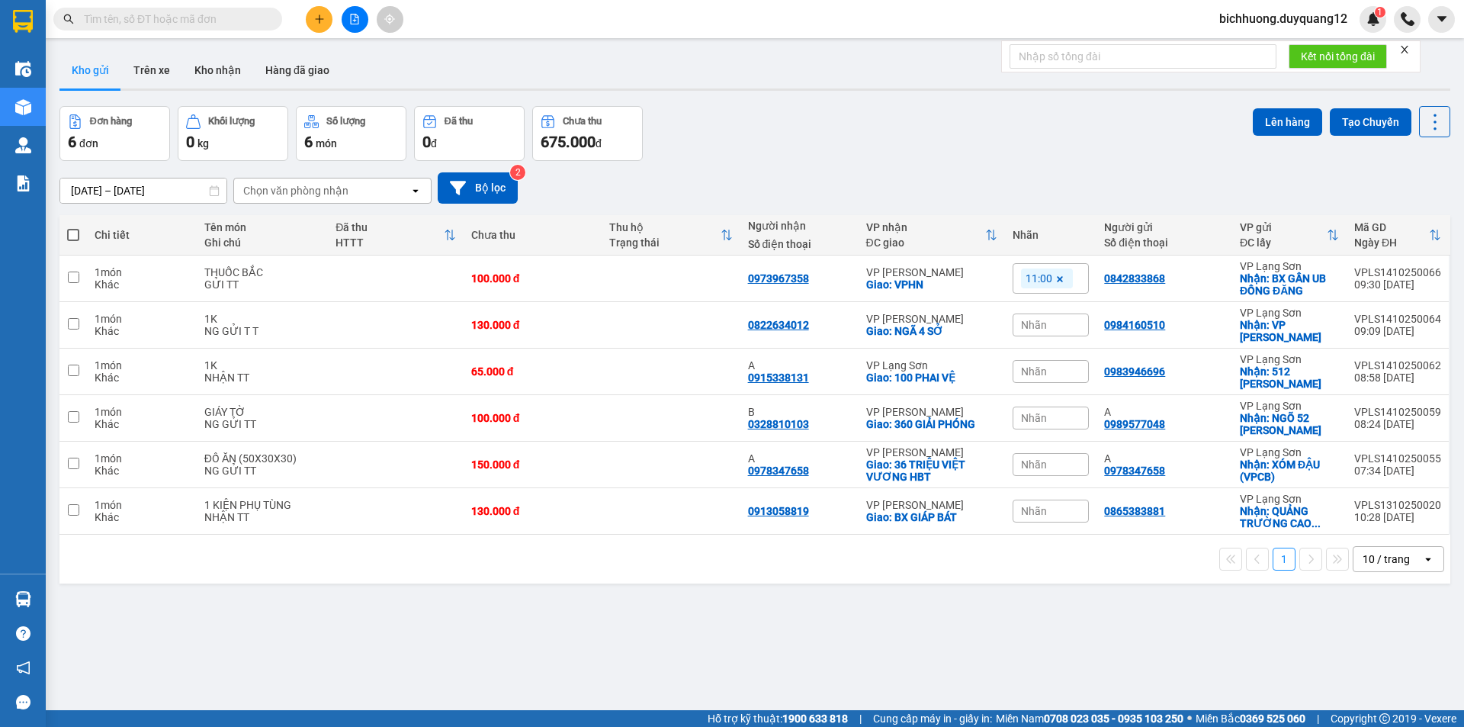
click at [310, 18] on button at bounding box center [319, 19] width 27 height 27
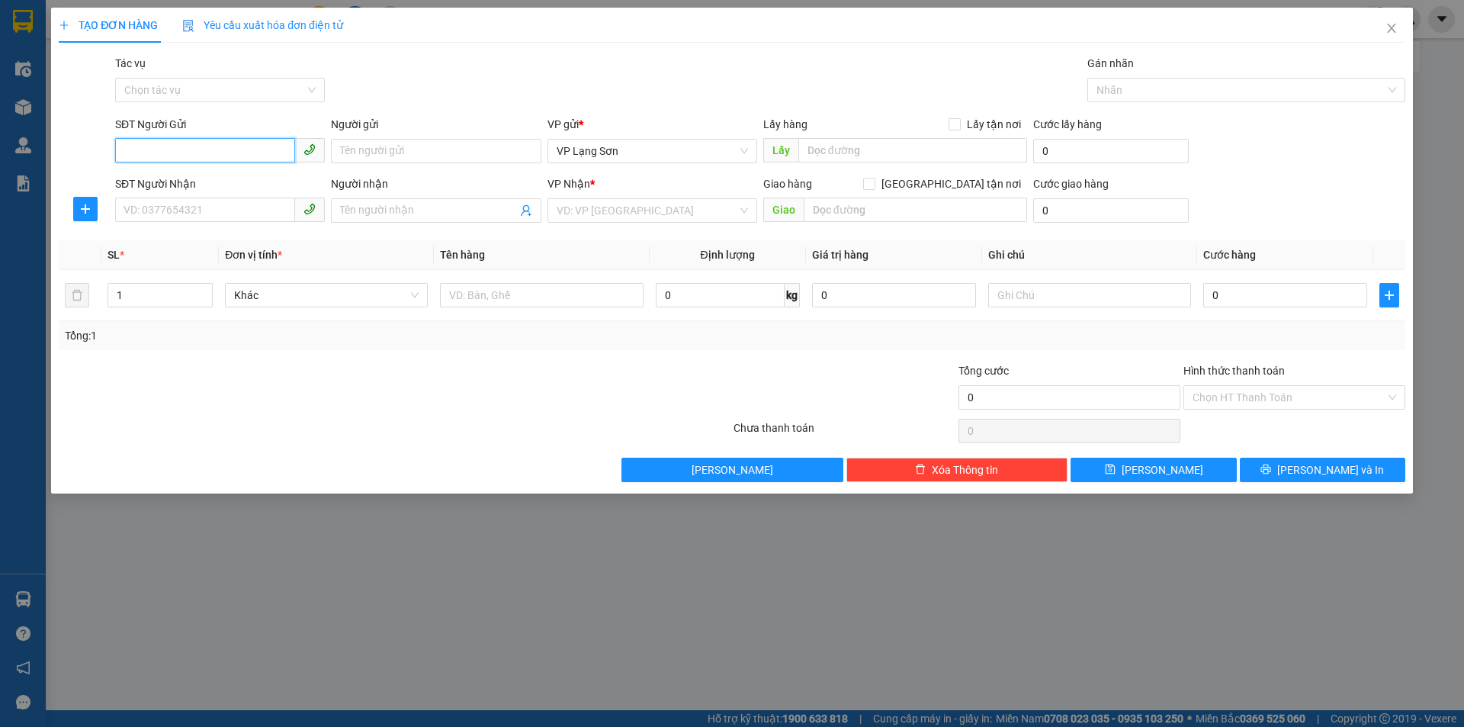
click at [238, 148] on input "SĐT Người Gửi" at bounding box center [205, 150] width 180 height 24
paste input "0986367666"
type input "0986367666"
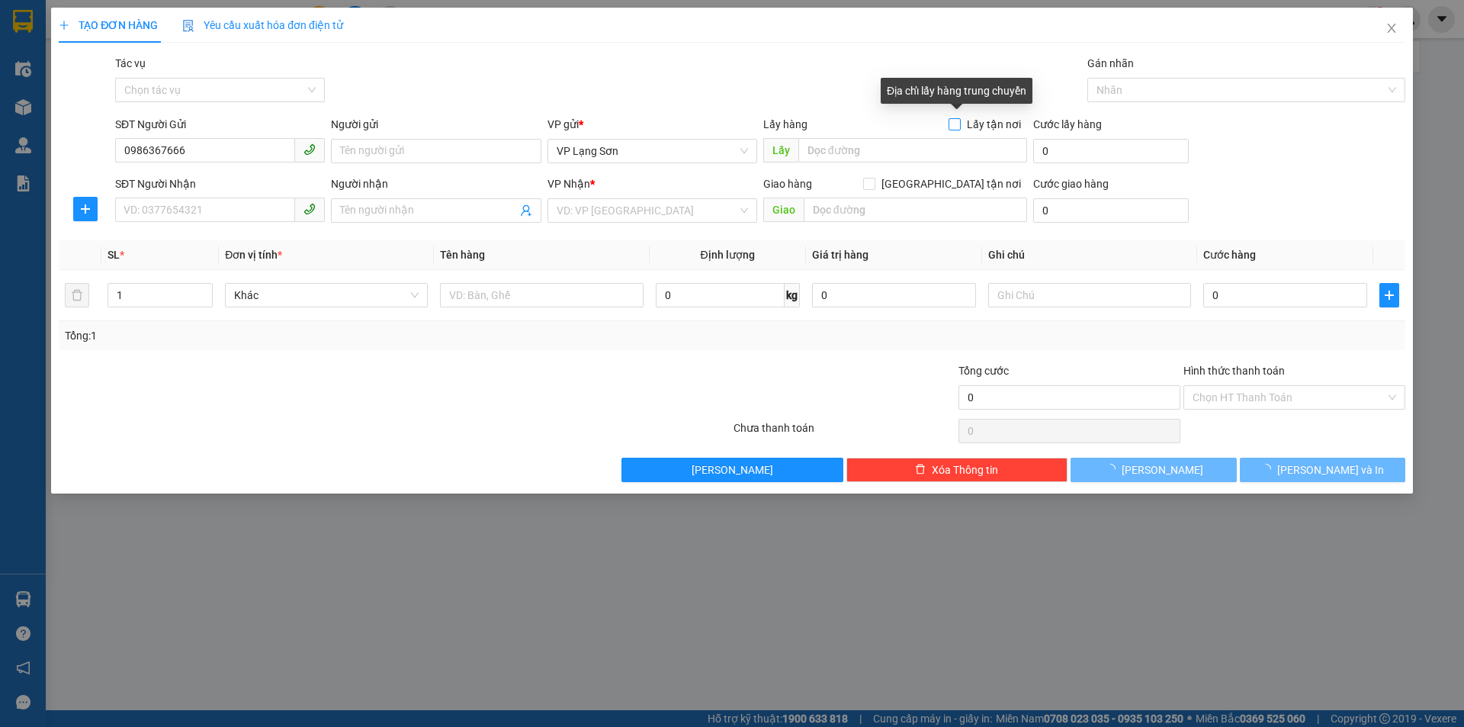
click at [957, 126] on input "Lấy tận nơi" at bounding box center [954, 123] width 11 height 11
checkbox input "true"
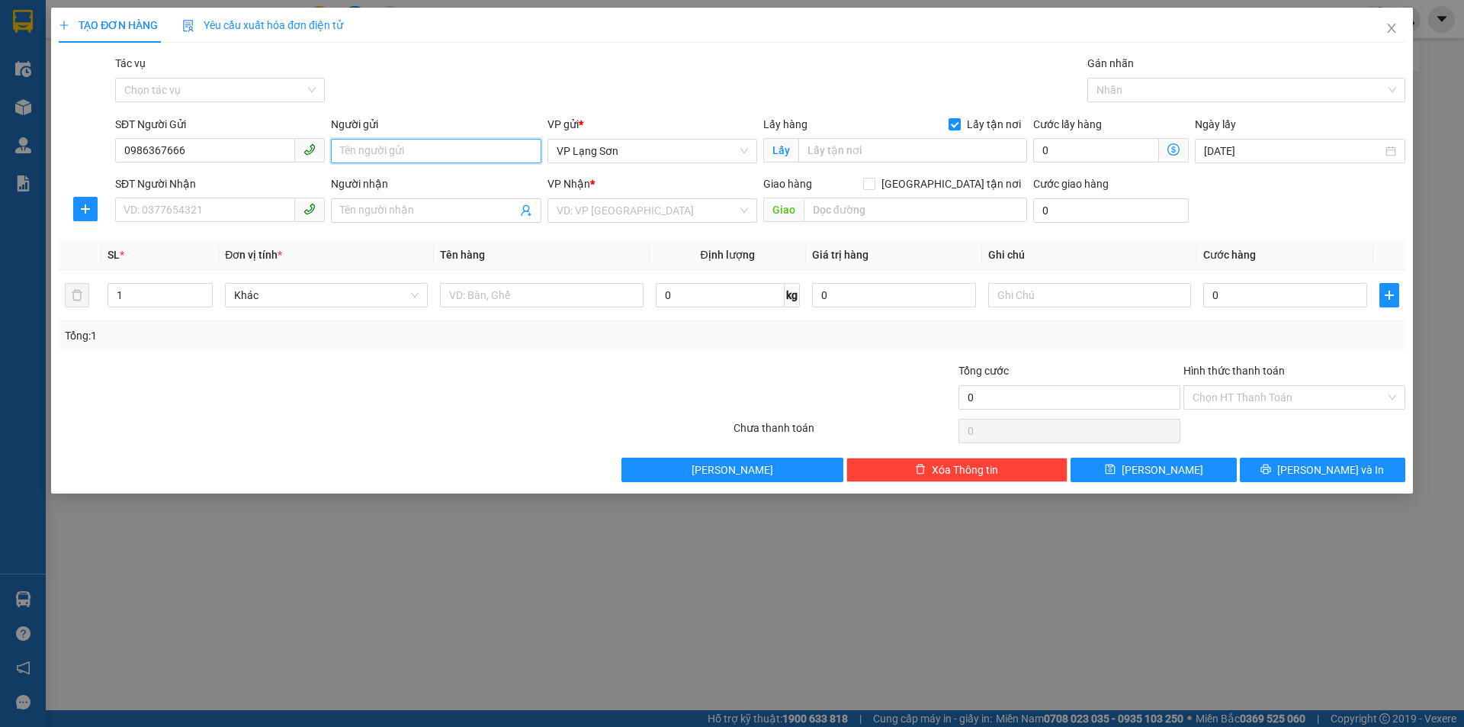
click at [384, 158] on input "Người gửi" at bounding box center [436, 151] width 210 height 24
type input "A"
click at [858, 153] on input "text" at bounding box center [912, 150] width 229 height 24
drag, startPoint x: 859, startPoint y: 154, endPoint x: 682, endPoint y: 384, distance: 289.3
click at [682, 384] on div at bounding box center [619, 388] width 225 height 53
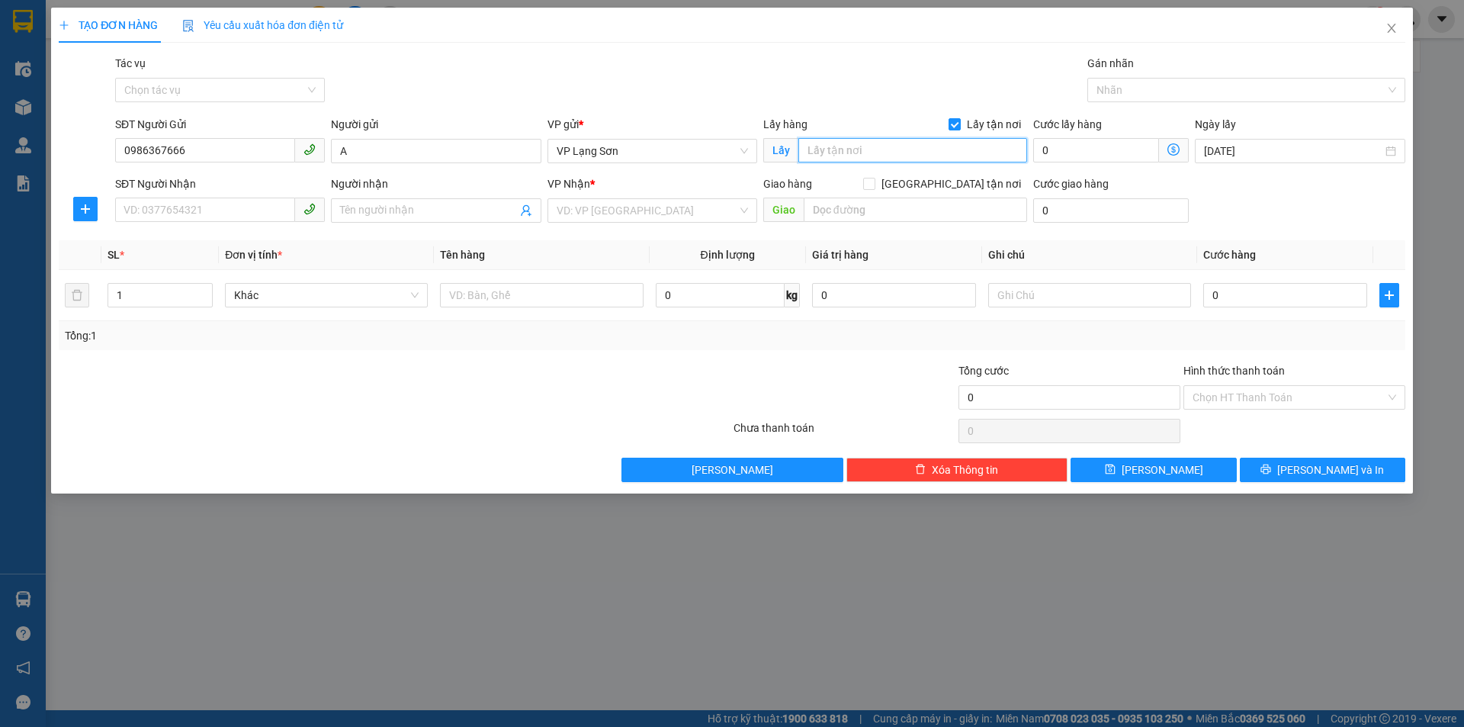
click at [883, 152] on input "text" at bounding box center [912, 150] width 229 height 24
click at [1387, 35] on span "Close" at bounding box center [1391, 29] width 43 height 43
